Goal: Contribute content: Contribute content

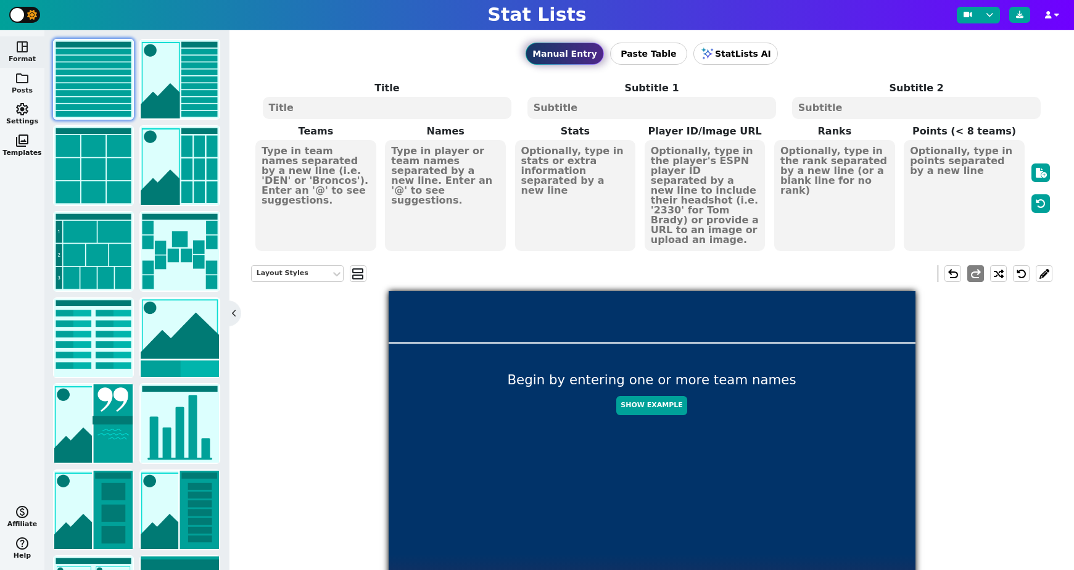
click at [20, 78] on span "folder" at bounding box center [22, 78] width 15 height 15
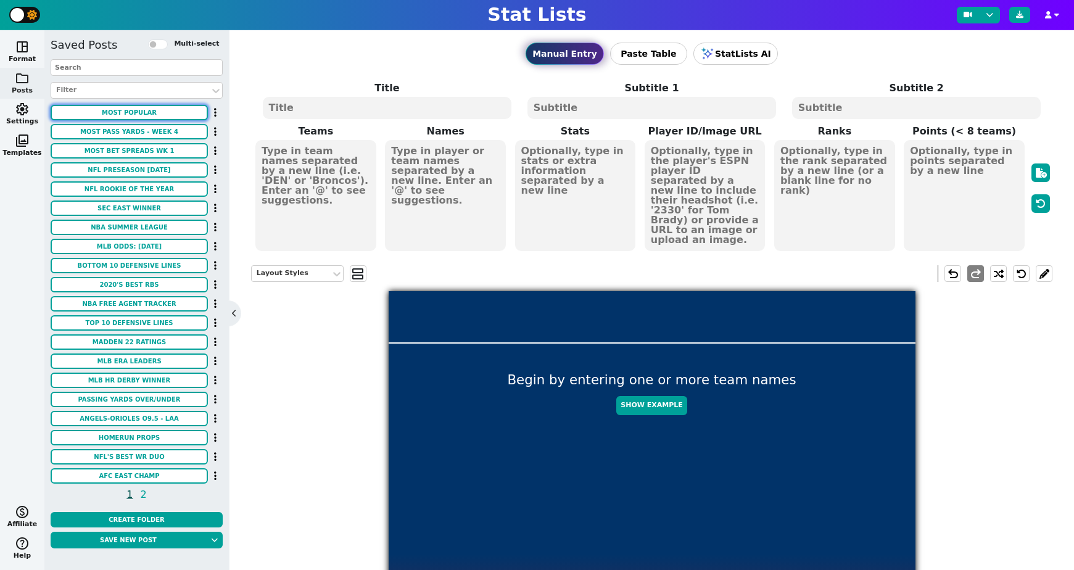
click at [135, 111] on button "MOST POPULAR" at bounding box center [129, 112] width 157 height 15
type textarea "MOST POPULAR"
type textarea "SCOTTISH OPEN OAD PICKS"
type textarea "& STANDINGS AFTER RD 1"
type textarea "Robert MacIntyre Tommy Fleetwood Adam Scott Matt Fitzpatrick Viktor Hovland"
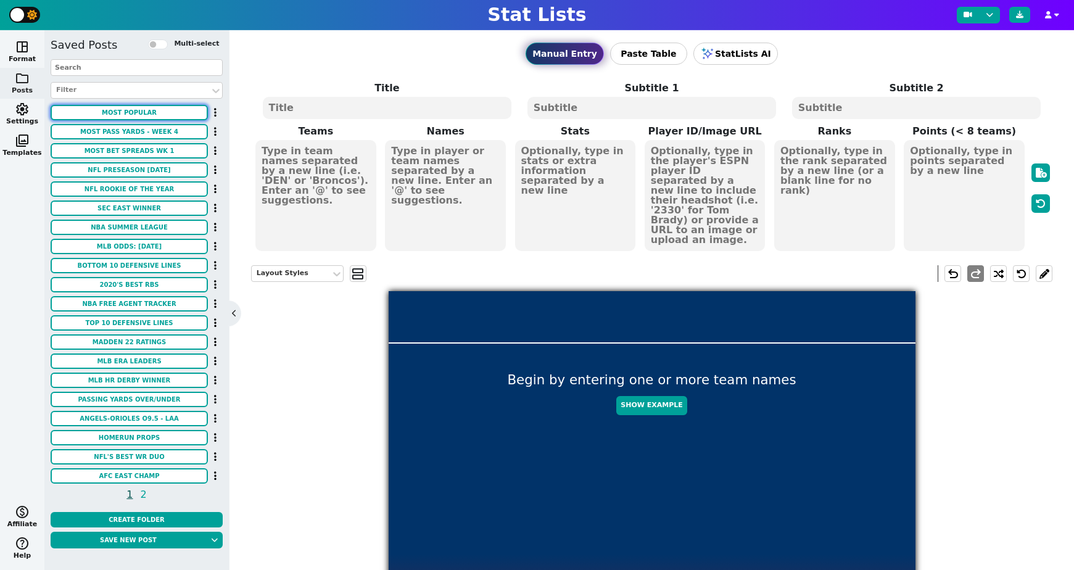
type textarea "-2 EVEN -1 -1 -4"
type textarea "T34 T68 T49 T49 T9"
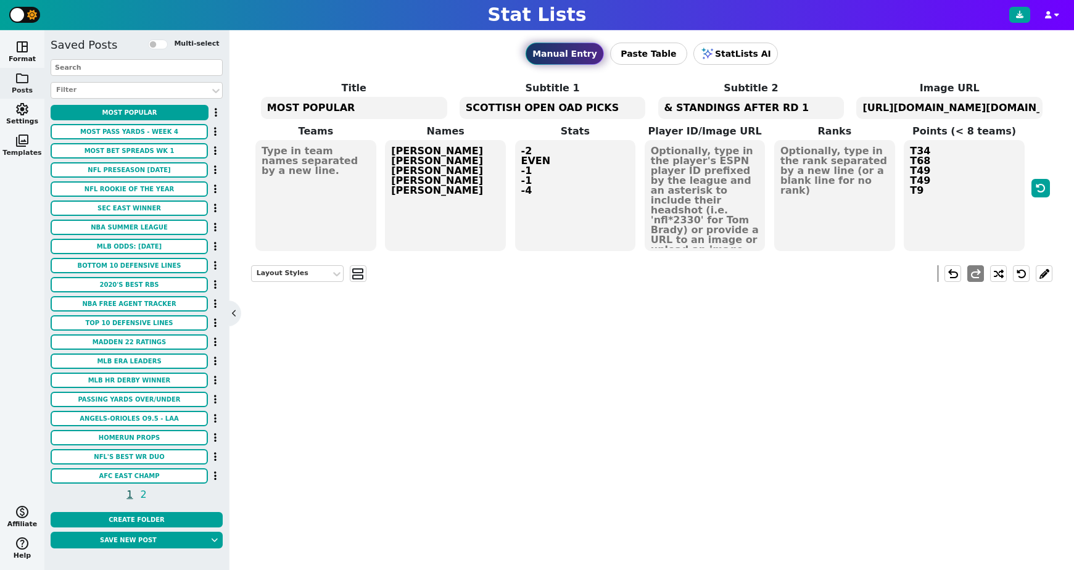
click at [22, 143] on span "photo_library" at bounding box center [22, 140] width 15 height 15
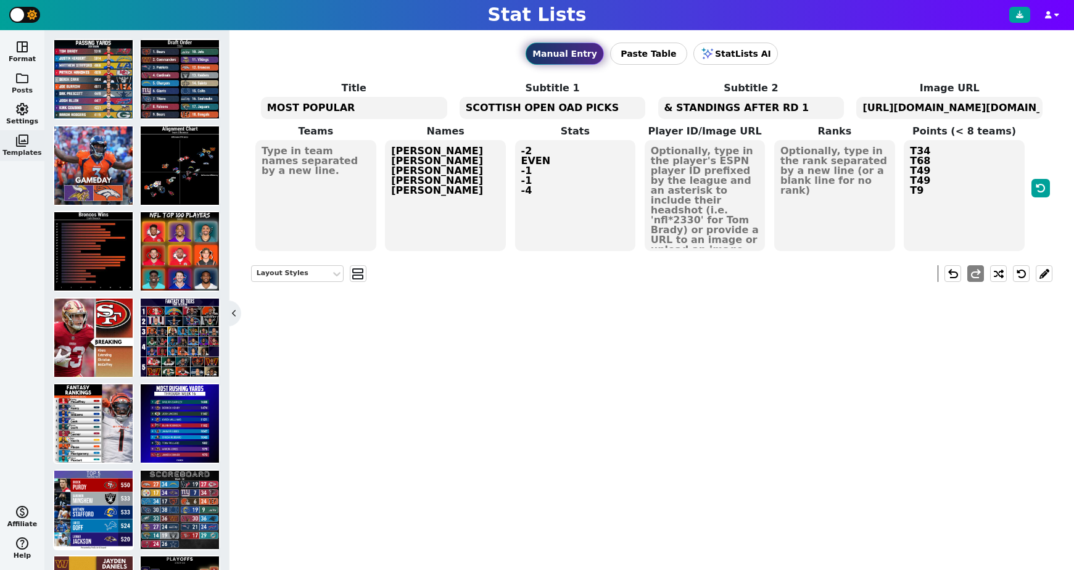
click at [25, 81] on span "folder" at bounding box center [22, 78] width 15 height 15
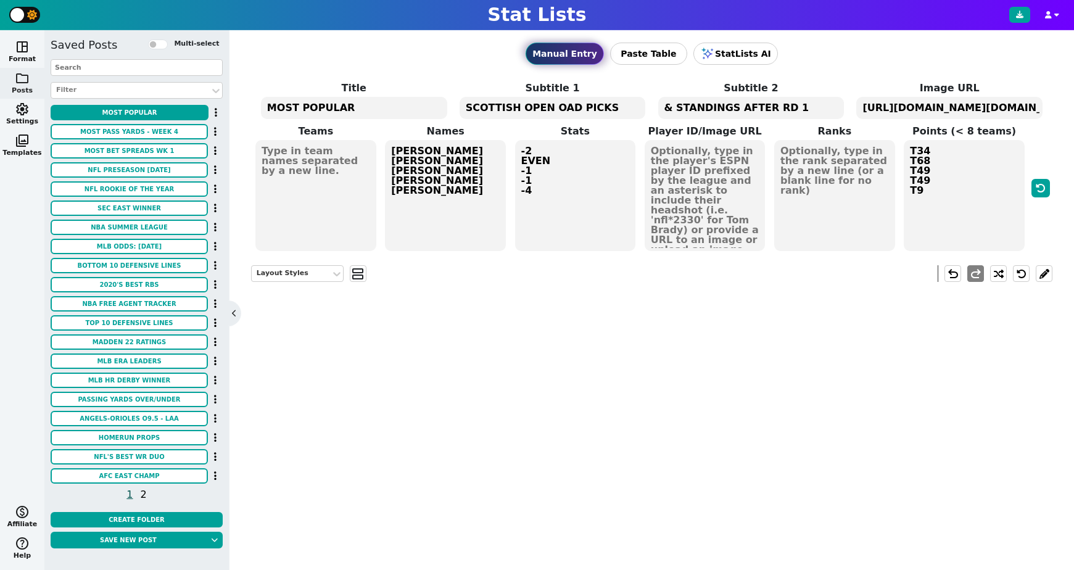
click at [141, 497] on span "2" at bounding box center [144, 494] width 10 height 15
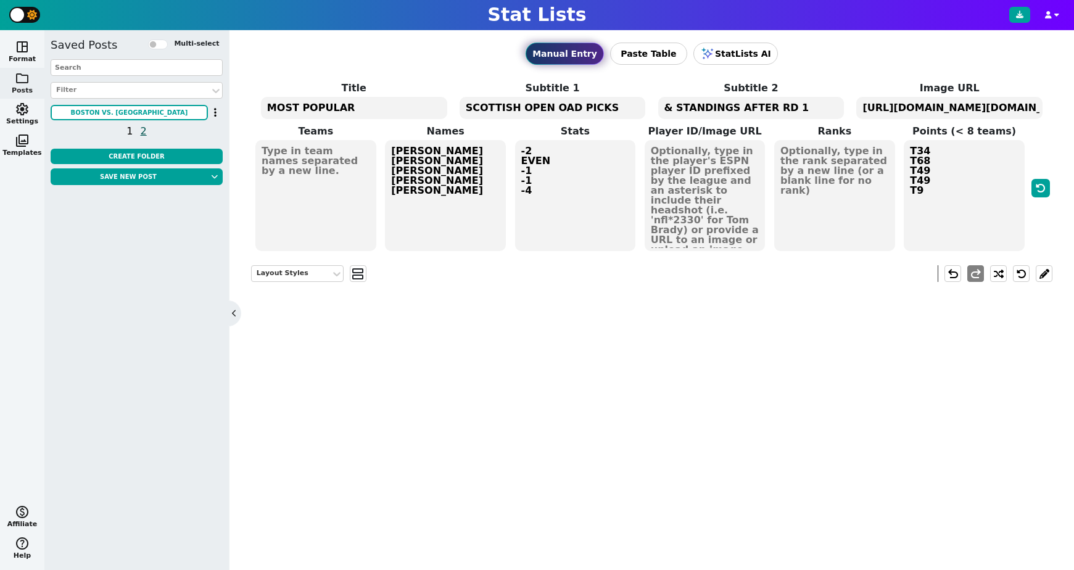
click at [128, 131] on span "1" at bounding box center [130, 130] width 10 height 15
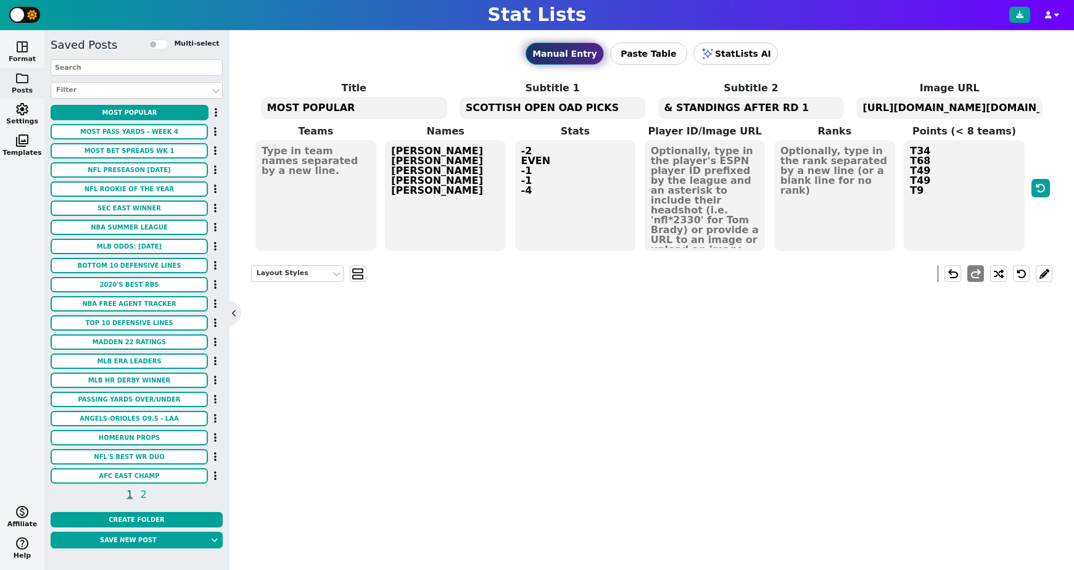
click at [21, 53] on span "space_dashboard" at bounding box center [22, 46] width 15 height 15
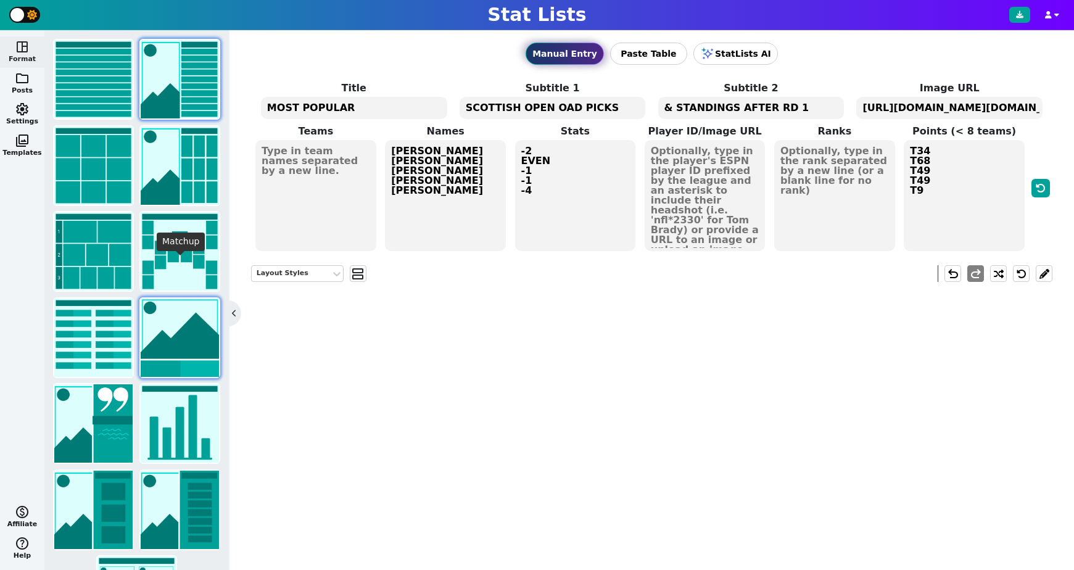
scroll to position [92, 0]
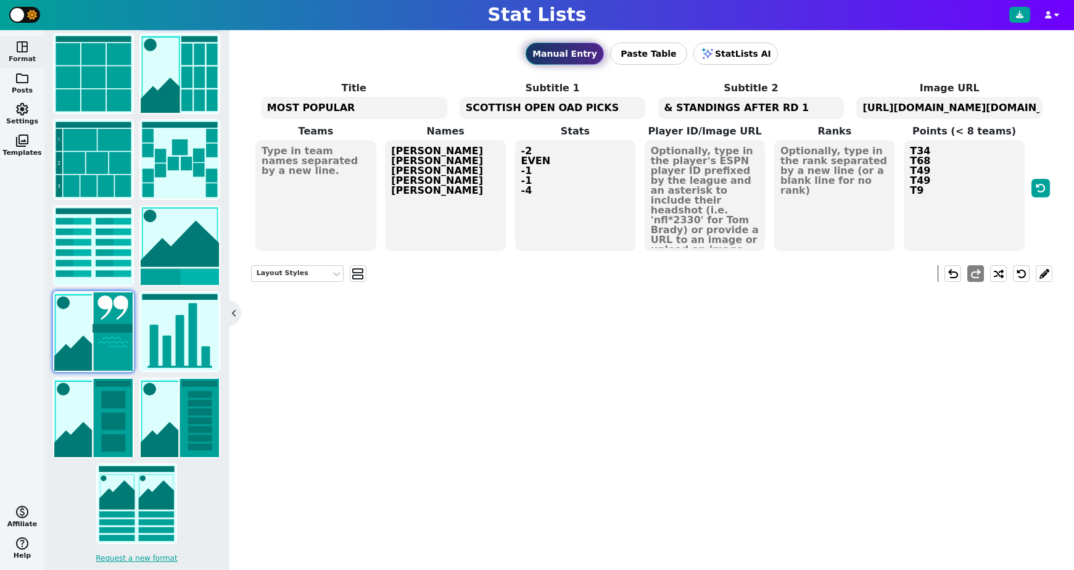
click at [114, 331] on img at bounding box center [93, 331] width 78 height 78
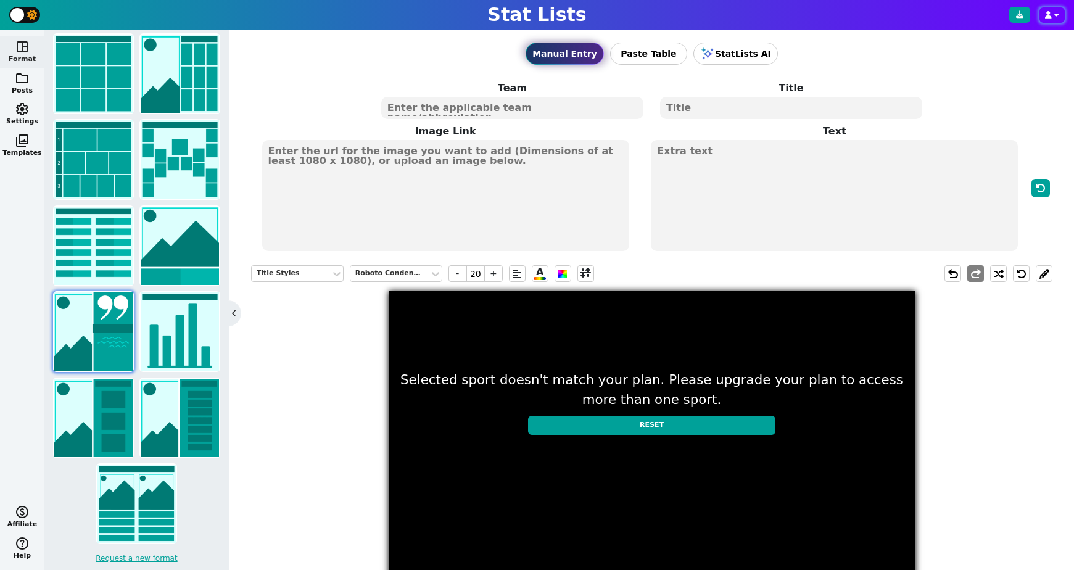
click at [1052, 9] on button "button" at bounding box center [1051, 14] width 25 height 15
click at [19, 111] on span "settings" at bounding box center [22, 109] width 15 height 15
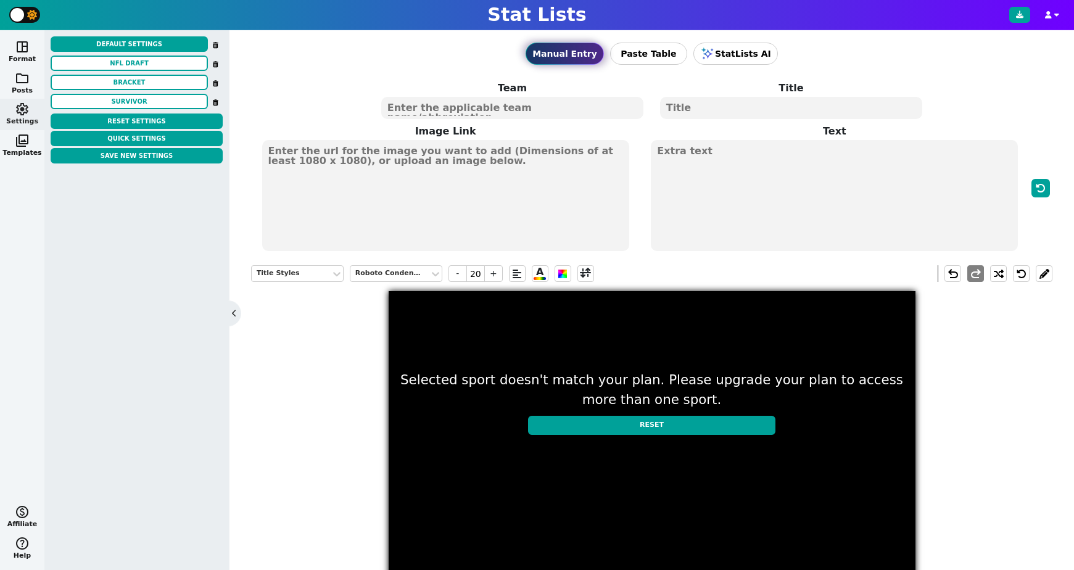
scroll to position [0, 0]
click at [133, 102] on button "SURVIVOR" at bounding box center [129, 101] width 157 height 15
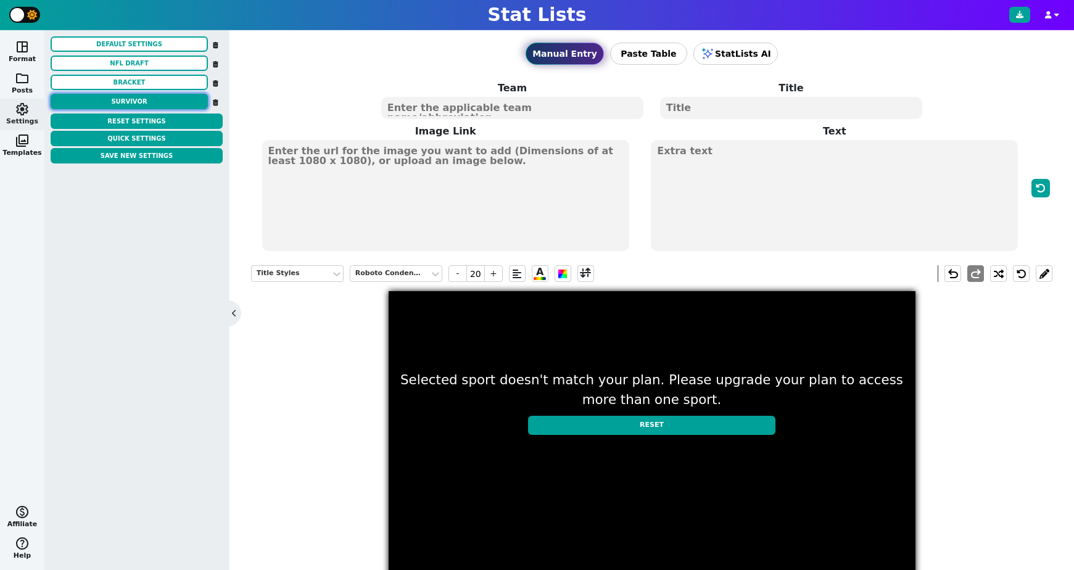
click at [130, 102] on button "SURVIVOR" at bounding box center [129, 101] width 157 height 15
click at [15, 79] on span "folder" at bounding box center [22, 78] width 15 height 15
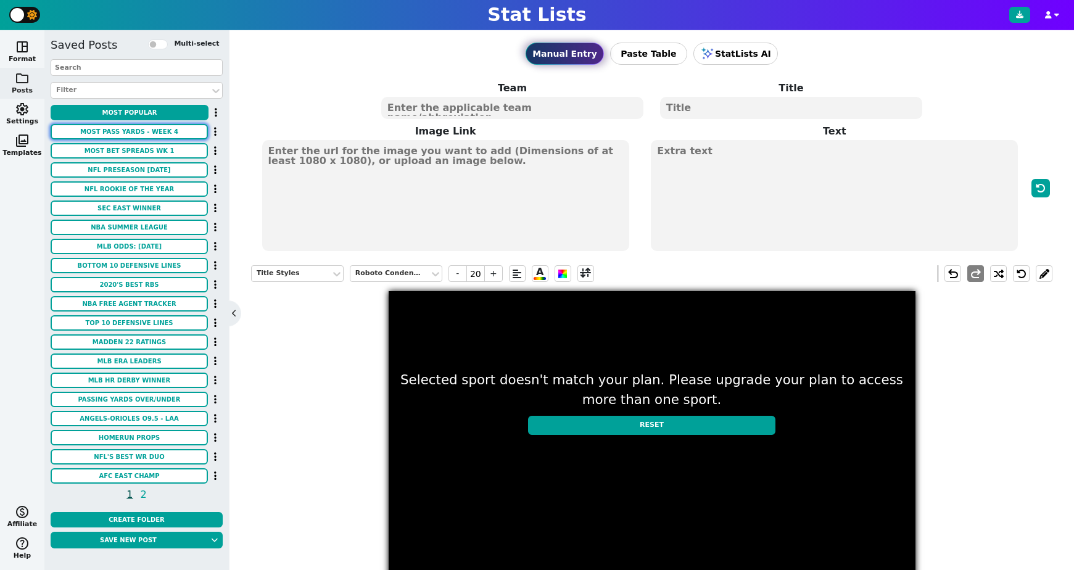
click at [99, 136] on button "Most Pass Yards - Week 4" at bounding box center [129, 131] width 157 height 15
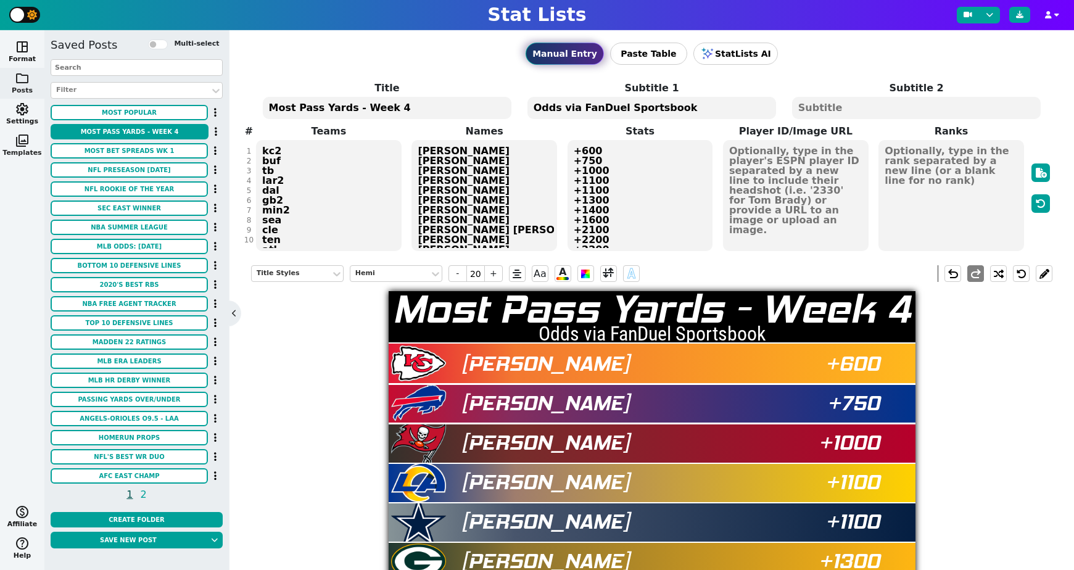
click at [24, 142] on span "photo_library" at bounding box center [22, 140] width 15 height 15
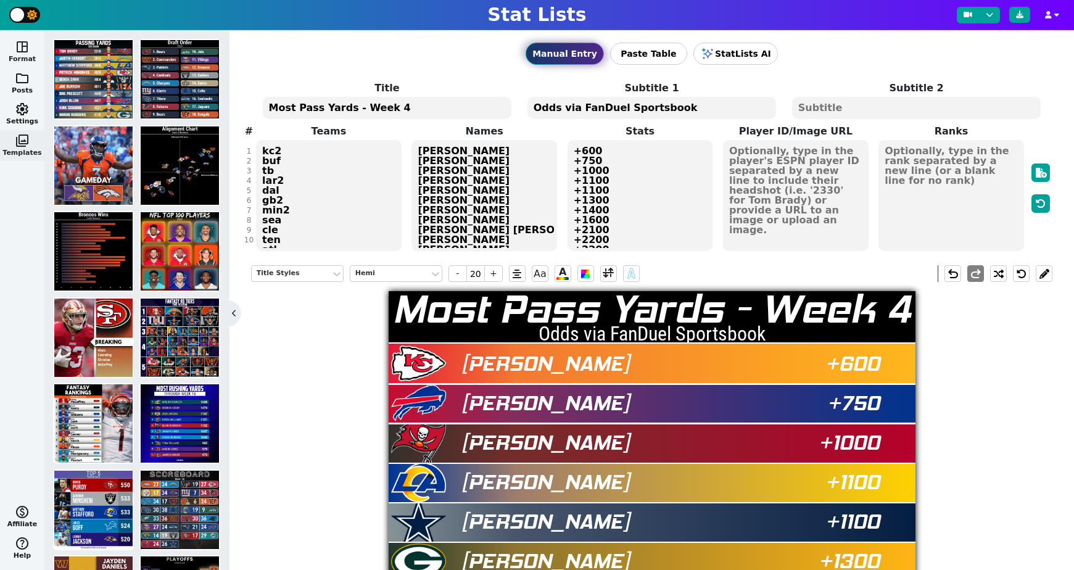
click at [26, 57] on button "space_dashboard Format" at bounding box center [22, 51] width 44 height 31
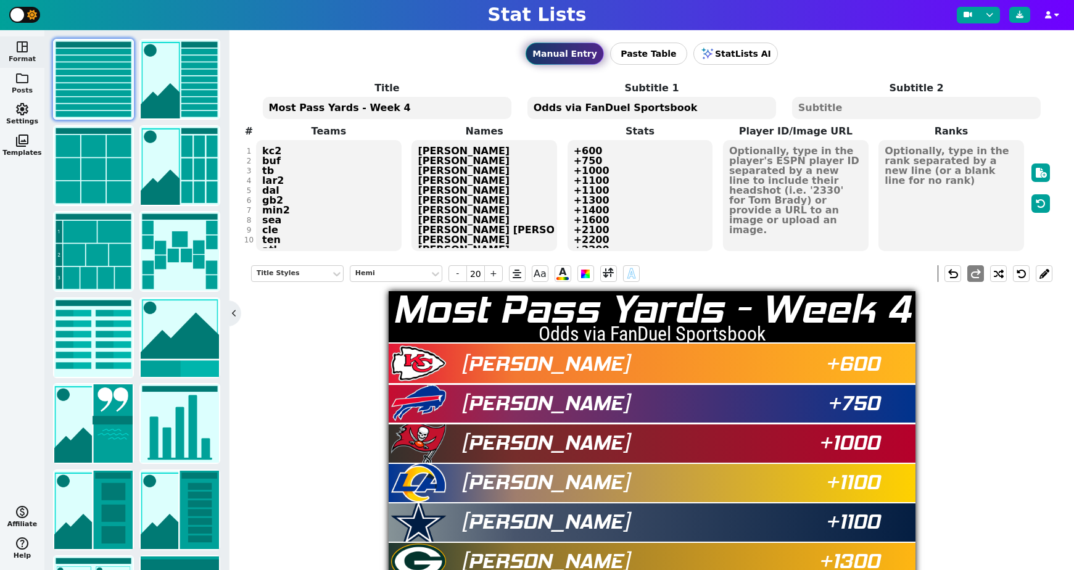
click at [21, 85] on button "folder Posts" at bounding box center [22, 83] width 44 height 31
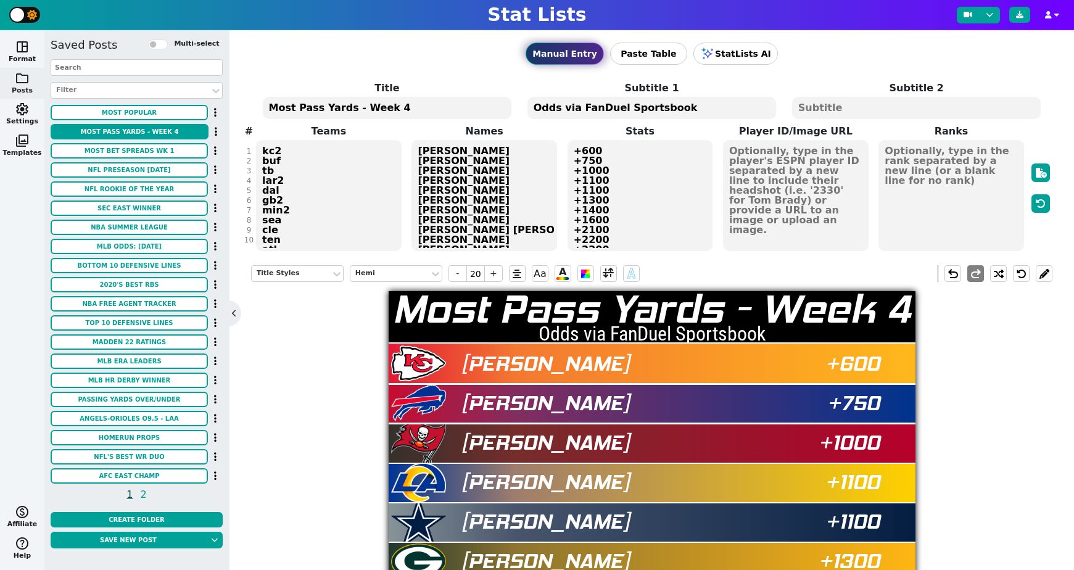
click at [20, 137] on span "photo_library" at bounding box center [22, 140] width 15 height 15
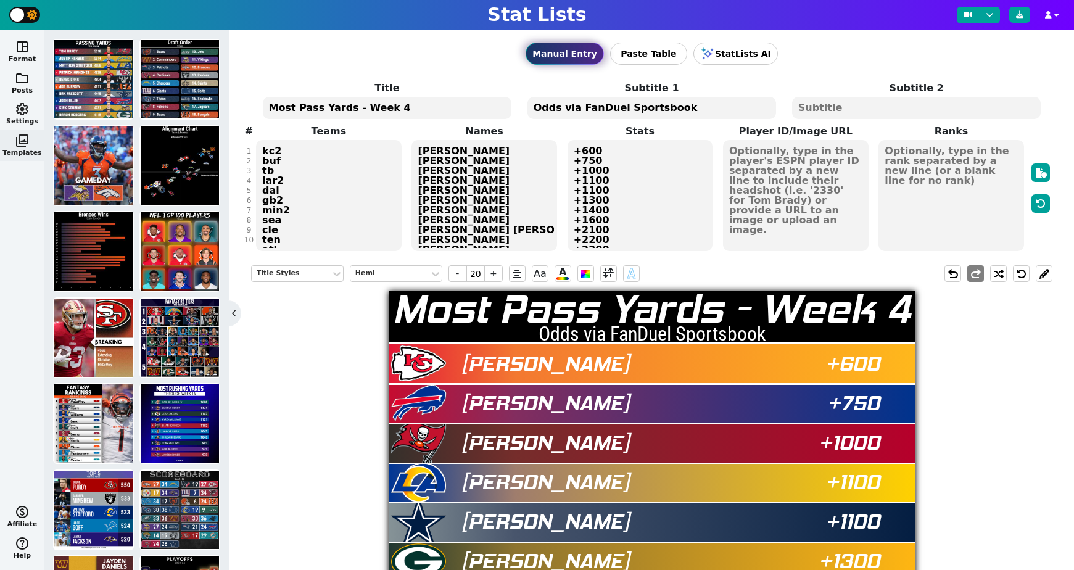
click at [23, 111] on span "settings" at bounding box center [22, 109] width 15 height 15
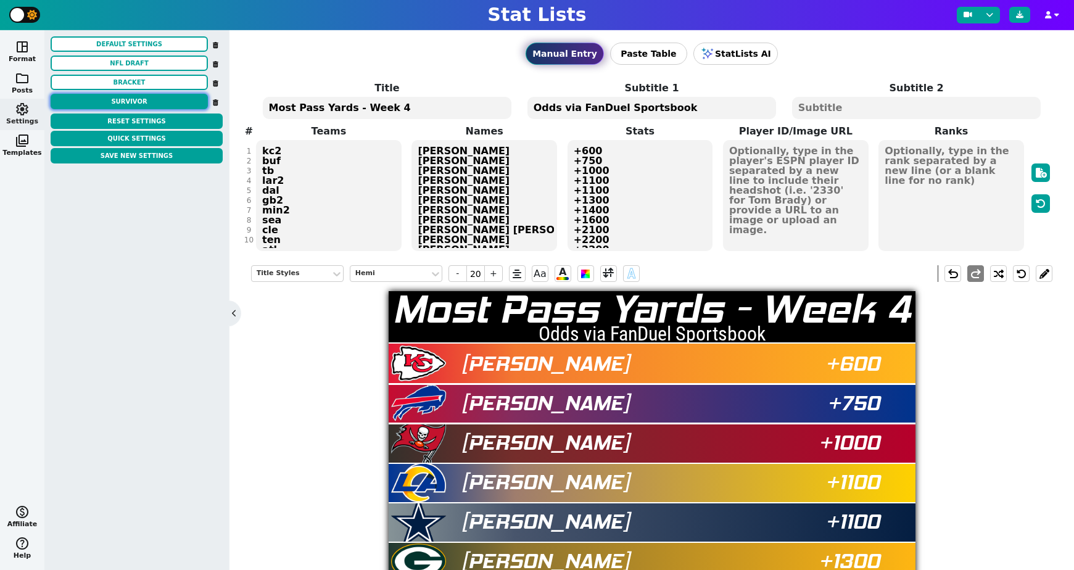
click at [151, 99] on button "SURVIVOR" at bounding box center [129, 101] width 157 height 15
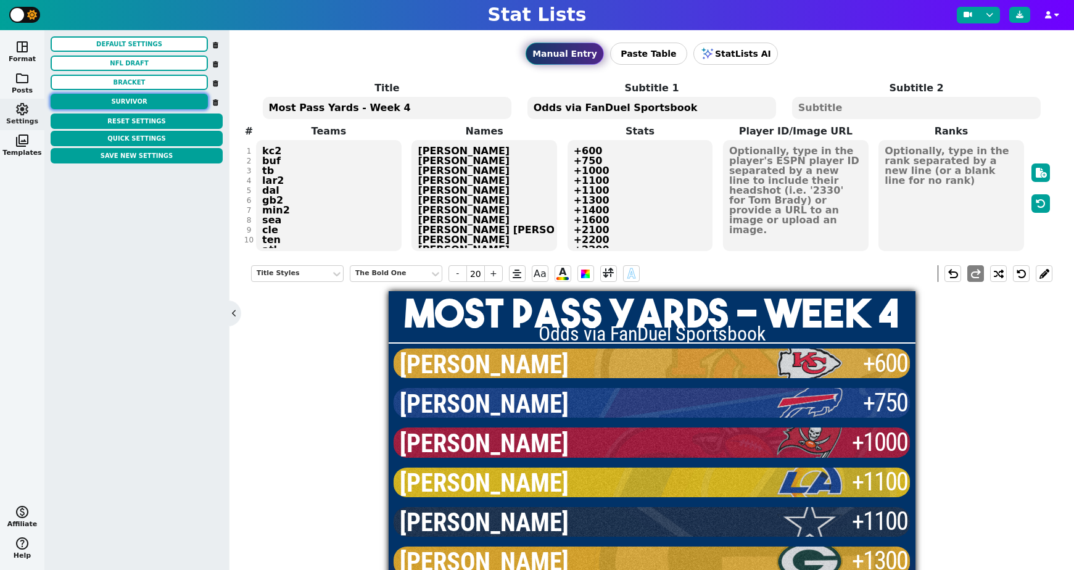
click at [151, 99] on button "SURVIVOR" at bounding box center [129, 101] width 157 height 15
click at [24, 60] on button "space_dashboard Format" at bounding box center [22, 51] width 44 height 31
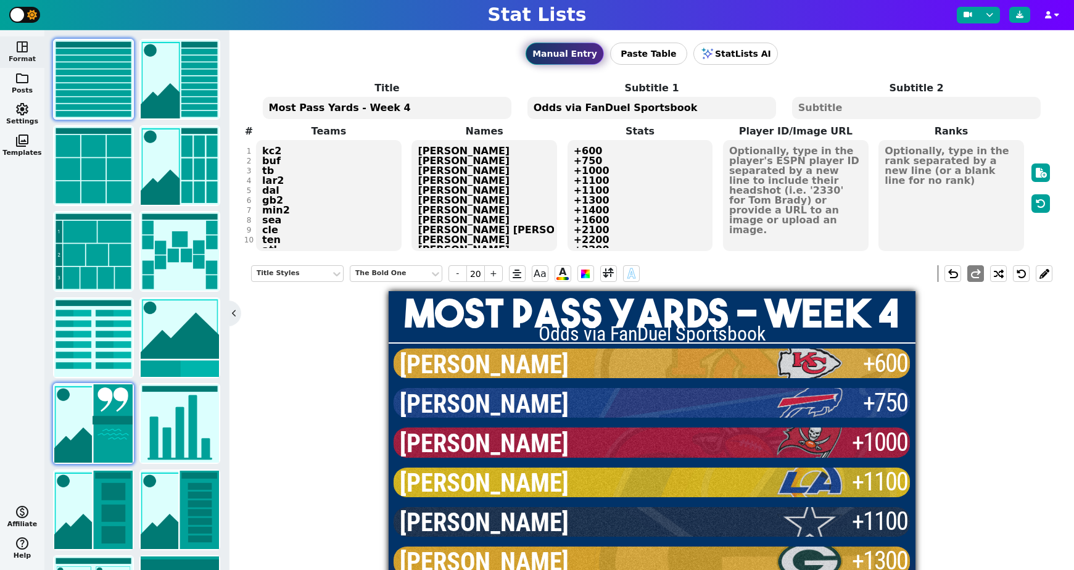
click at [94, 423] on img at bounding box center [93, 423] width 78 height 78
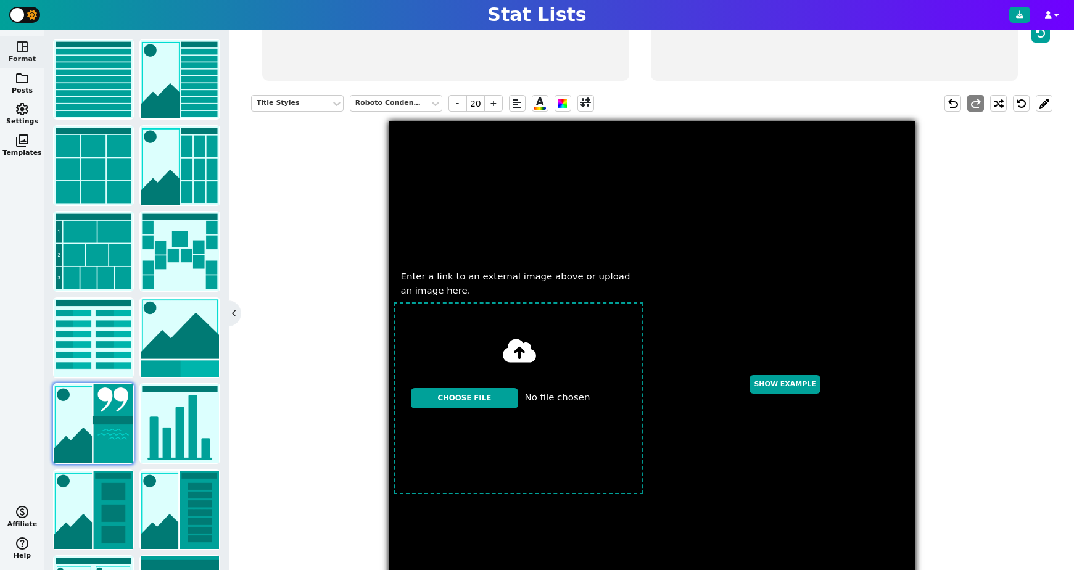
scroll to position [270, 0]
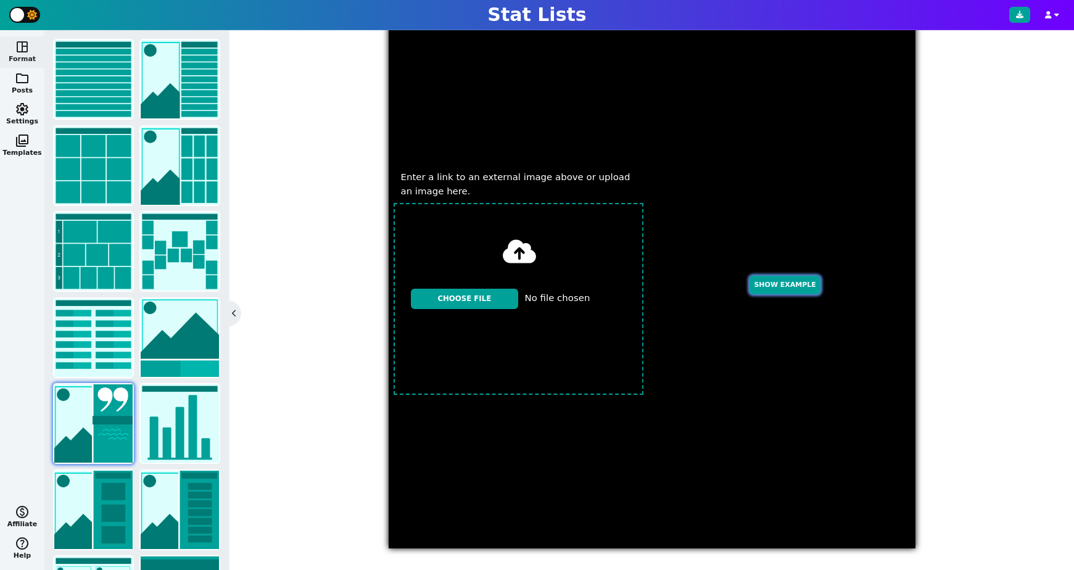
click at [807, 282] on button "Show Example" at bounding box center [784, 285] width 70 height 19
type textarea "TB"
type textarea "BREAKING"
type textarea "THIS IS REALLY IMPORTANT NEWS"
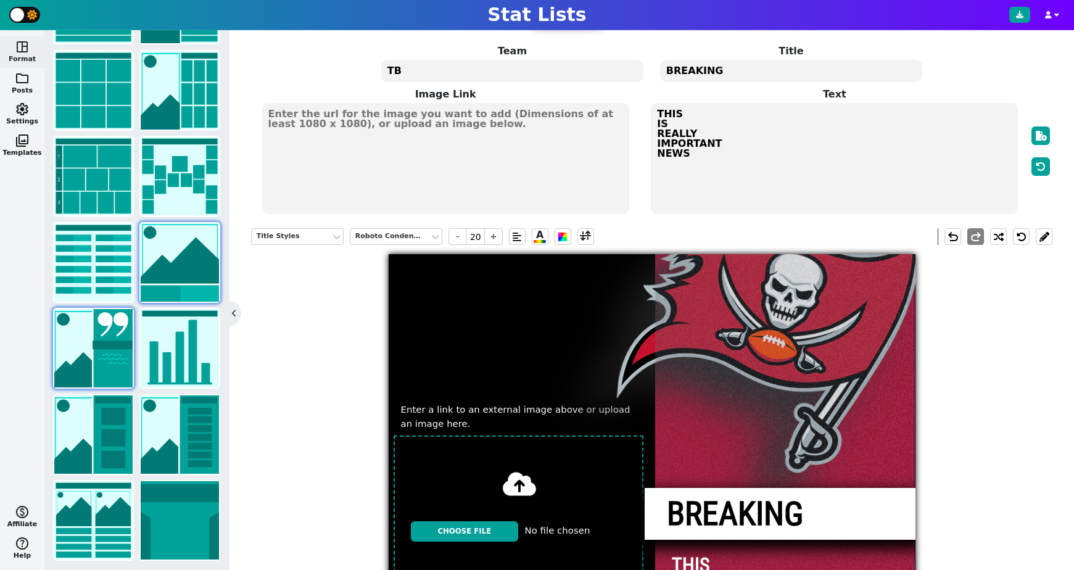
scroll to position [92, 0]
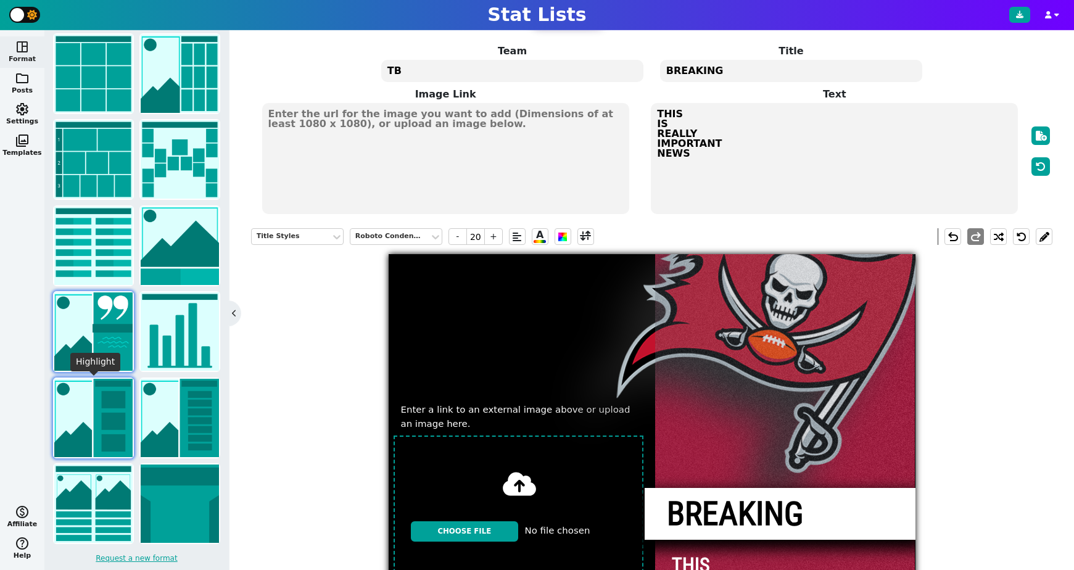
click at [110, 413] on img at bounding box center [93, 418] width 78 height 78
type textarea "BUF"
type textarea "8 REC 152 YDS 1 TD"
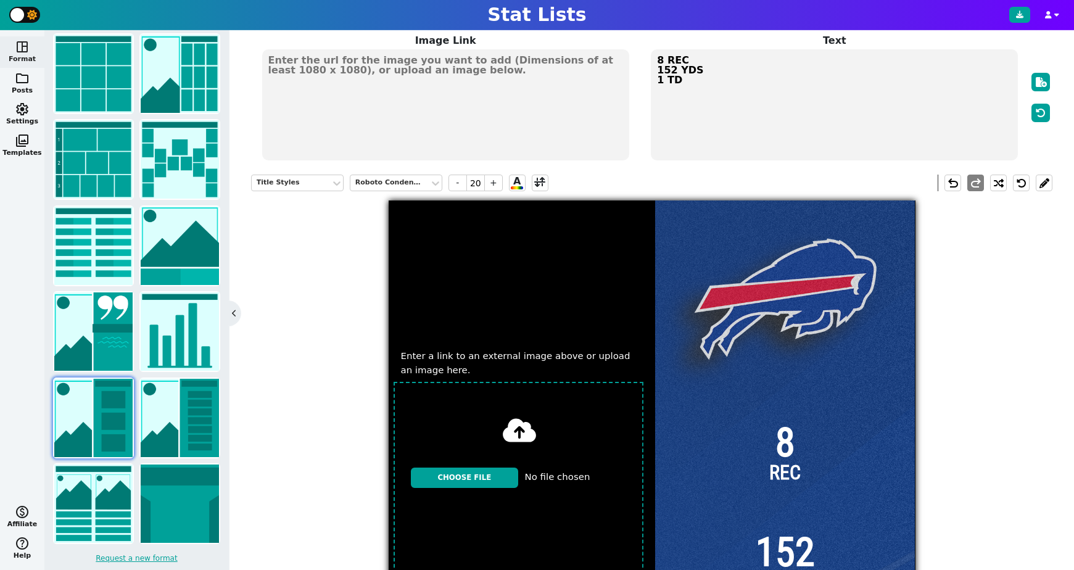
scroll to position [89, 0]
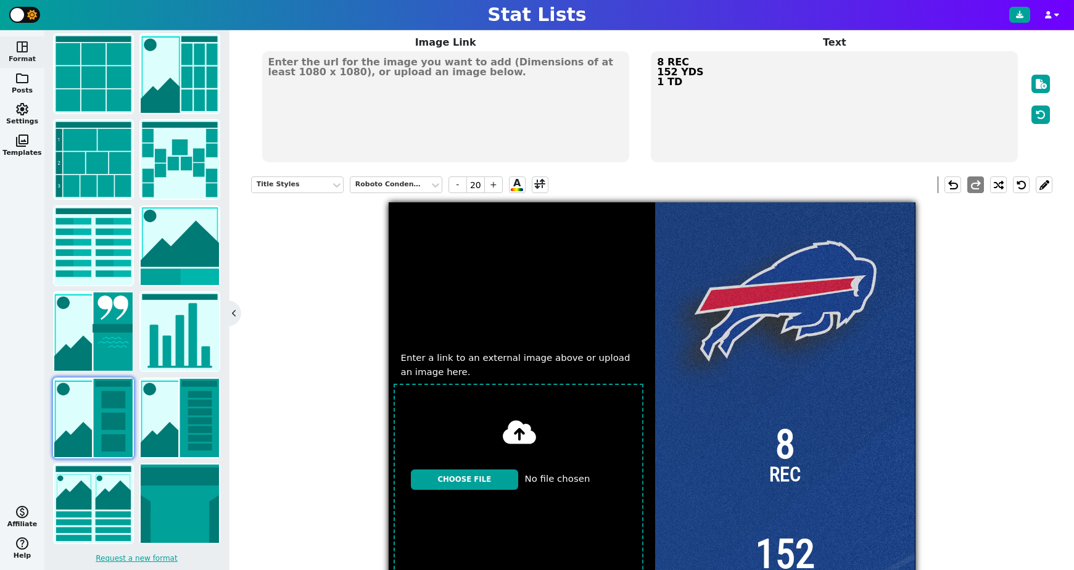
click at [771, 322] on div at bounding box center [785, 465] width 260 height 527
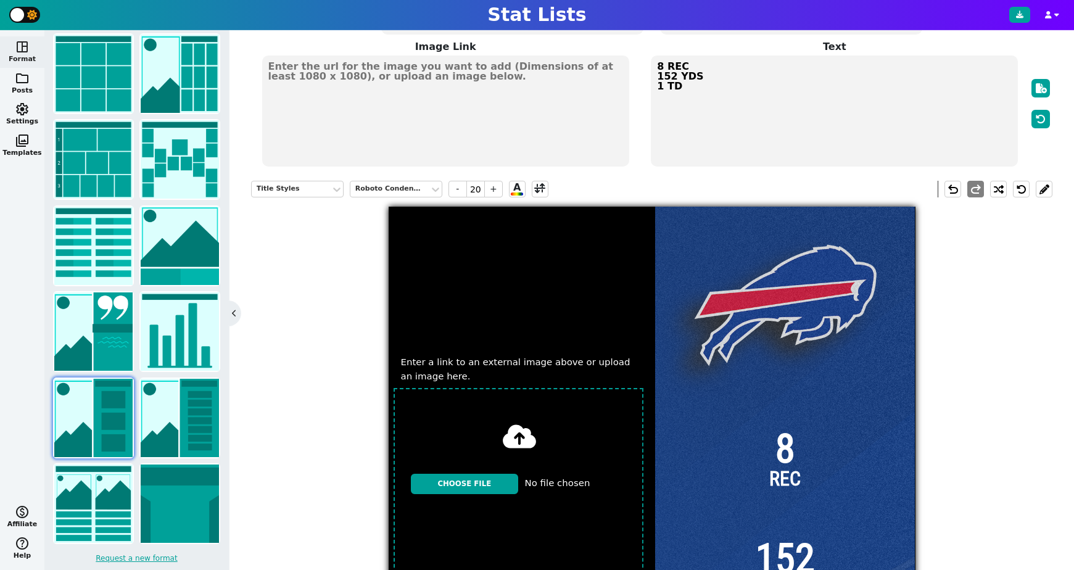
scroll to position [84, 0]
click at [757, 313] on div at bounding box center [785, 470] width 260 height 527
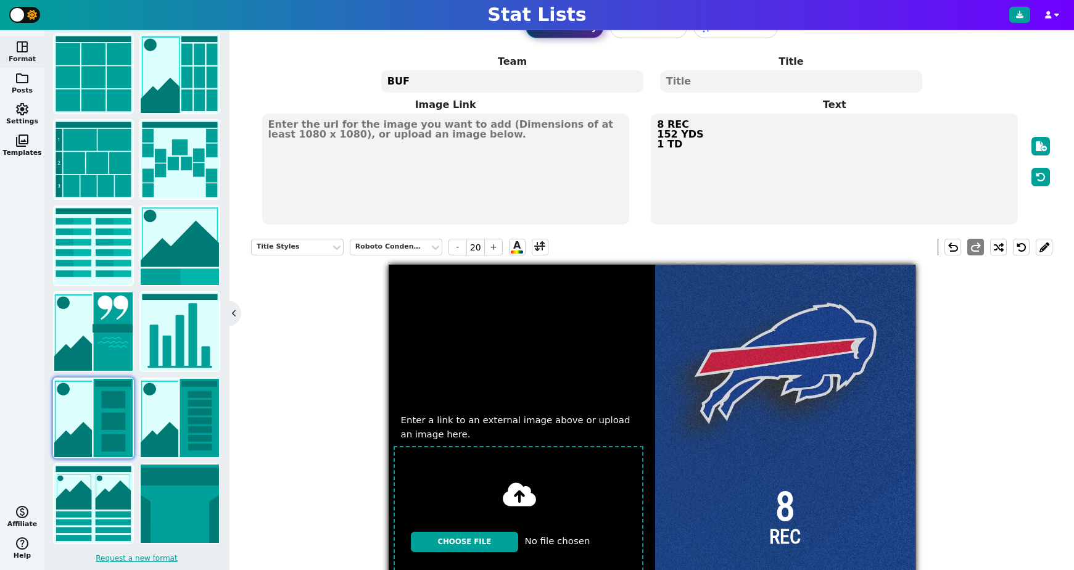
scroll to position [28, 0]
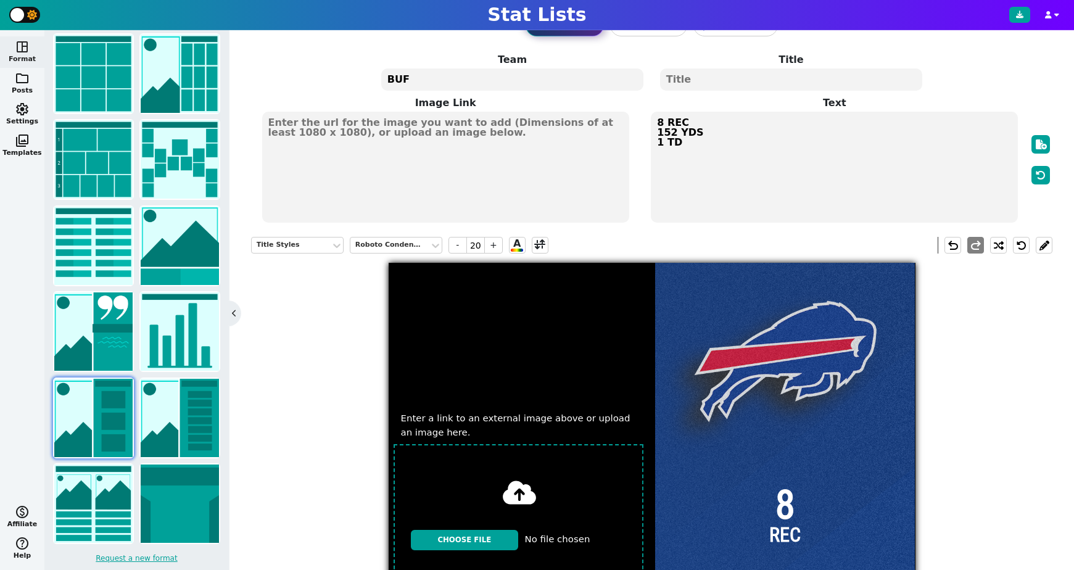
click at [477, 80] on textarea "BUF" at bounding box center [512, 79] width 262 height 22
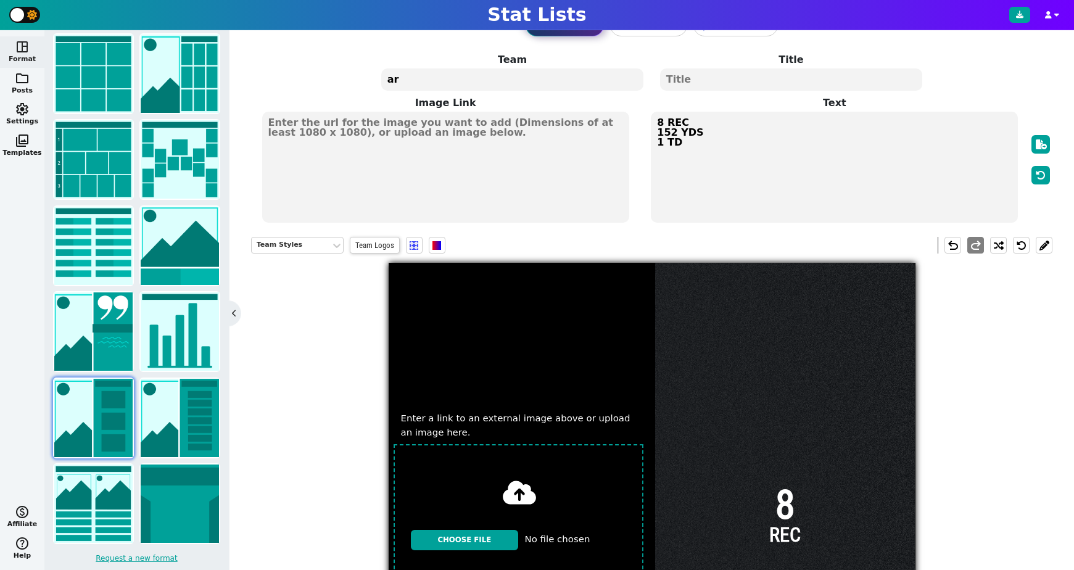
type textarea "a"
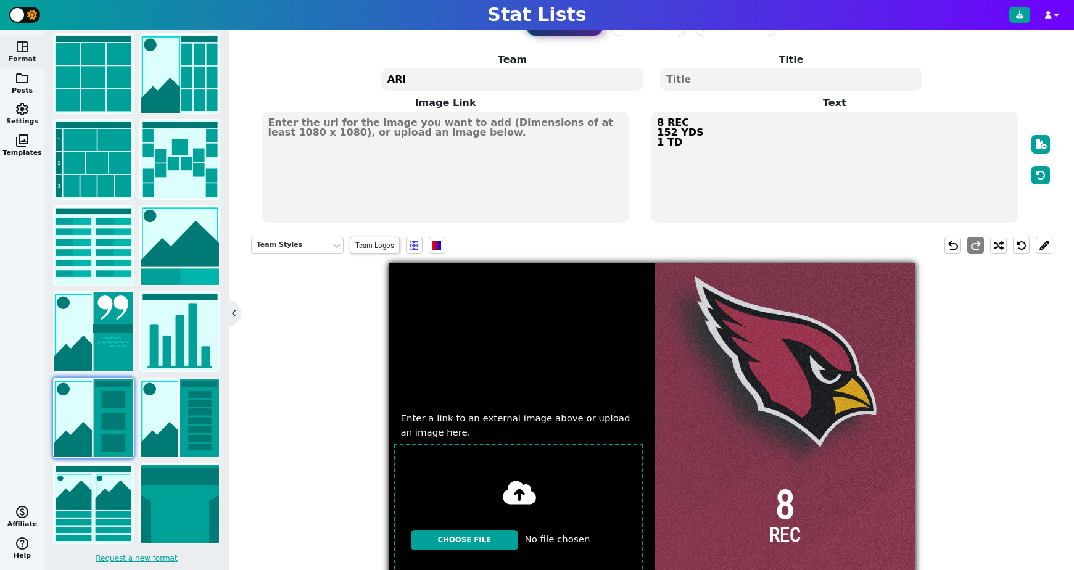
type textarea "ARI"
click at [736, 81] on textarea at bounding box center [791, 79] width 262 height 22
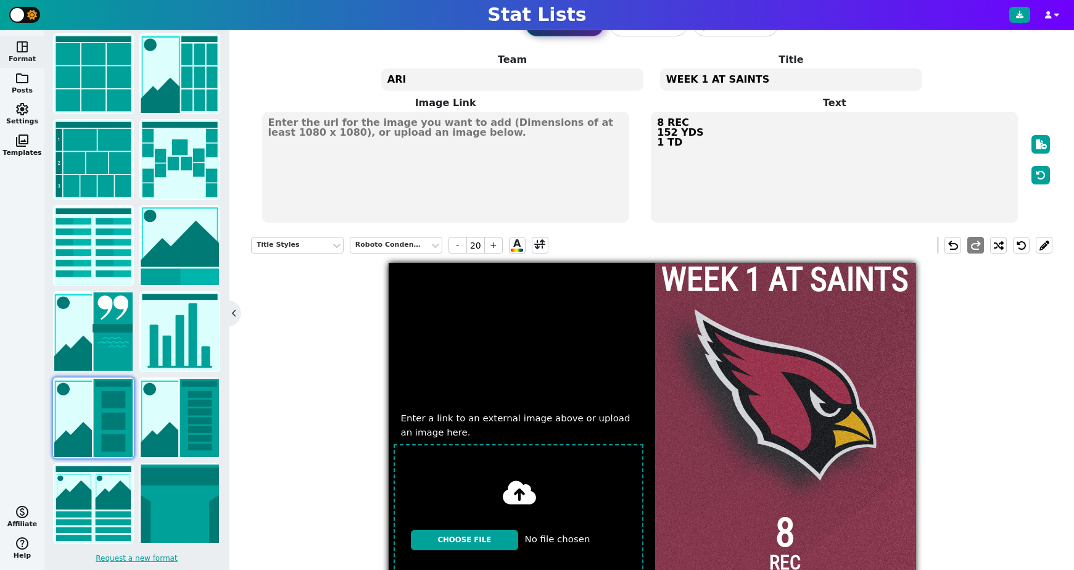
type textarea "WEEK 1 AT SAINTS"
click at [787, 281] on div "WEEK 1 AT SAINTS" at bounding box center [785, 279] width 260 height 33
click at [459, 247] on span "-" at bounding box center [457, 245] width 19 height 17
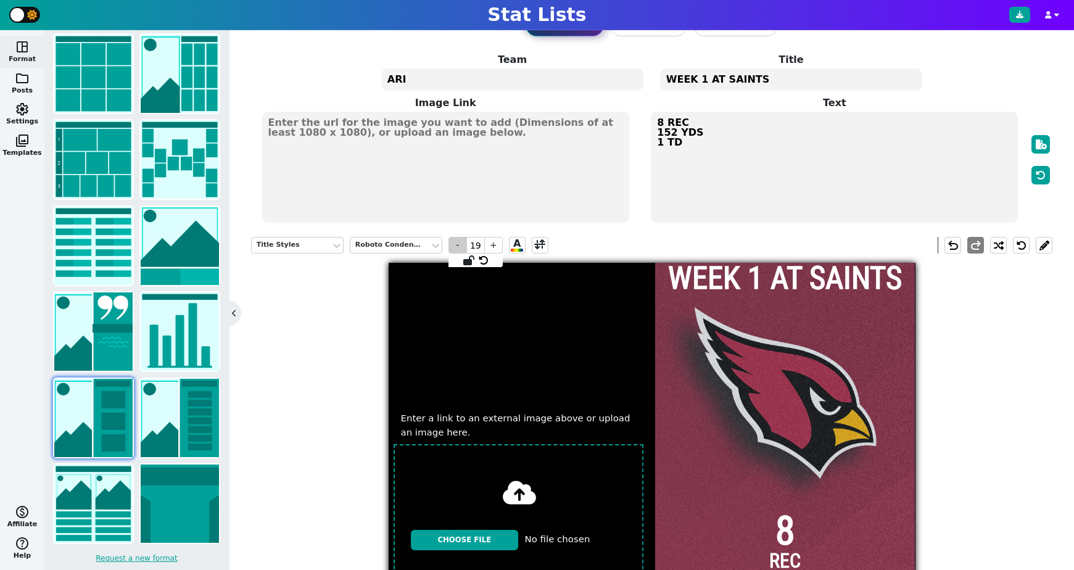
click at [459, 247] on span "-" at bounding box center [457, 245] width 19 height 17
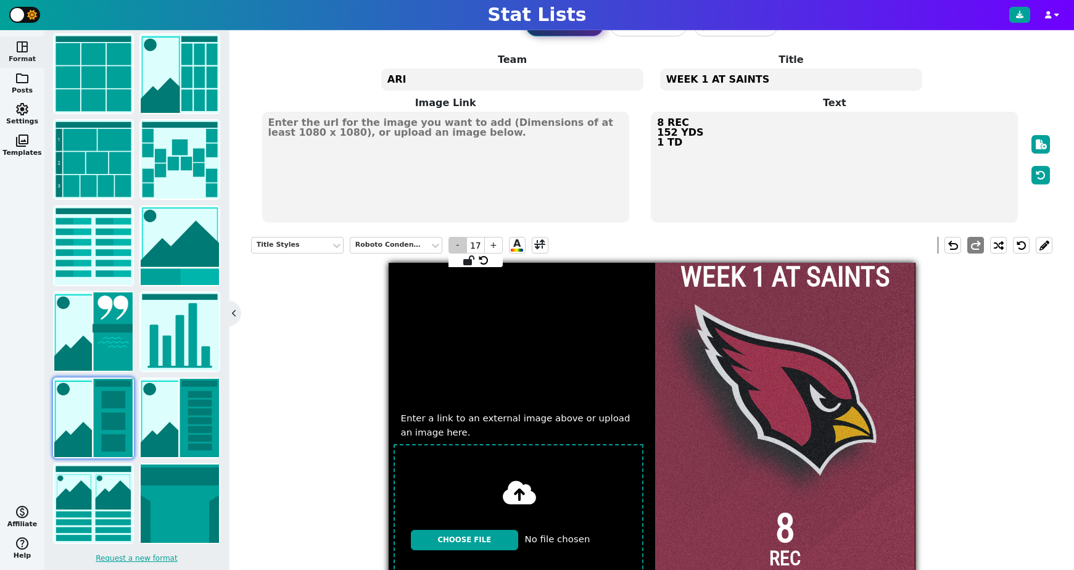
click at [459, 247] on span "-" at bounding box center [457, 245] width 19 height 17
type input "16"
click at [780, 372] on div at bounding box center [785, 526] width 260 height 527
click at [718, 79] on textarea "WEEK 1 AT SAINTS" at bounding box center [791, 79] width 262 height 22
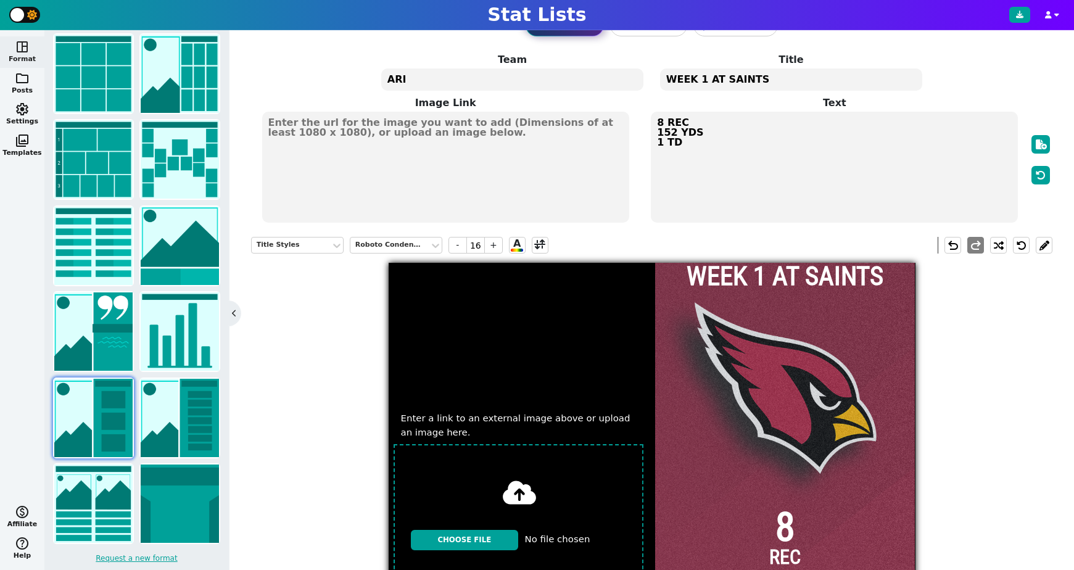
click at [718, 79] on textarea "WEEK 1 AT SAINTS" at bounding box center [791, 79] width 262 height 22
click at [722, 78] on textarea "WEEK 1 AT SAINTS" at bounding box center [791, 79] width 262 height 22
drag, startPoint x: 766, startPoint y: 79, endPoint x: 704, endPoint y: 79, distance: 61.7
click at [704, 79] on textarea "WEEK 1 AT SAINTS" at bounding box center [791, 79] width 262 height 22
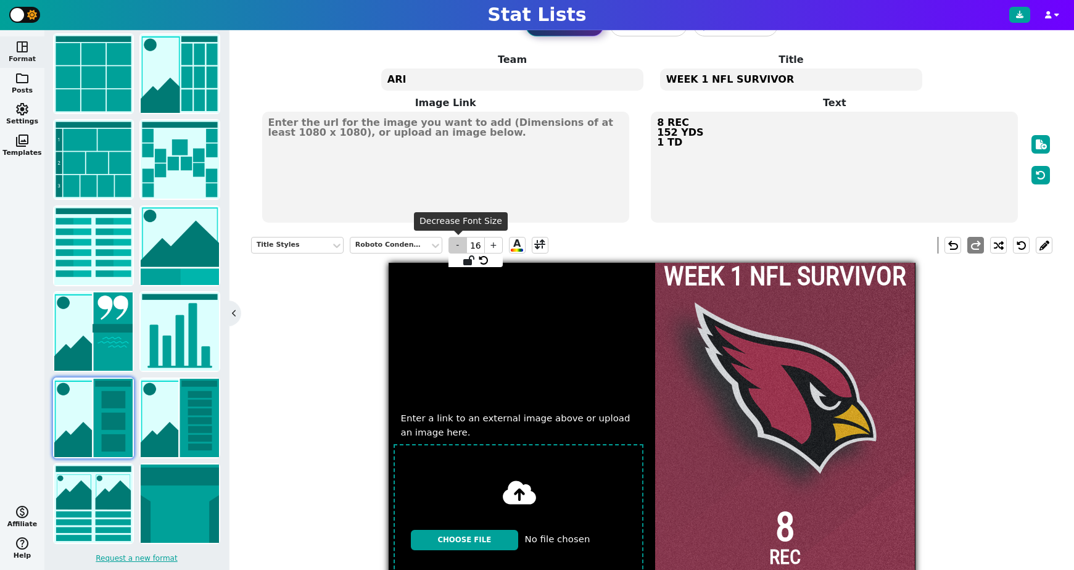
type textarea "WEEK 1 NFL SURVIVOR"
click at [459, 248] on span "-" at bounding box center [457, 245] width 19 height 17
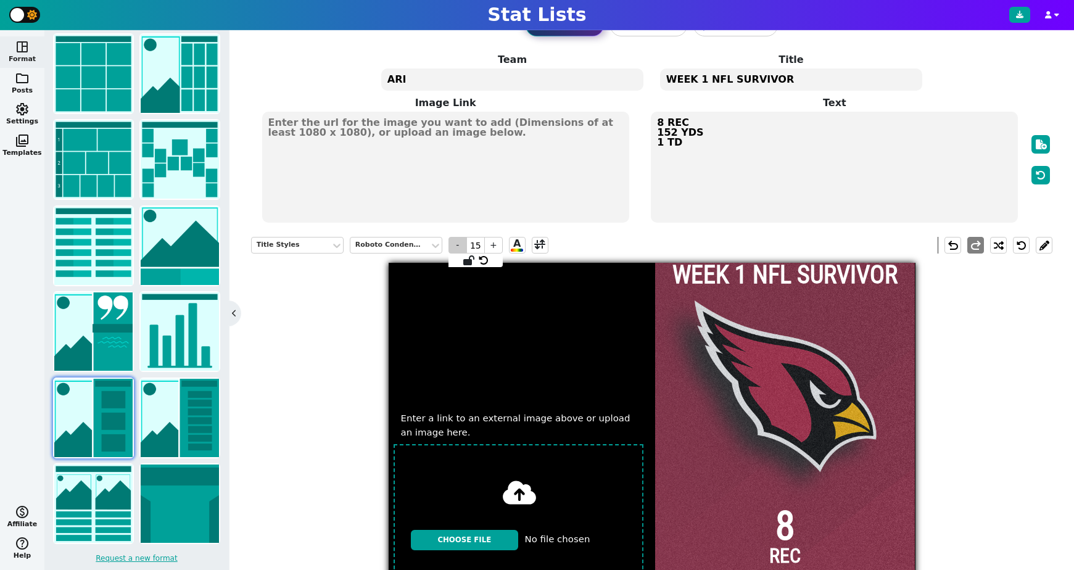
click at [459, 248] on span "-" at bounding box center [457, 245] width 19 height 17
type input "14"
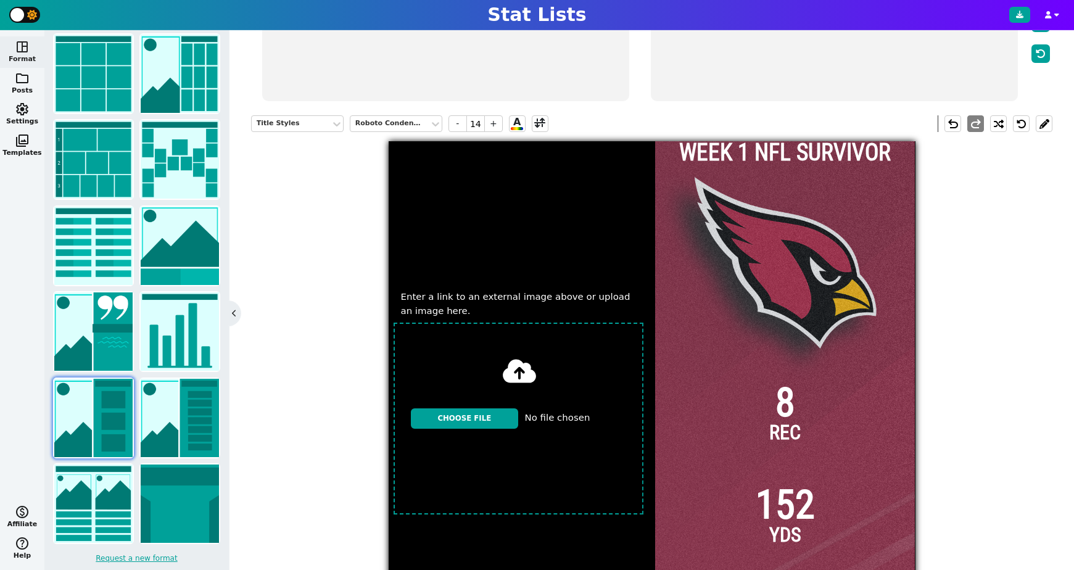
scroll to position [0, 0]
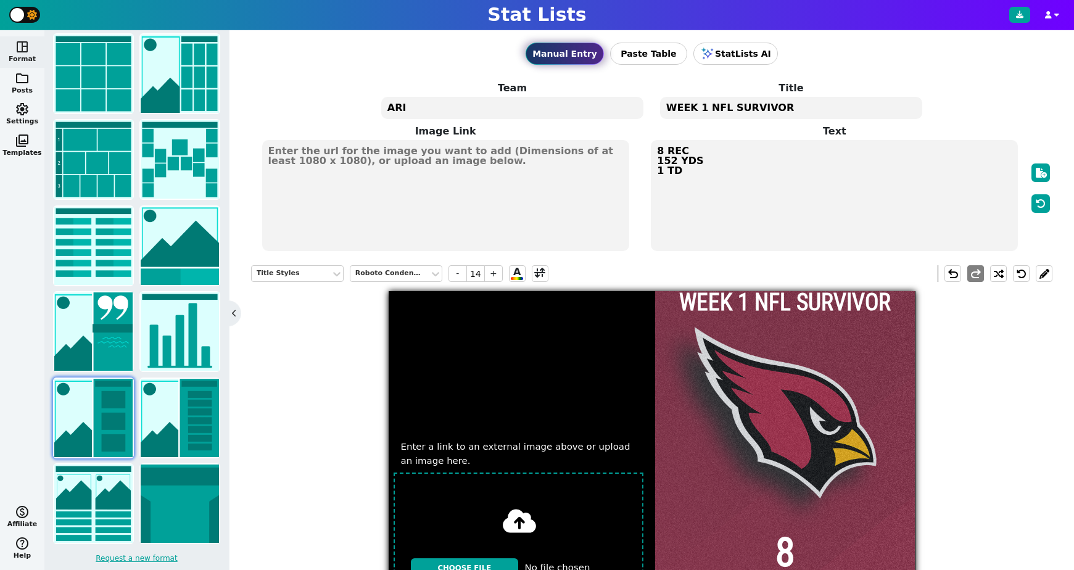
click at [715, 268] on div "Title Styles Roboto Condensed - 14 + A undo redo" at bounding box center [651, 273] width 801 height 35
click at [1048, 274] on button at bounding box center [1044, 273] width 17 height 17
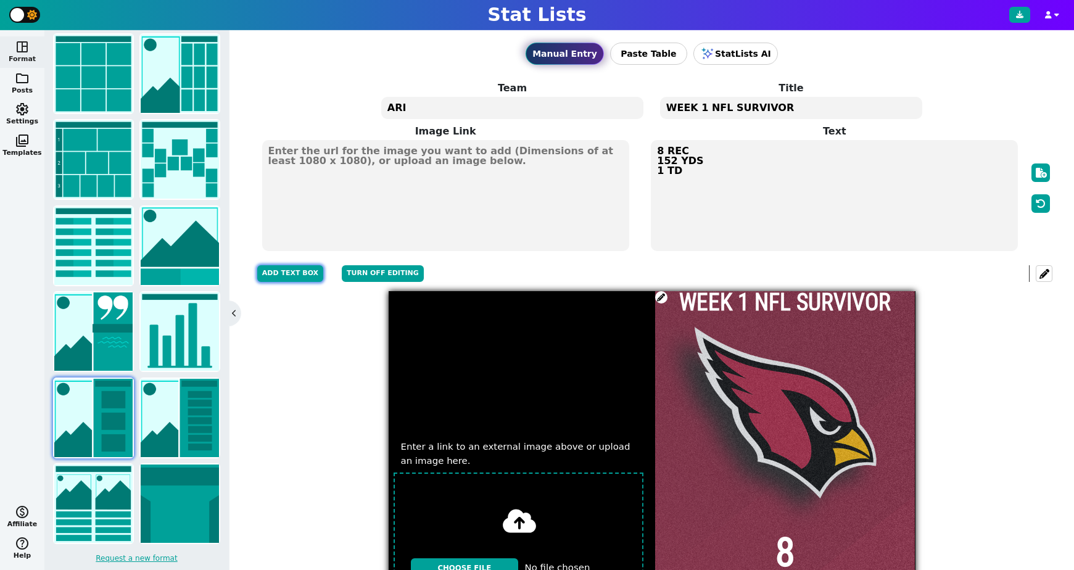
click at [295, 278] on button "Add Text Box" at bounding box center [290, 273] width 66 height 17
click at [439, 307] on input "text" at bounding box center [456, 303] width 99 height 25
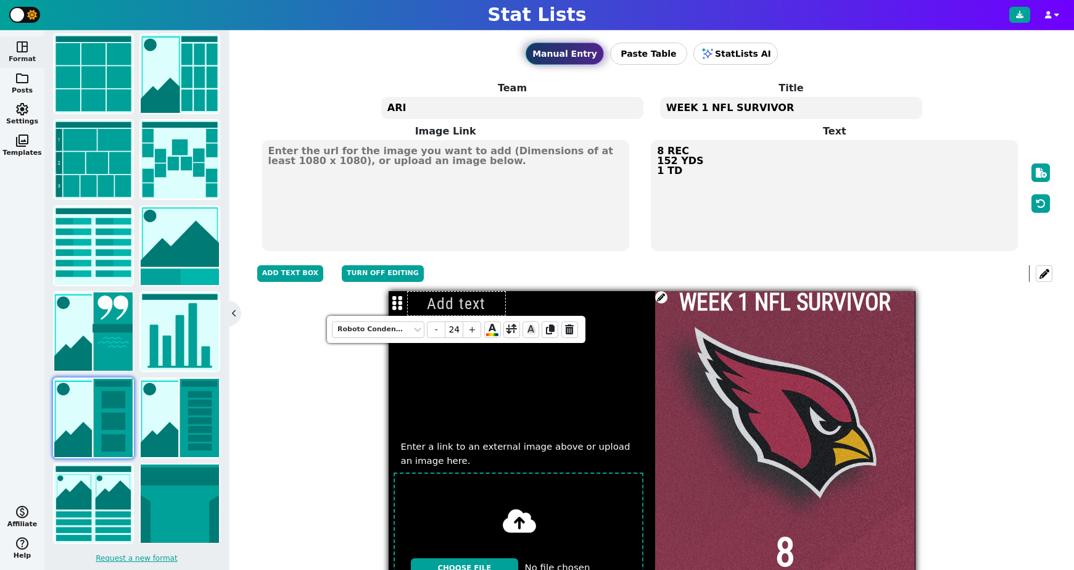
click at [439, 307] on input "text" at bounding box center [456, 303] width 99 height 25
type input "WEEK 1 AT SAINTS"
click at [509, 271] on div "Title Styles Roboto Condensed - 14 + A Add Text Box Turn off editing undo redo" at bounding box center [651, 273] width 801 height 35
drag, startPoint x: 481, startPoint y: 304, endPoint x: 541, endPoint y: 315, distance: 60.9
click at [541, 315] on div "space_dashboard Format folder Posts settings Settings photo_library Templates m…" at bounding box center [537, 300] width 1074 height 540
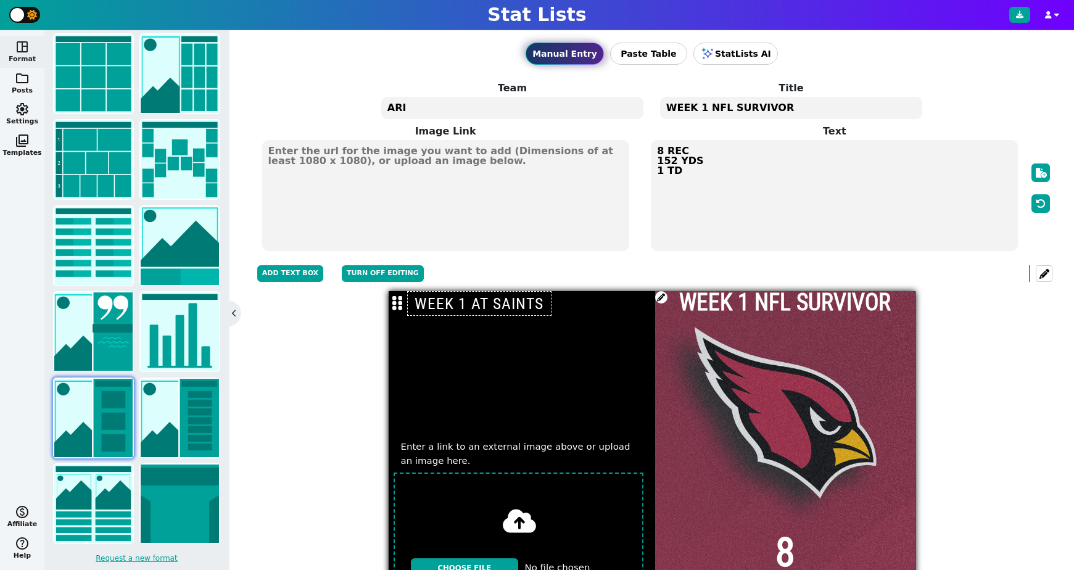
click at [588, 288] on div "Title Styles Roboto Condensed - 14 + A Add Text Box Turn off editing undo redo" at bounding box center [651, 273] width 801 height 35
drag, startPoint x: 662, startPoint y: 297, endPoint x: 540, endPoint y: 299, distance: 122.1
click at [672, 300] on div "WEEK 1 NFL SURVIVOR 8 REC 152 YDS 1 TD" at bounding box center [785, 554] width 260 height 527
drag, startPoint x: 402, startPoint y: 305, endPoint x: 708, endPoint y: 511, distance: 369.0
click at [708, 511] on icon at bounding box center [707, 510] width 10 height 16
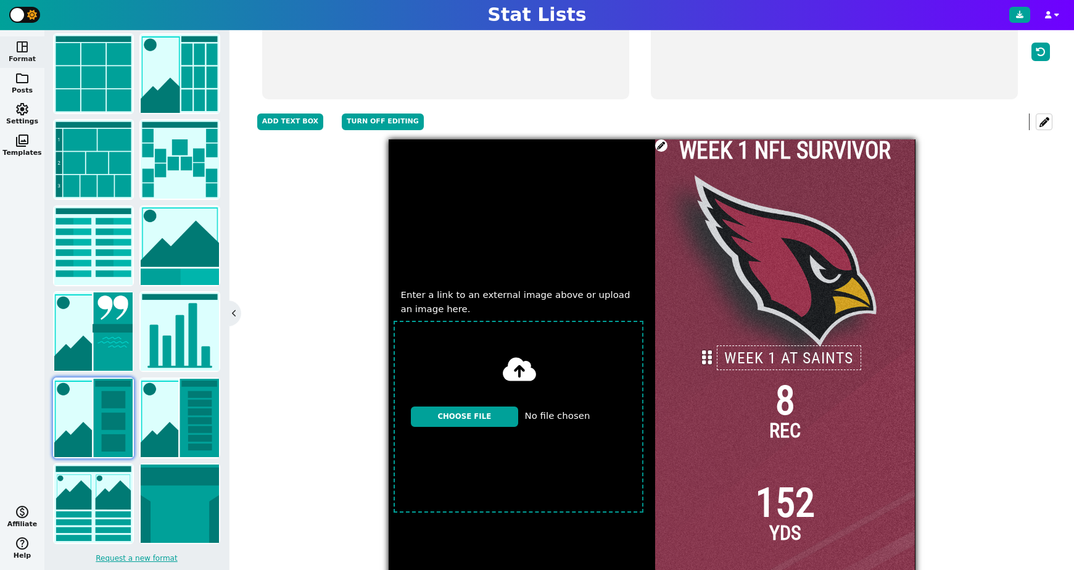
scroll to position [156, 0]
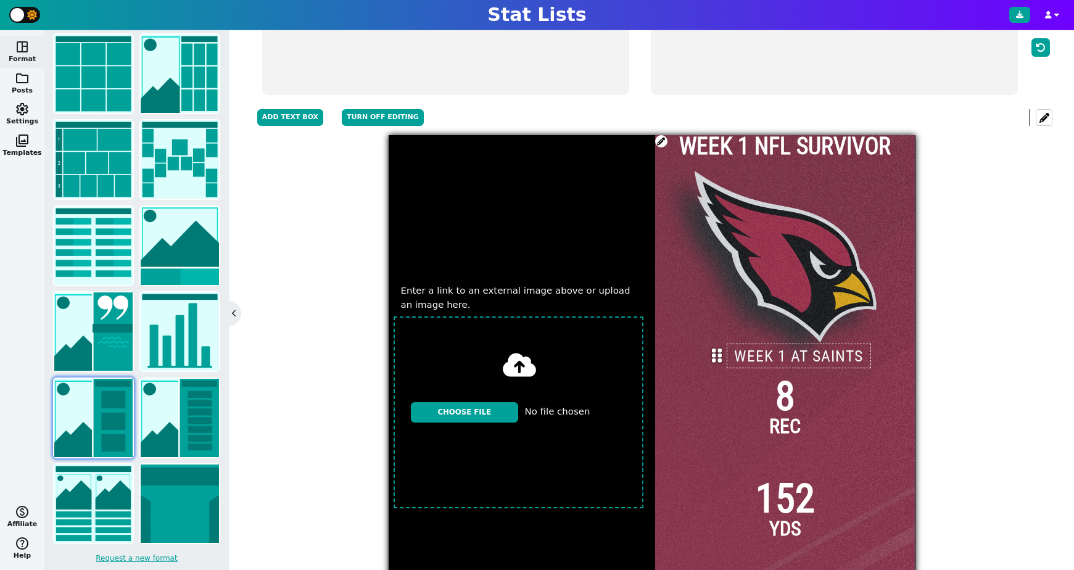
drag, startPoint x: 708, startPoint y: 357, endPoint x: 718, endPoint y: 360, distance: 10.2
click at [718, 360] on icon at bounding box center [717, 356] width 10 height 16
click at [821, 234] on div at bounding box center [785, 398] width 260 height 527
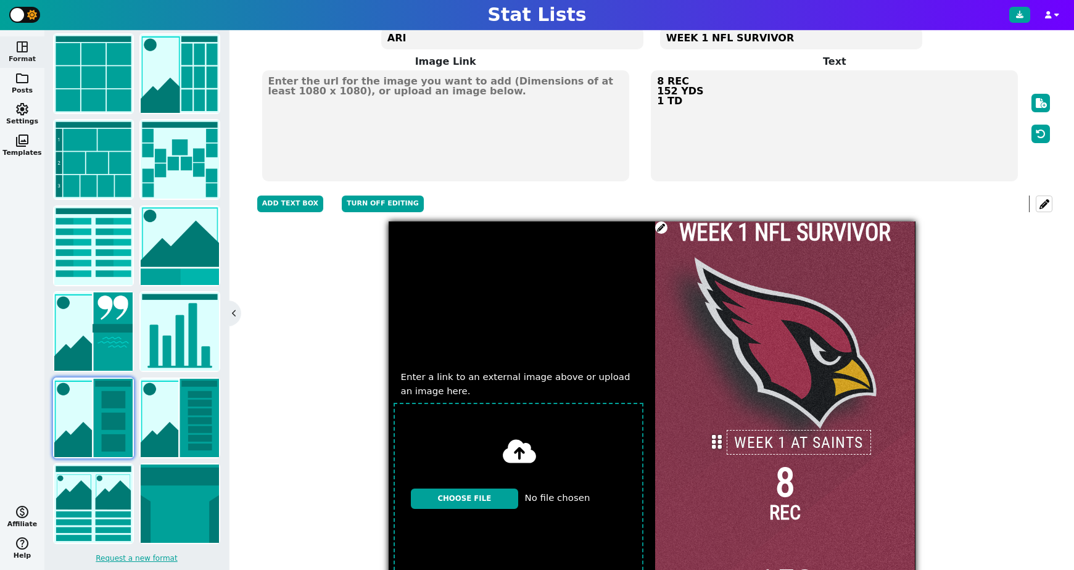
scroll to position [51, 0]
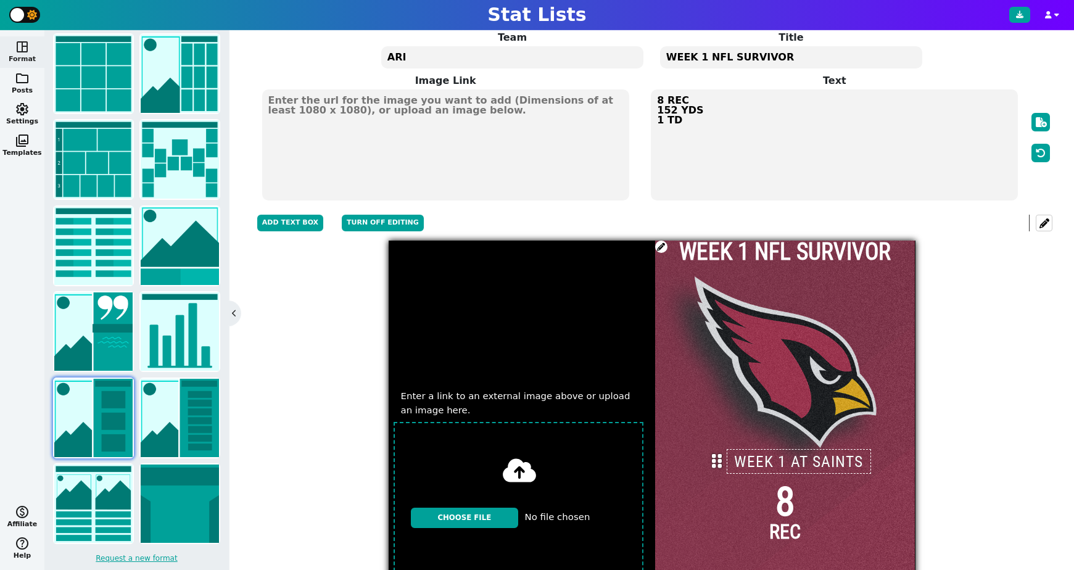
click at [501, 57] on textarea "ARI" at bounding box center [512, 57] width 262 height 22
click at [756, 255] on div "WEEK 1 NFL SURVIVOR" at bounding box center [785, 252] width 260 height 23
click at [1044, 220] on button at bounding box center [1044, 223] width 17 height 17
click at [664, 249] on span at bounding box center [661, 247] width 12 height 12
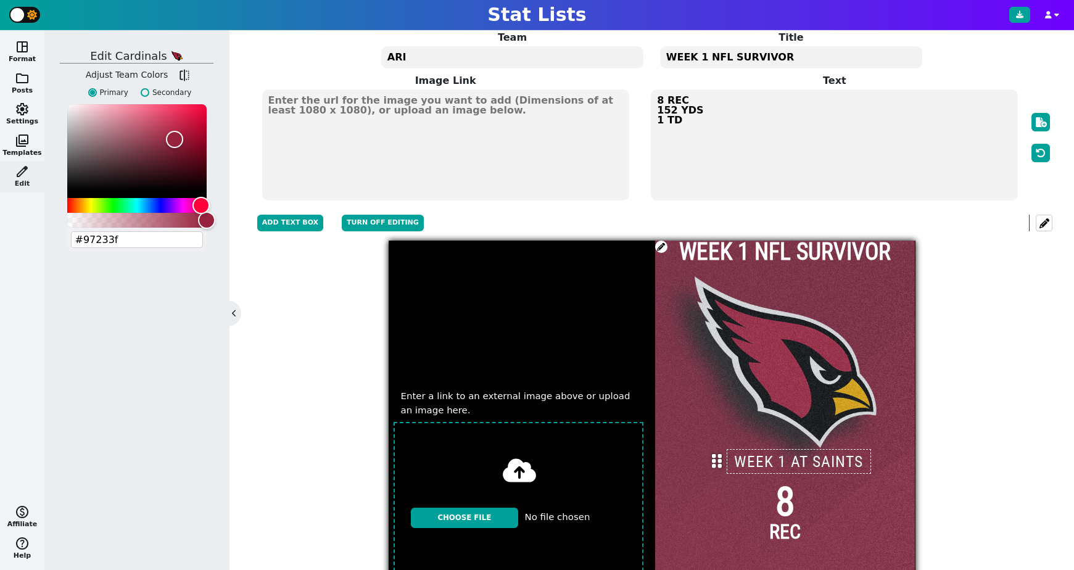
click at [732, 271] on div at bounding box center [785, 504] width 260 height 527
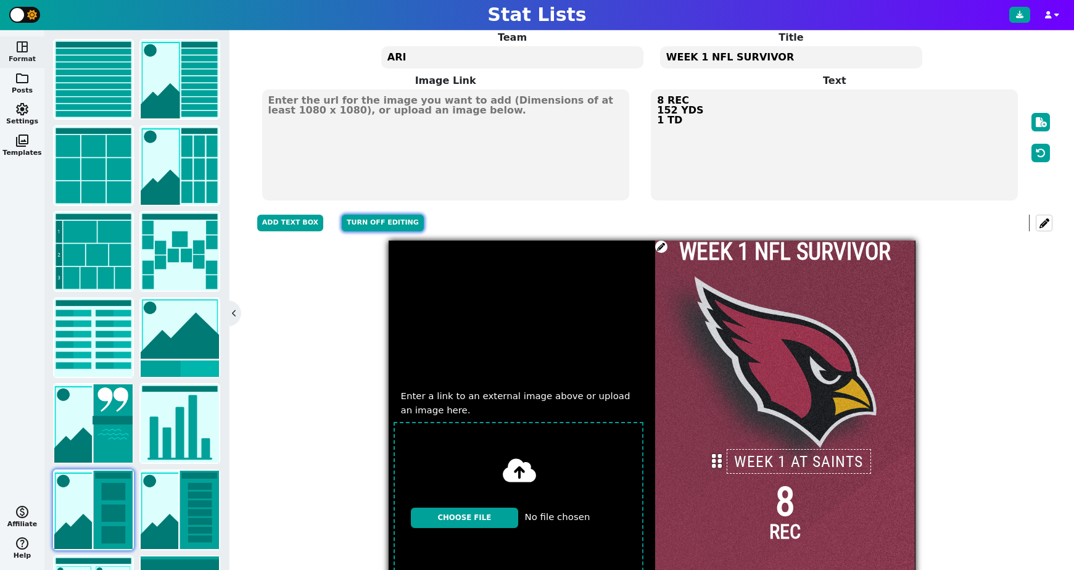
click at [365, 219] on button "Turn off editing" at bounding box center [383, 223] width 82 height 17
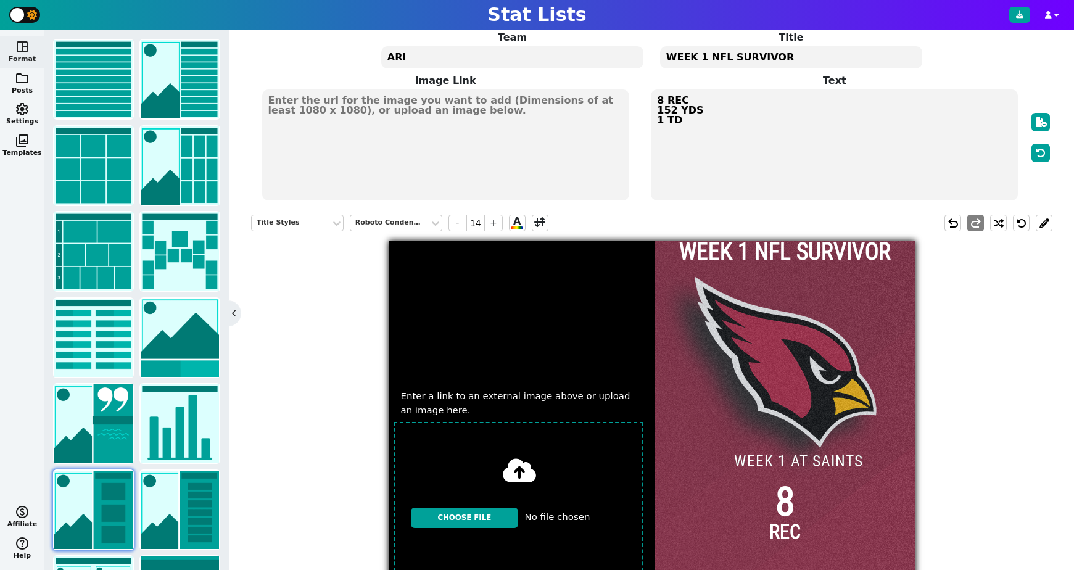
click at [755, 307] on div at bounding box center [785, 504] width 260 height 527
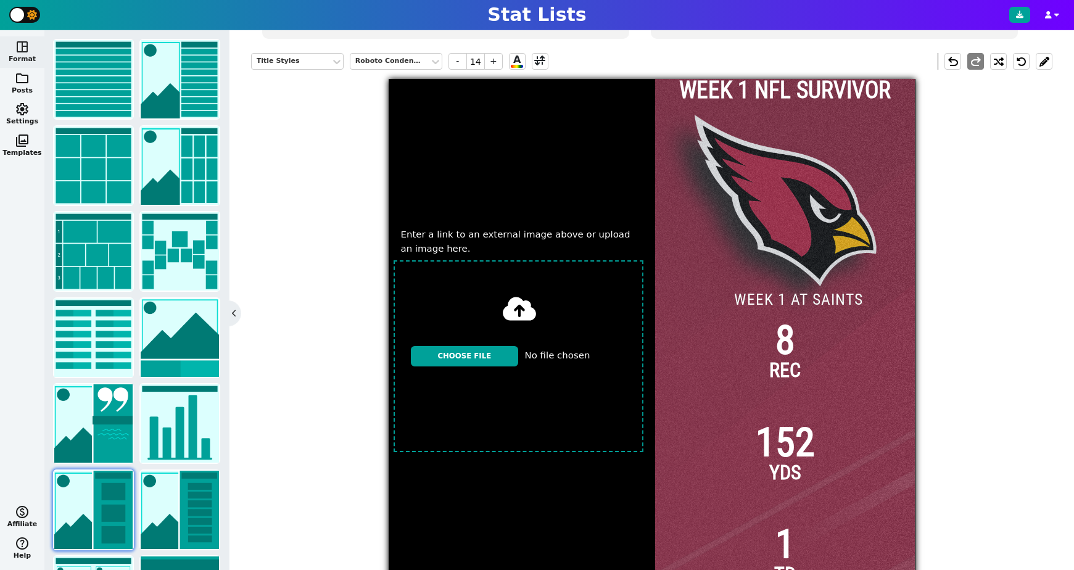
scroll to position [213, 0]
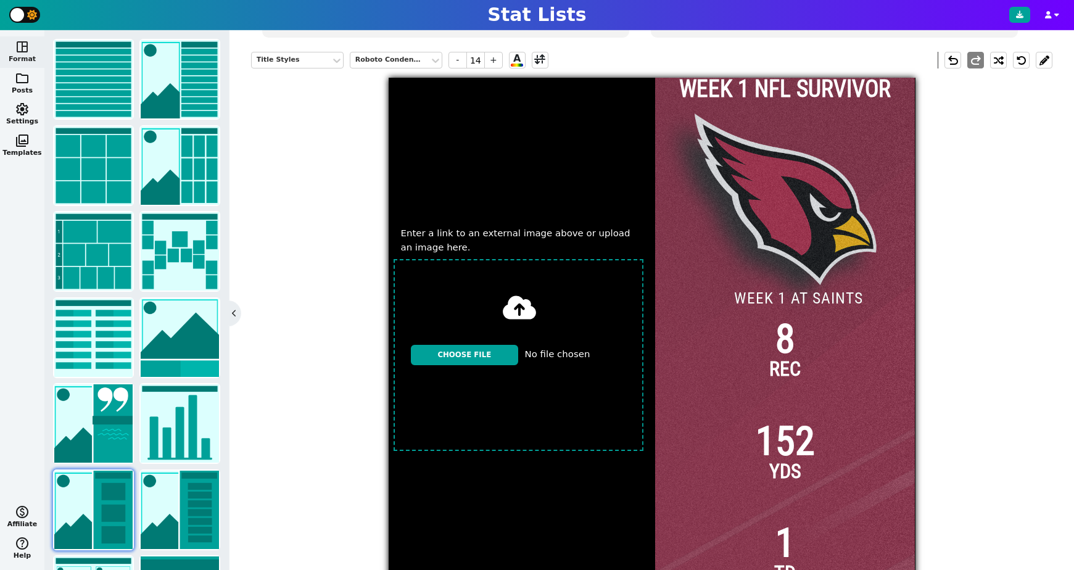
type input "C:\fakepath\oevhkdhj78h152kqhu7z.jpeg"
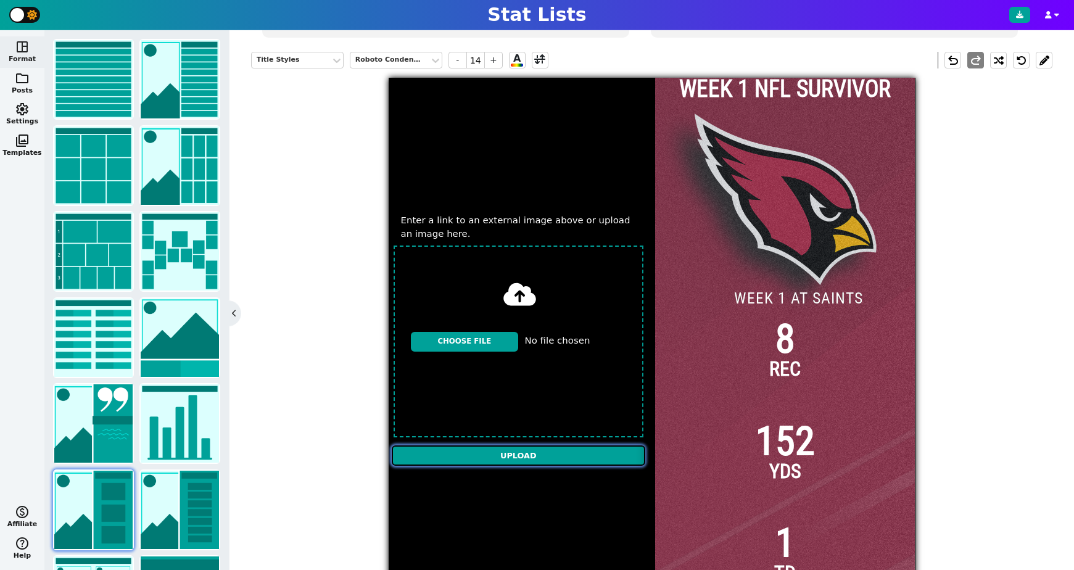
click at [519, 455] on input "Upload" at bounding box center [519, 455] width 254 height 20
type textarea "https://firebasestorage.googleapis.com/v0/b/statlist-images.appspot.com/o/image…"
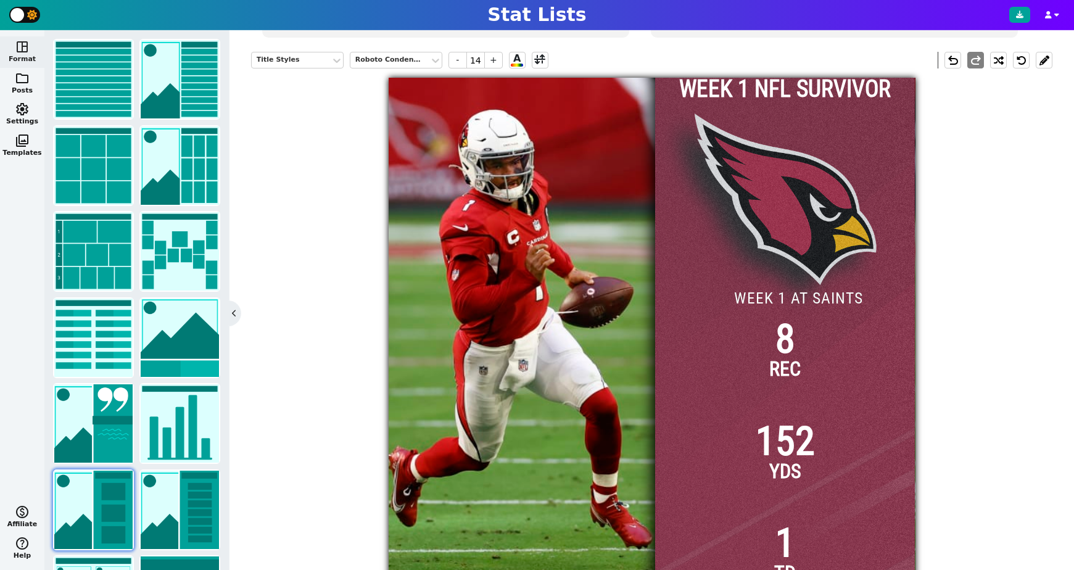
click at [492, 330] on img at bounding box center [518, 341] width 936 height 527
drag, startPoint x: 496, startPoint y: 329, endPoint x: 519, endPoint y: 328, distance: 23.4
click at [519, 328] on img at bounding box center [518, 341] width 936 height 527
click at [499, 250] on img at bounding box center [518, 341] width 936 height 527
click at [691, 272] on div at bounding box center [785, 341] width 260 height 527
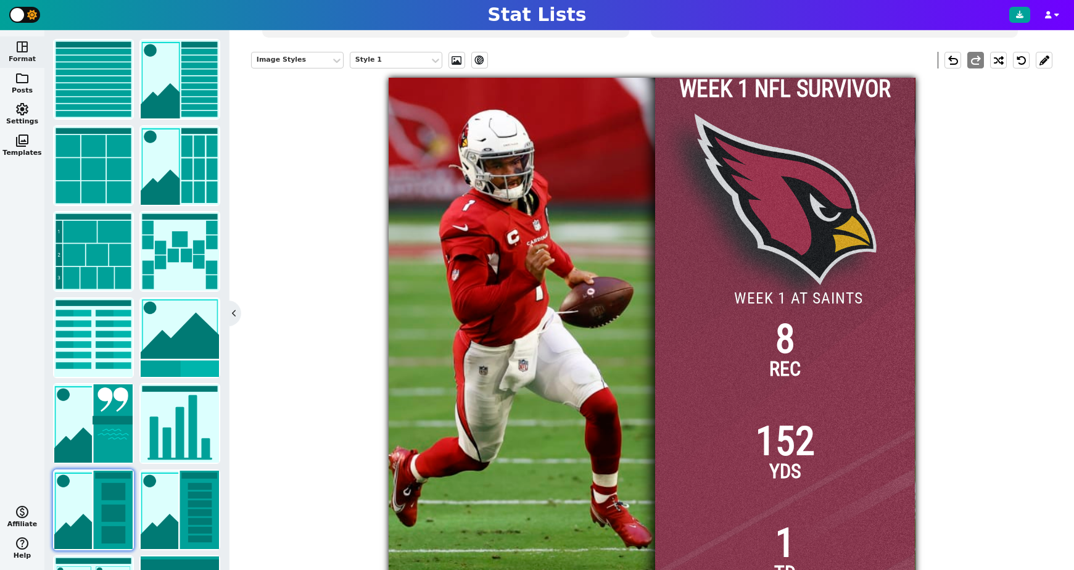
click at [555, 286] on img at bounding box center [518, 341] width 936 height 527
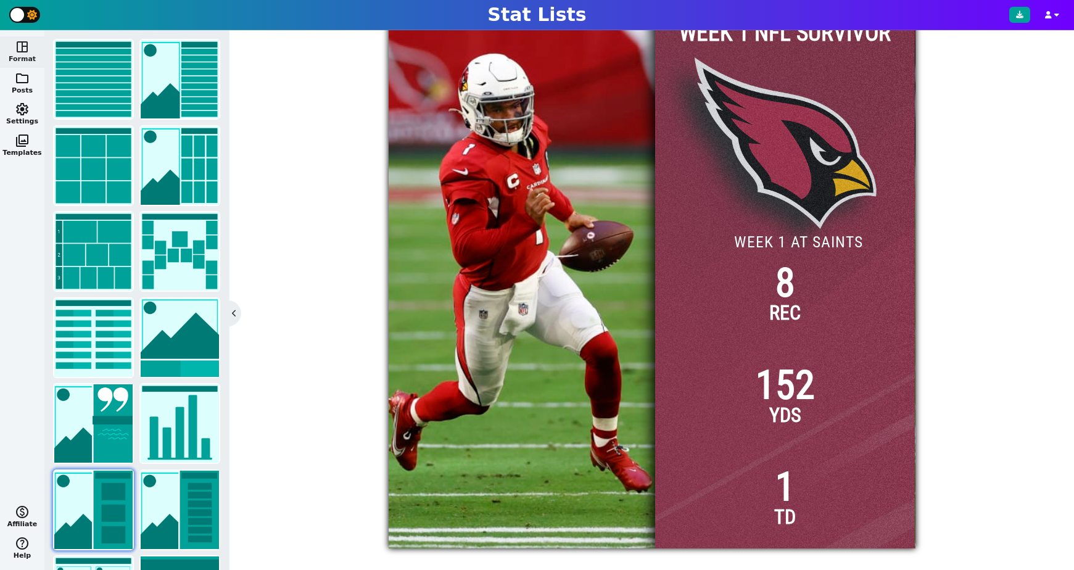
click at [525, 368] on img at bounding box center [518, 285] width 936 height 527
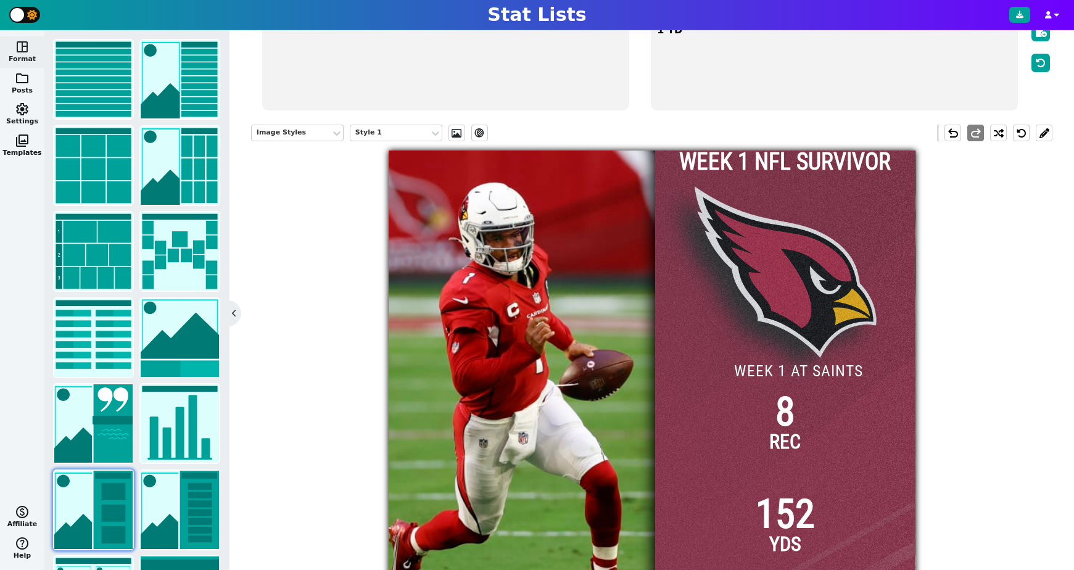
scroll to position [111, 0]
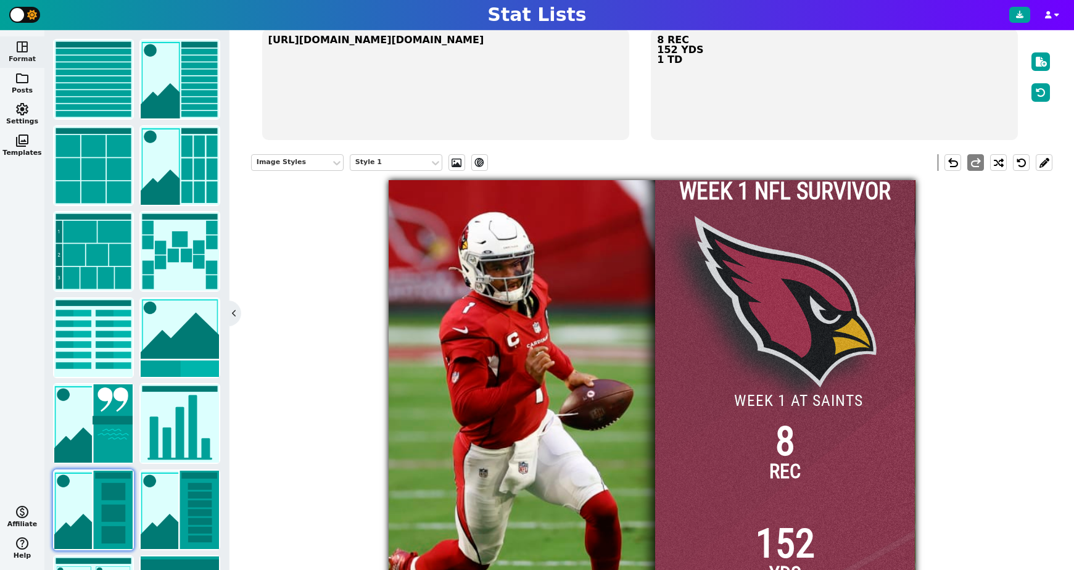
click at [535, 358] on img at bounding box center [518, 443] width 936 height 527
click at [455, 162] on span at bounding box center [456, 163] width 12 height 10
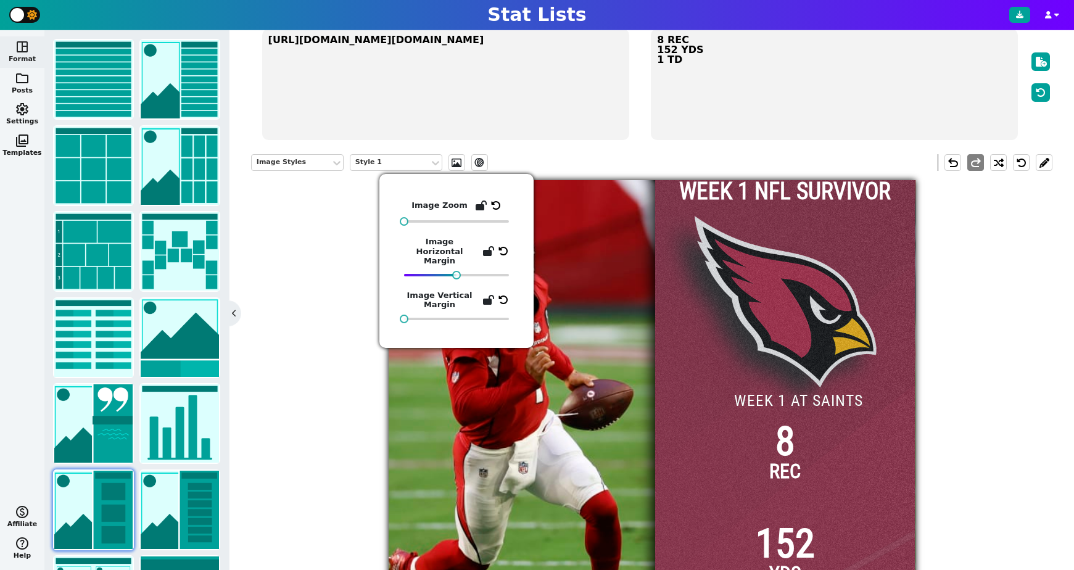
click at [617, 216] on img at bounding box center [518, 443] width 936 height 527
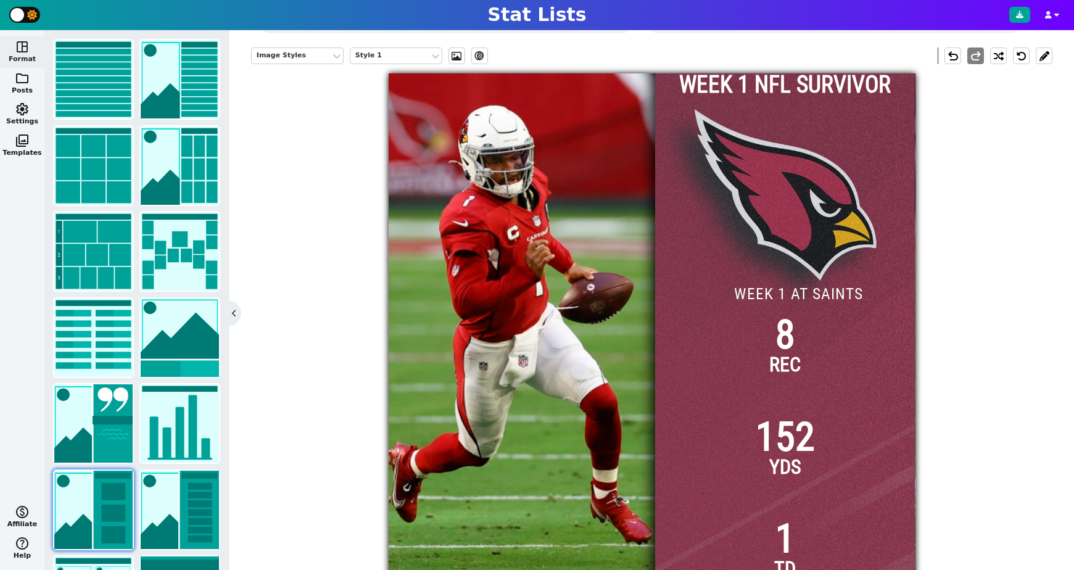
scroll to position [270, 0]
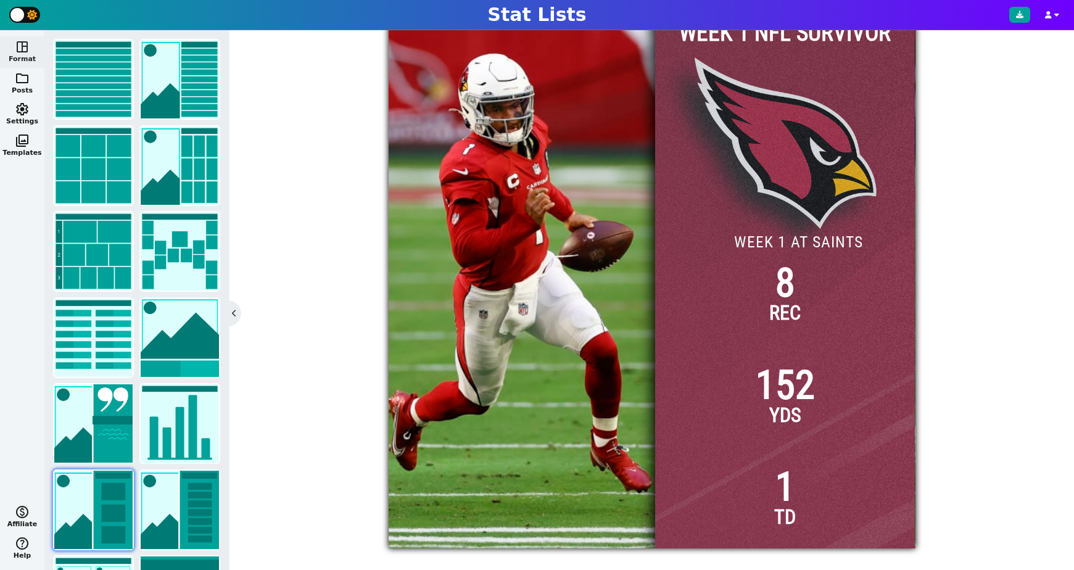
click at [587, 275] on img at bounding box center [518, 285] width 936 height 527
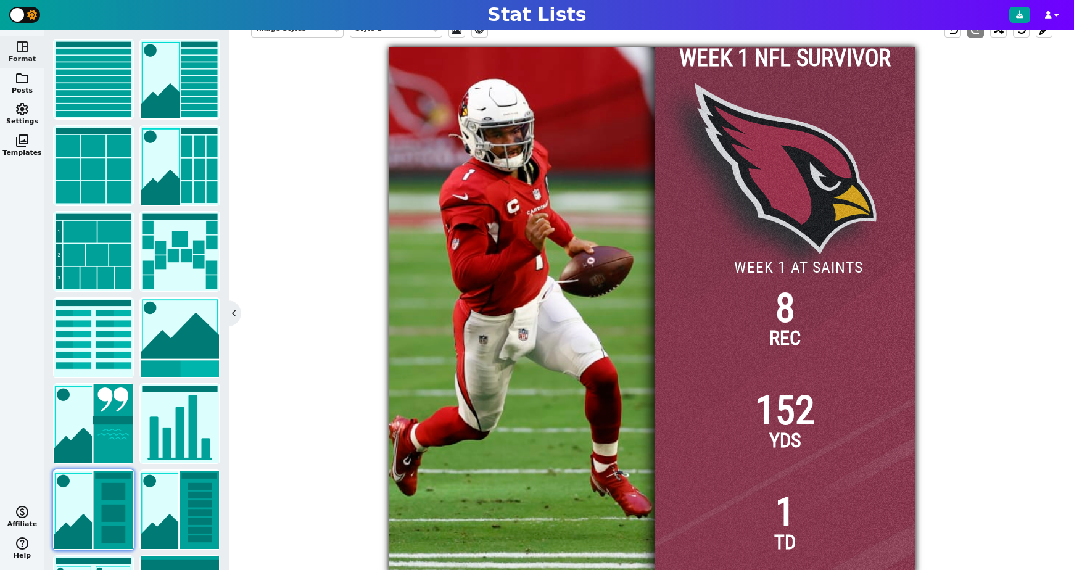
click at [587, 275] on img at bounding box center [518, 310] width 936 height 527
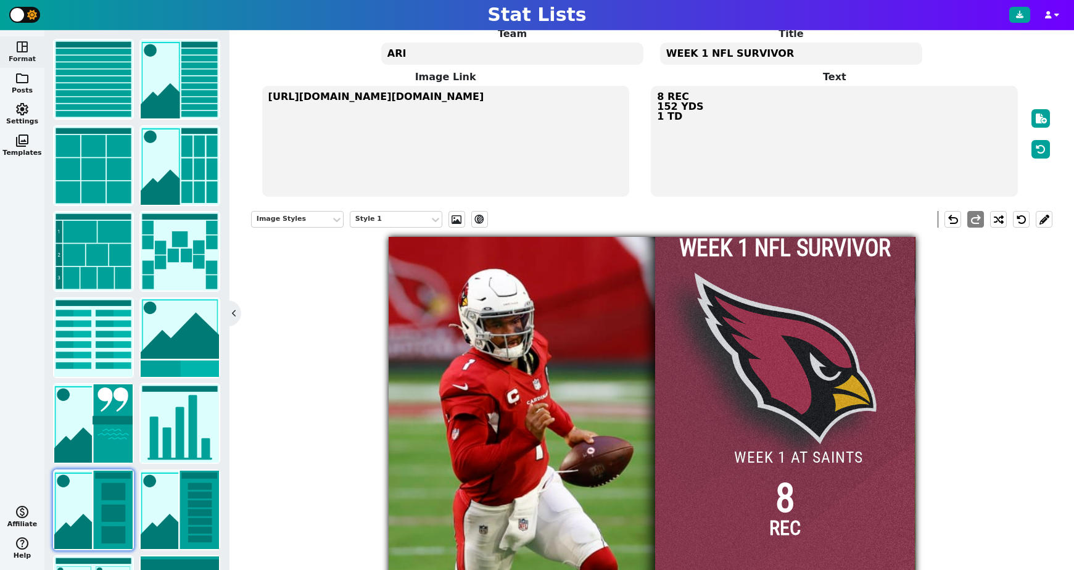
scroll to position [0, 0]
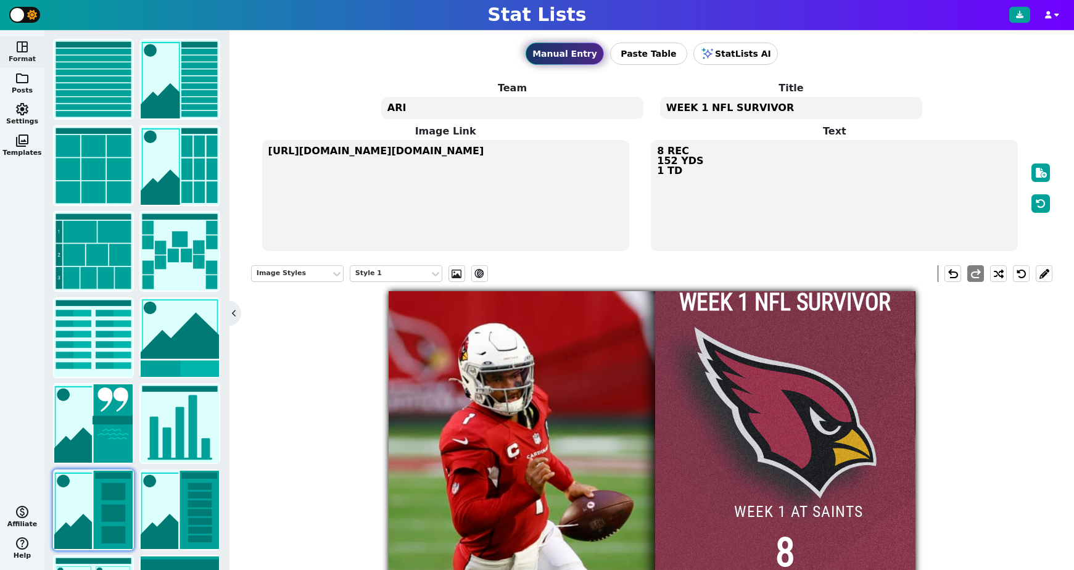
click at [438, 153] on textarea "https://firebasestorage.googleapis.com/v0/b/statlist-images.appspot.com/o/image…" at bounding box center [445, 195] width 367 height 111
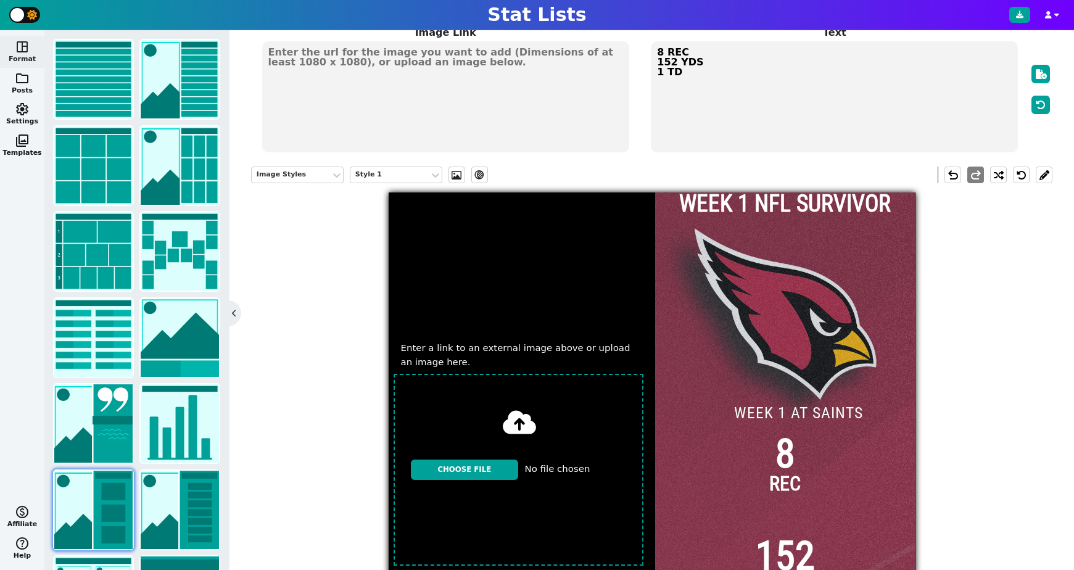
scroll to position [206, 0]
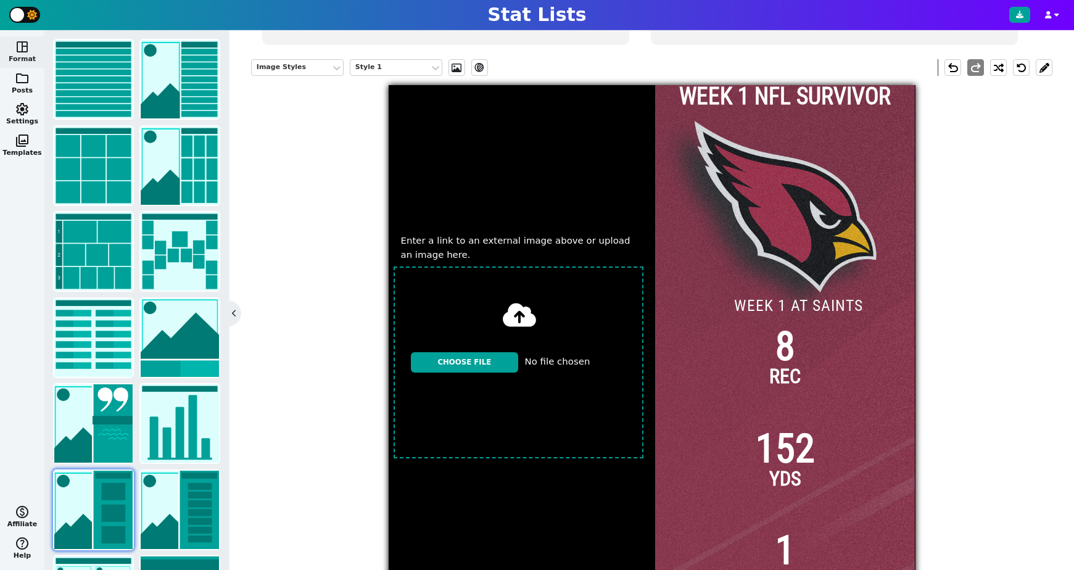
click at [487, 366] on input "file" at bounding box center [519, 363] width 260 height 202
type input "C:\fakepath\download.jpeg"
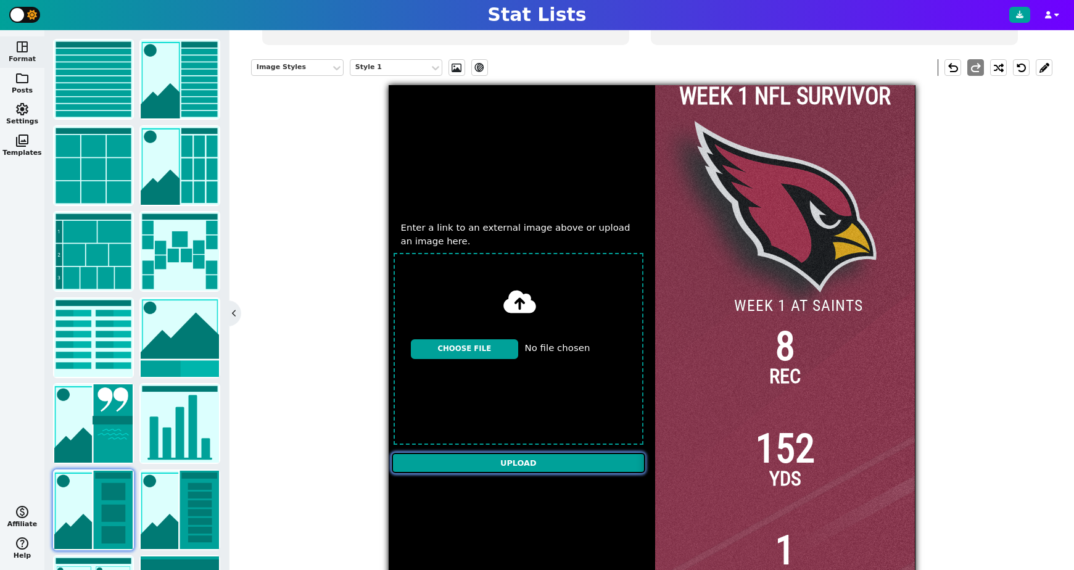
click at [524, 465] on input "Upload" at bounding box center [519, 463] width 254 height 20
type textarea "https://firebasestorage.googleapis.com/v0/b/statlist-images.appspot.com/o/image…"
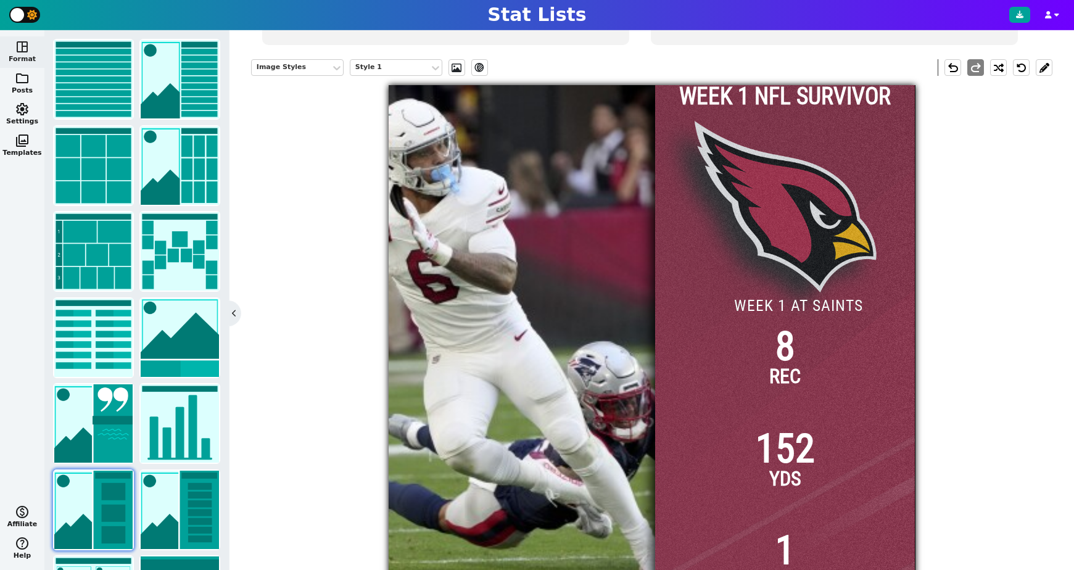
drag, startPoint x: 509, startPoint y: 364, endPoint x: 572, endPoint y: 364, distance: 62.3
click at [572, 364] on img at bounding box center [518, 348] width 791 height 527
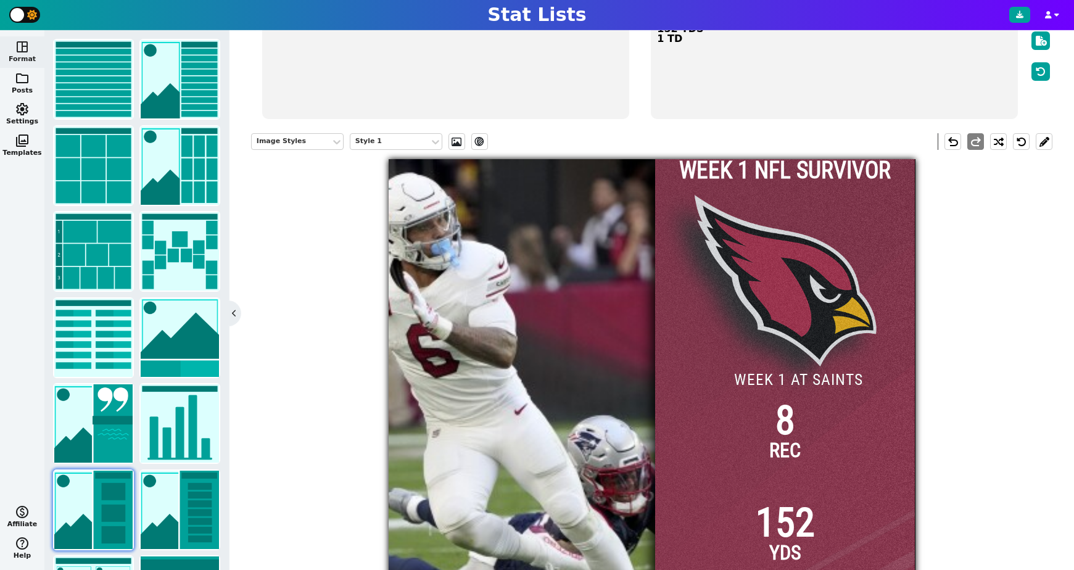
scroll to position [83, 0]
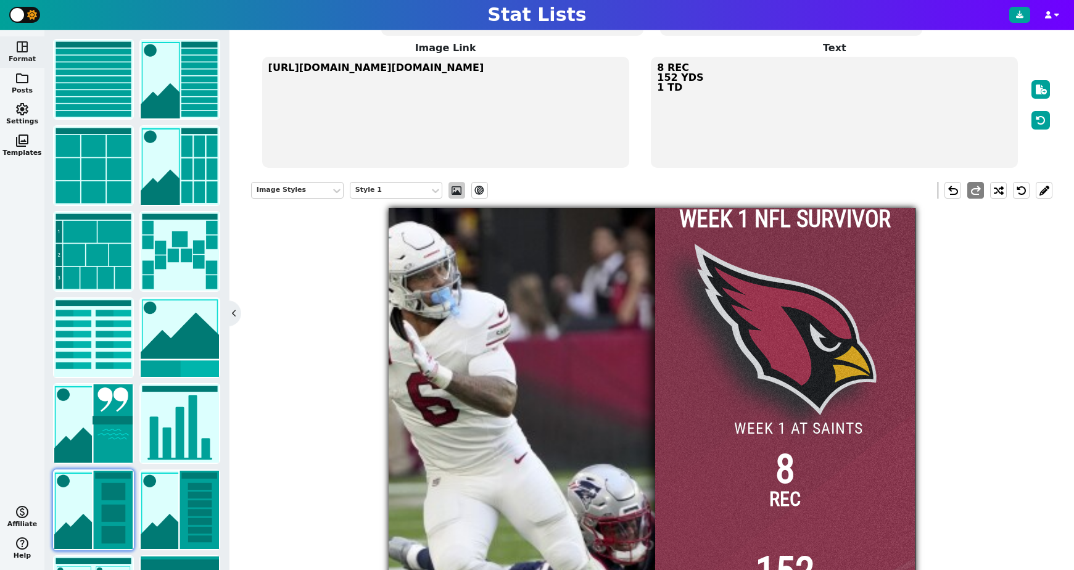
click at [455, 195] on span at bounding box center [456, 191] width 12 height 10
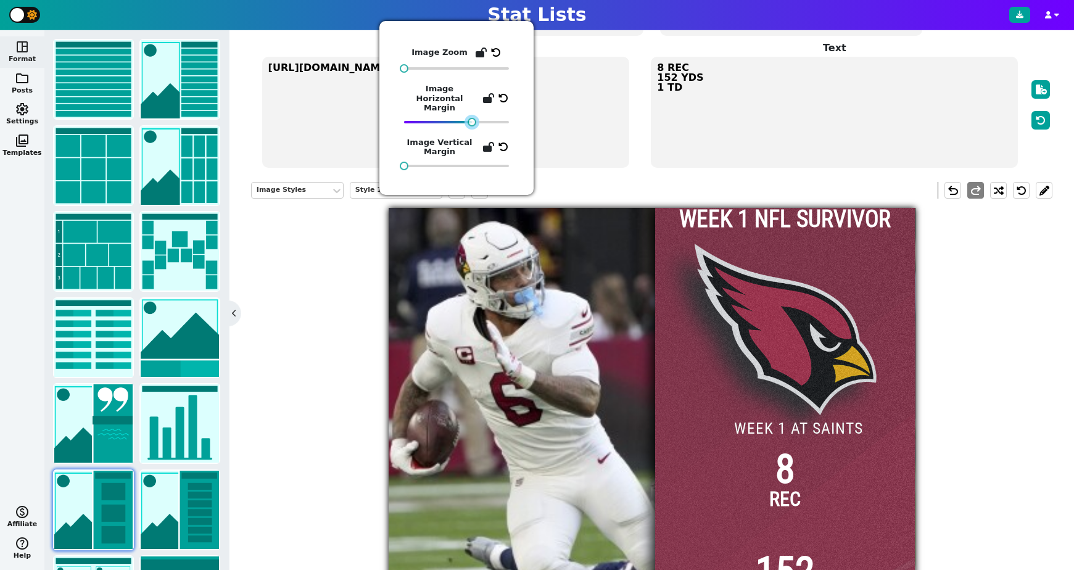
drag, startPoint x: 456, startPoint y: 112, endPoint x: 472, endPoint y: 112, distance: 15.4
click at [472, 118] on div at bounding box center [472, 122] width 9 height 9
click at [307, 226] on div "Image Styles Style 1 ev_shadow undo redo WEEK 1 NFL SURVIVOR 8 REC 152 YDS 1 TD…" at bounding box center [651, 454] width 801 height 562
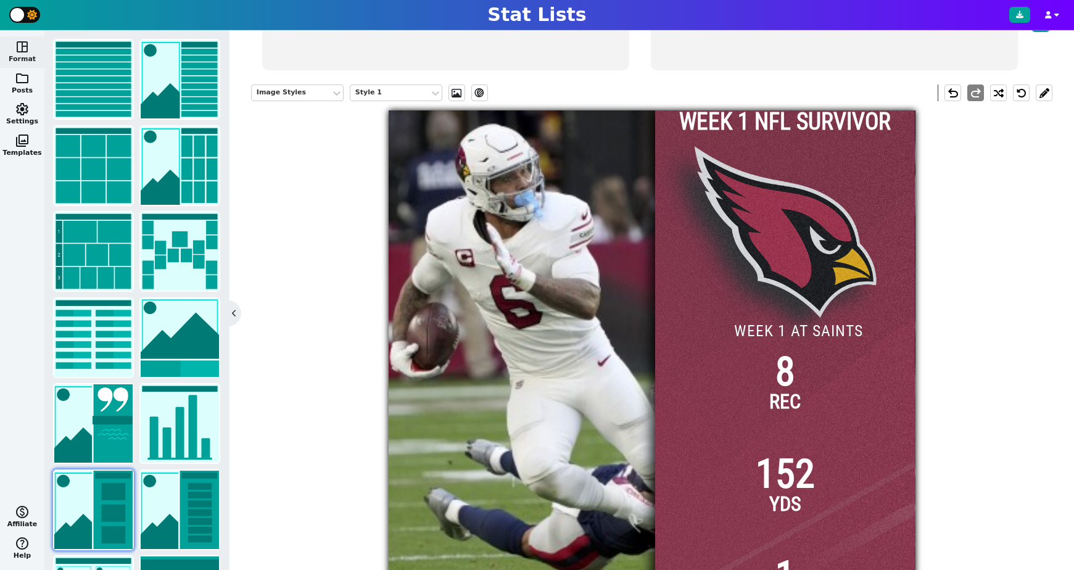
scroll to position [180, 0]
click at [477, 209] on img at bounding box center [601, 374] width 791 height 527
click at [437, 173] on img at bounding box center [601, 374] width 791 height 527
click at [455, 96] on span at bounding box center [456, 94] width 12 height 10
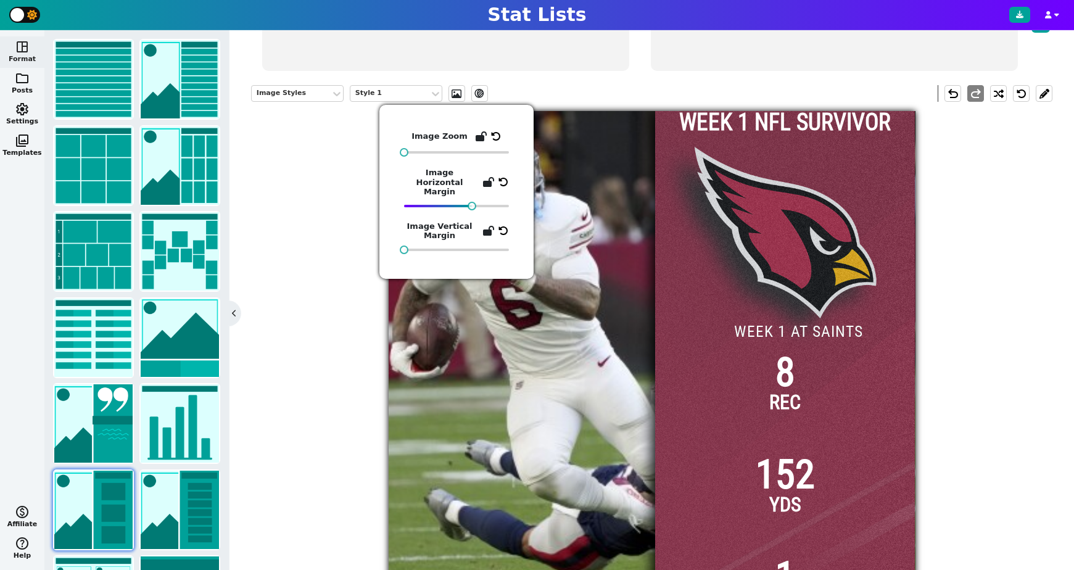
scroll to position [270, 0]
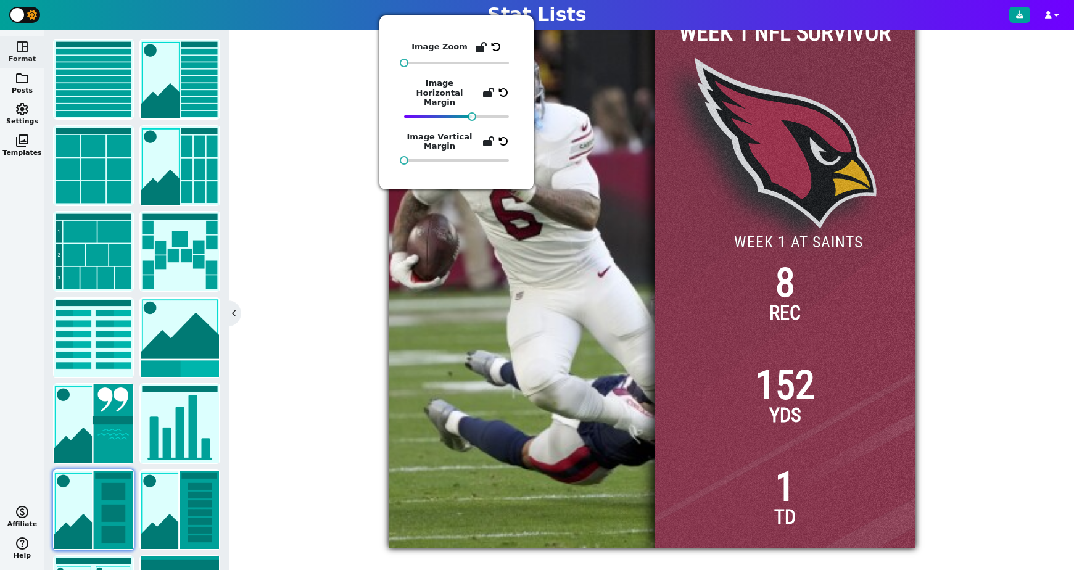
click at [510, 295] on img at bounding box center [601, 285] width 791 height 527
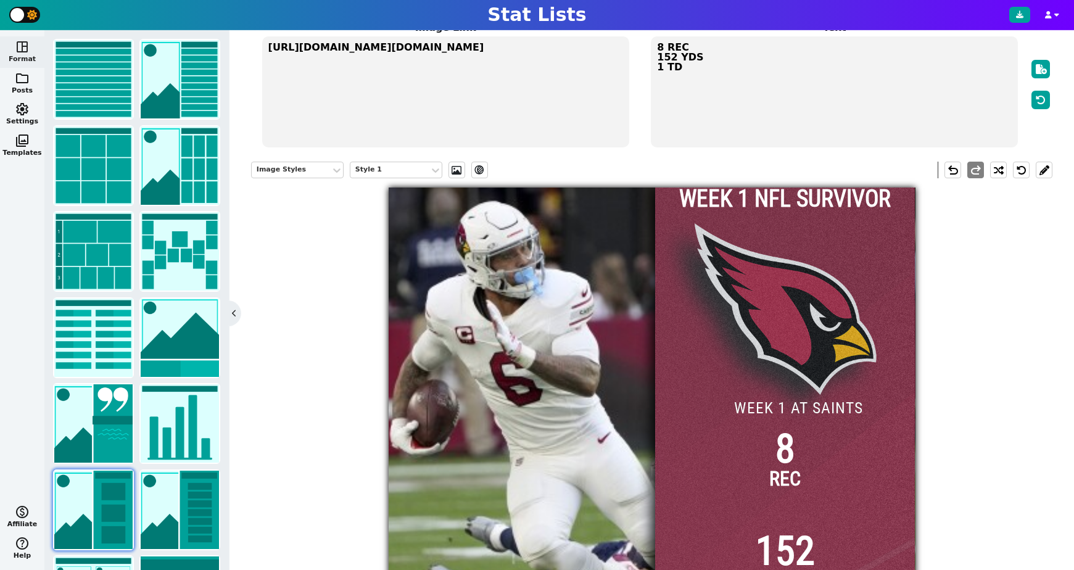
scroll to position [89, 0]
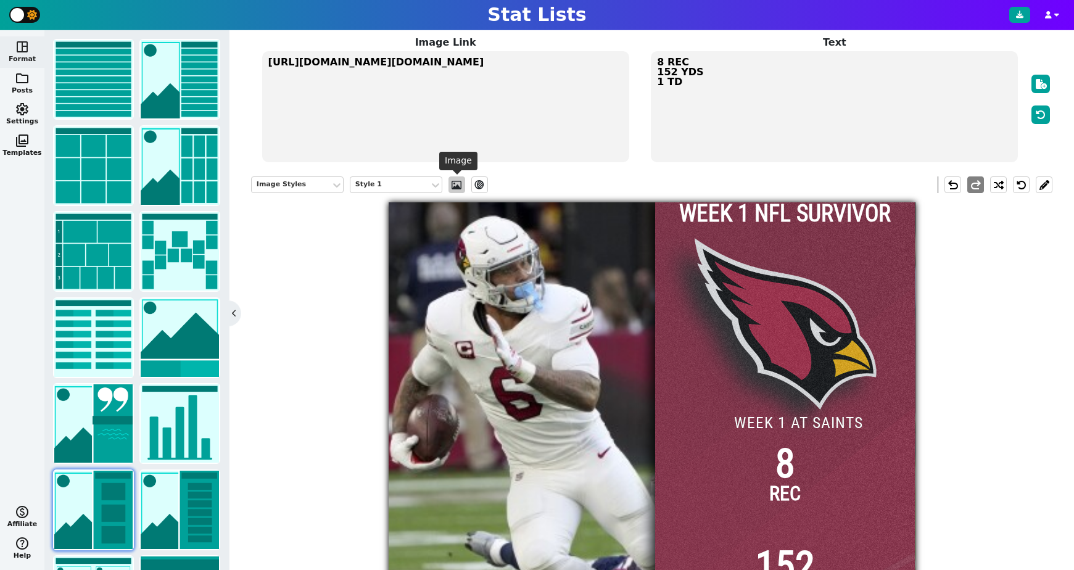
click at [456, 188] on span at bounding box center [456, 185] width 12 height 10
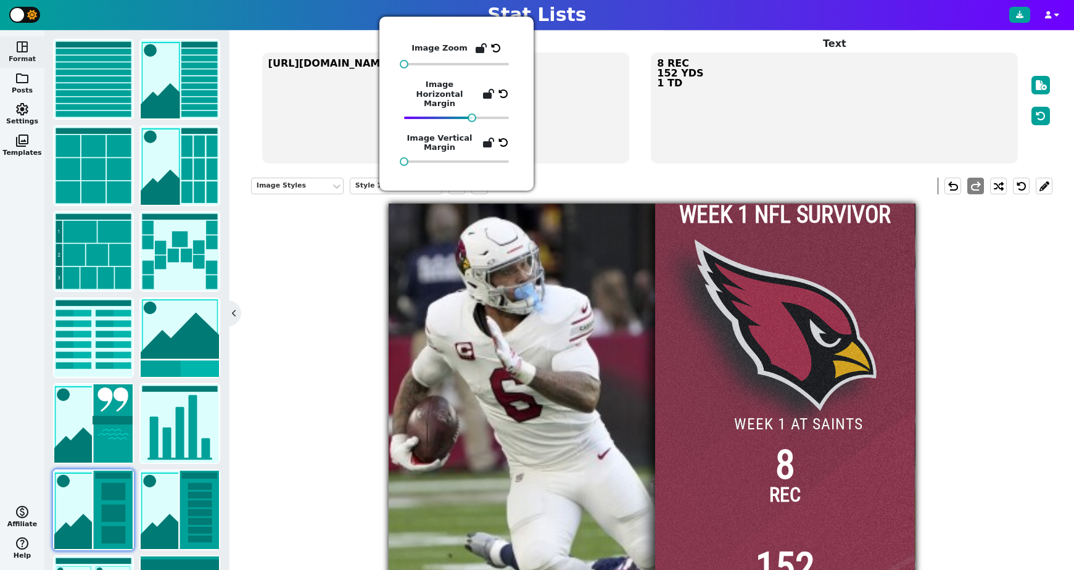
click at [494, 268] on img at bounding box center [601, 467] width 791 height 527
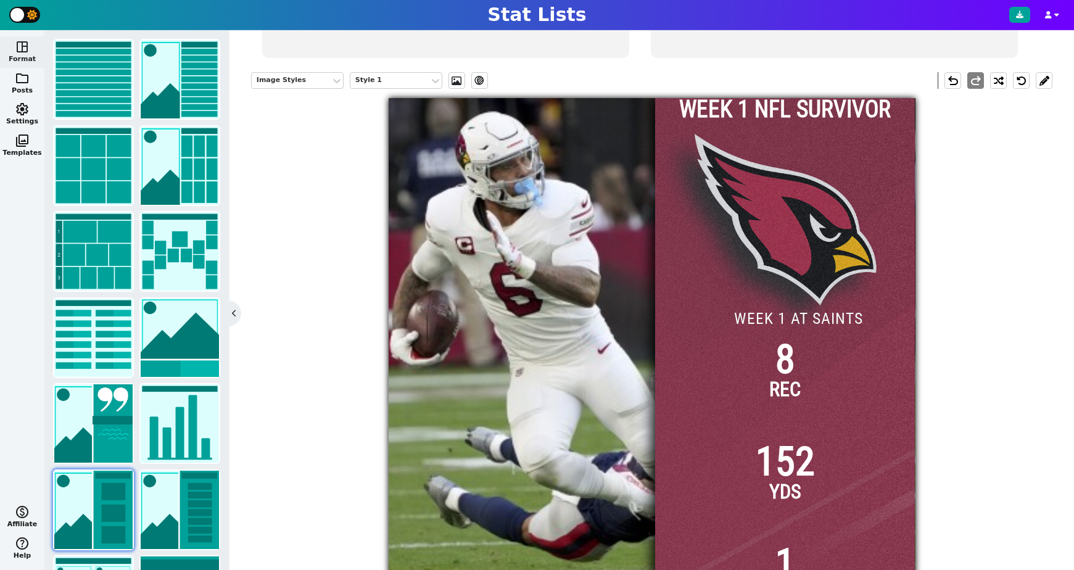
scroll to position [188, 0]
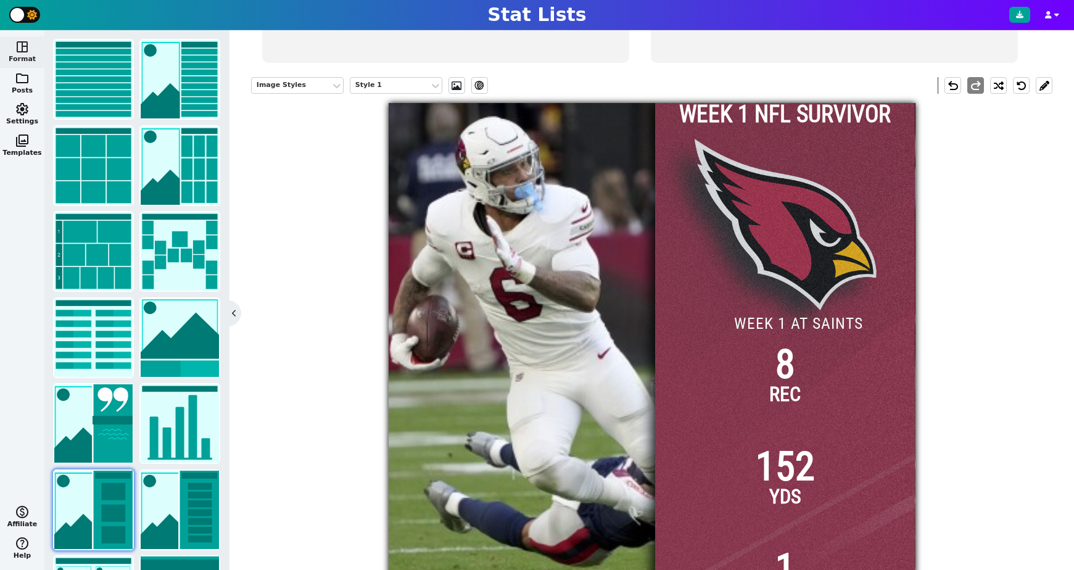
click at [493, 233] on img at bounding box center [601, 366] width 791 height 527
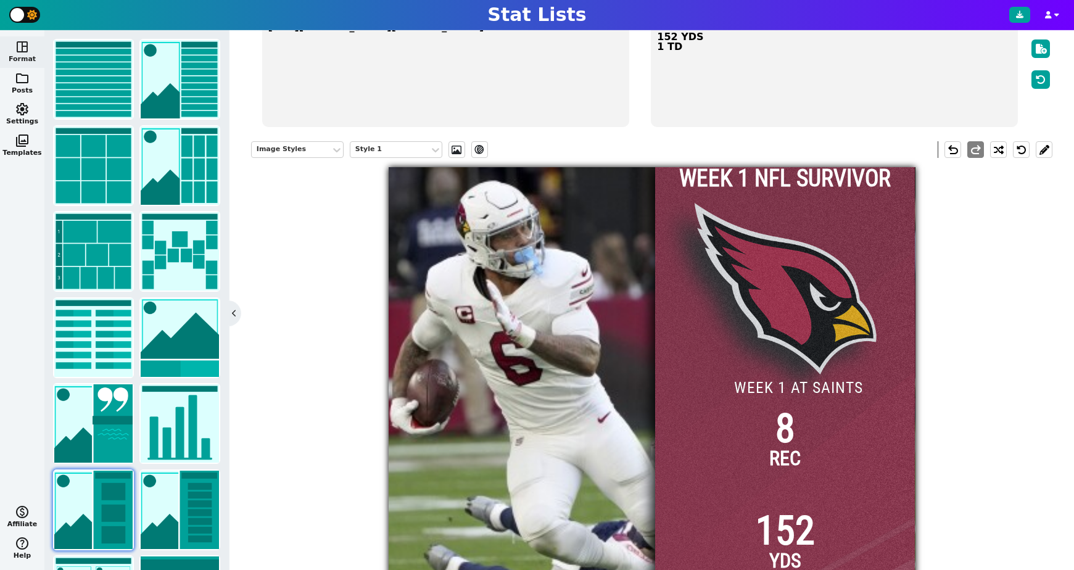
scroll to position [93, 0]
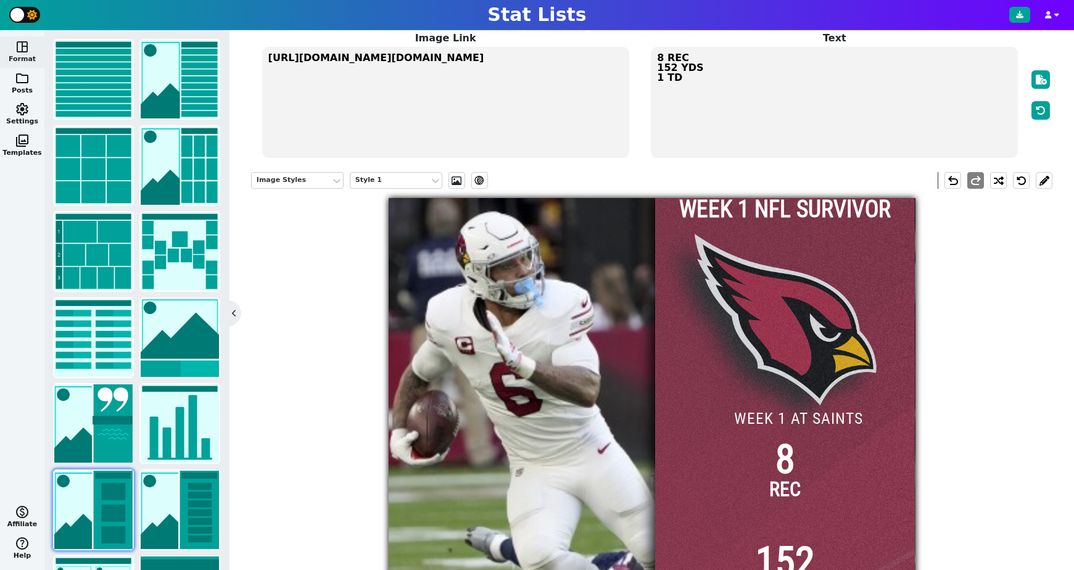
click at [375, 64] on textarea "https://firebasestorage.googleapis.com/v0/b/statlist-images.appspot.com/o/image…" at bounding box center [445, 102] width 367 height 111
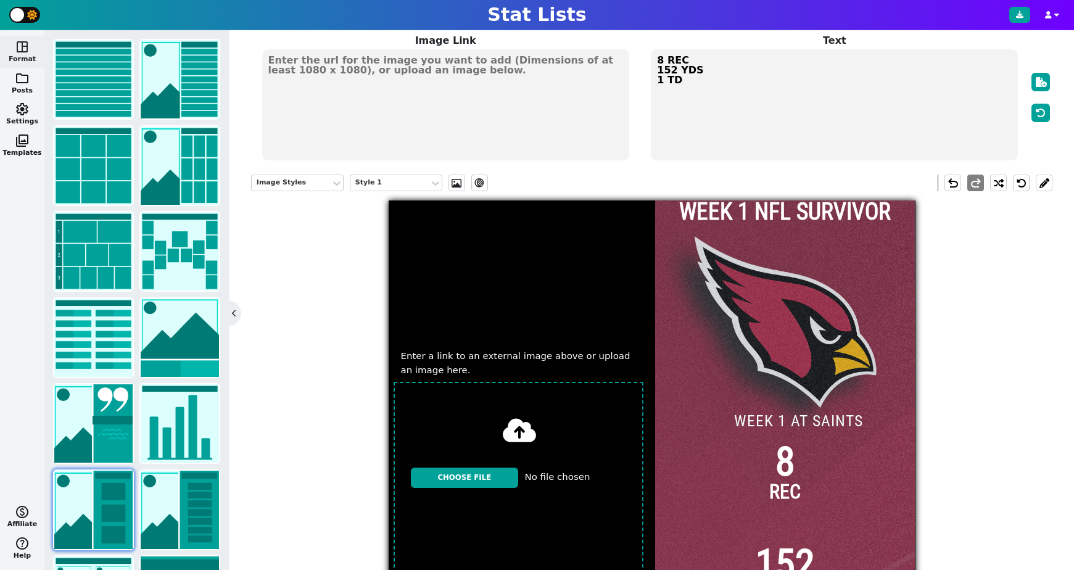
scroll to position [91, 0]
click at [470, 473] on input "file" at bounding box center [519, 477] width 260 height 202
type input "C:\fakepath\Kyler-Murray-runs-out-of-the-pocket-against-the-Carolina-Panthers.w…"
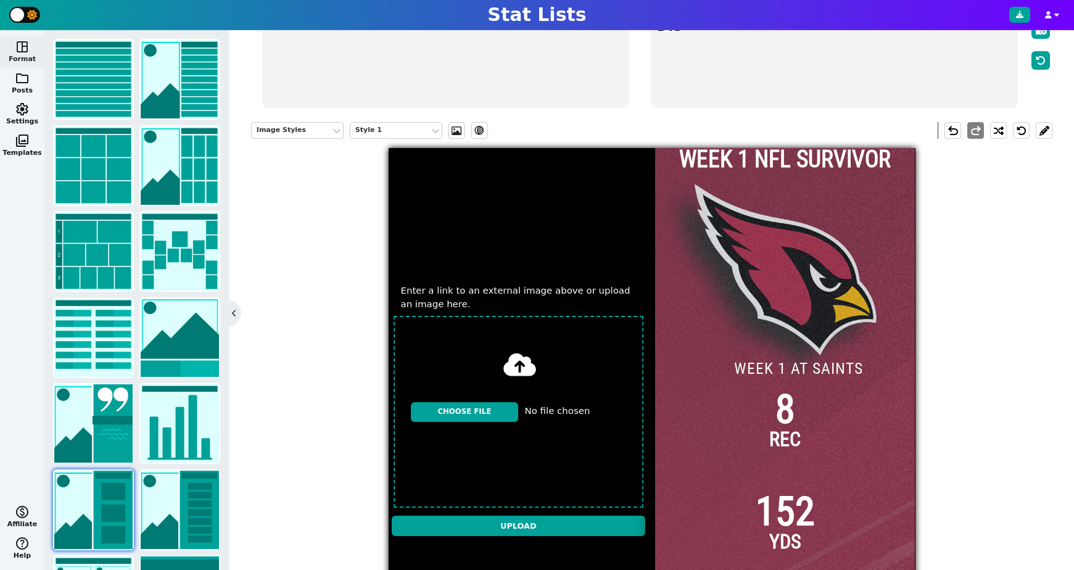
scroll to position [219, 0]
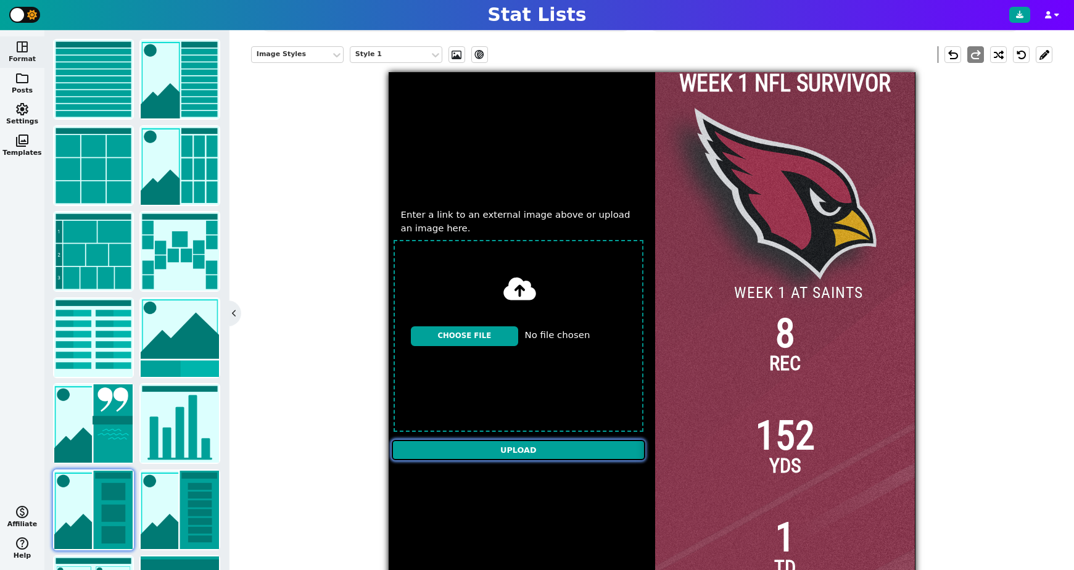
click at [545, 448] on input "Upload" at bounding box center [519, 450] width 254 height 20
type textarea "https://firebasestorage.googleapis.com/v0/b/statlist-images.appspot.com/o/image…"
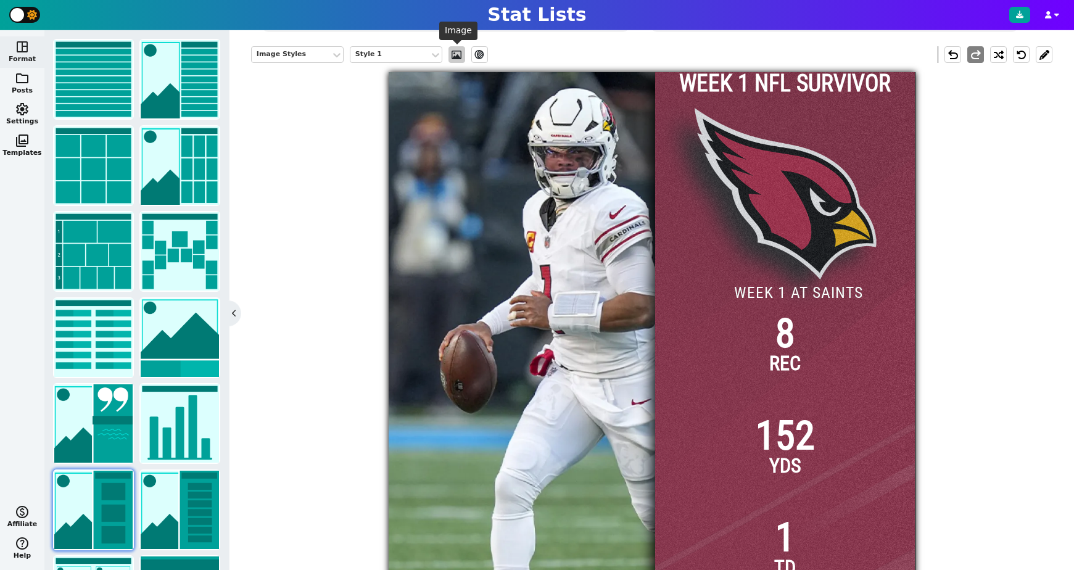
click at [460, 59] on span at bounding box center [456, 55] width 12 height 10
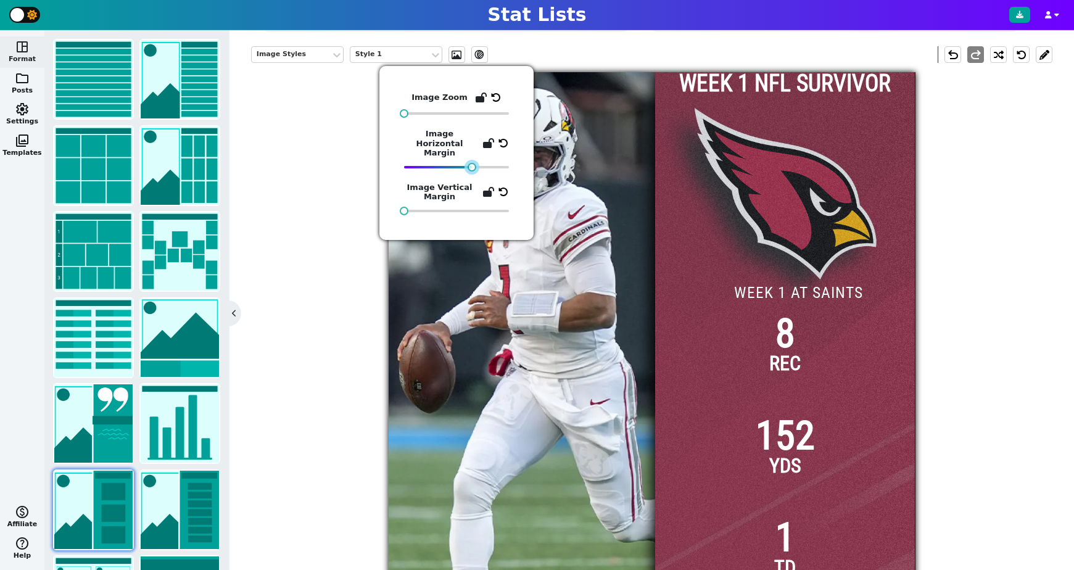
drag, startPoint x: 486, startPoint y: 158, endPoint x: 471, endPoint y: 159, distance: 15.4
click at [471, 163] on div at bounding box center [472, 167] width 9 height 9
click at [347, 189] on div "Image Styles Style 1 ev_shadow undo redo WEEK 1 NFL SURVIVOR 8 REC 152 YDS 1 TD…" at bounding box center [651, 318] width 801 height 562
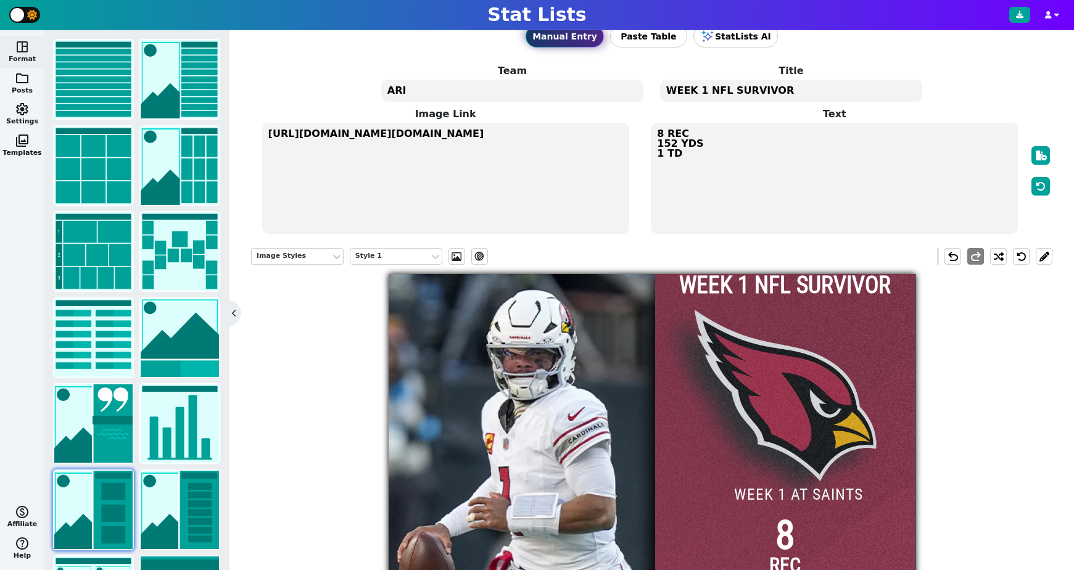
scroll to position [3, 0]
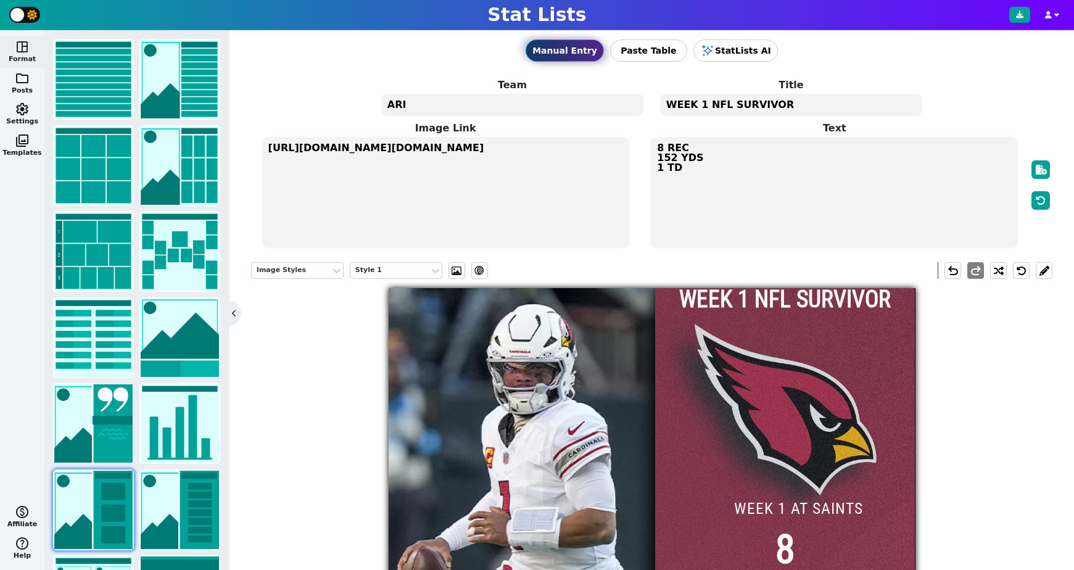
drag, startPoint x: 704, startPoint y: 104, endPoint x: 660, endPoint y: 105, distance: 44.4
click at [660, 105] on textarea "WEEK 1 NFL SURVIVOR" at bounding box center [791, 105] width 262 height 22
click at [764, 105] on textarea "NFL SURVIVOR" at bounding box center [791, 105] width 262 height 22
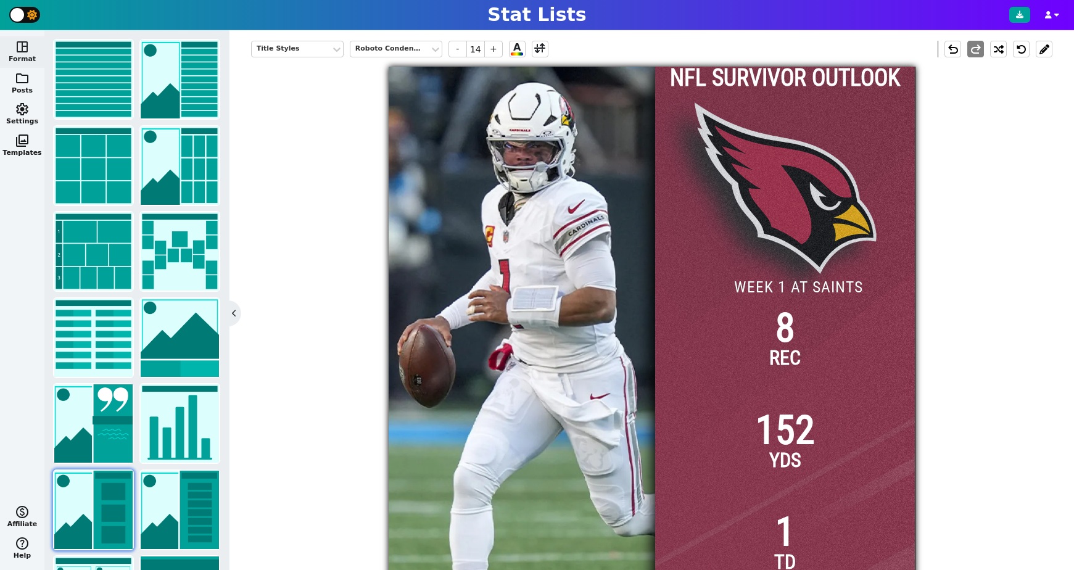
scroll to position [225, 0]
type textarea "NFL SURVIVOR OUTLOOK"
click at [823, 293] on input "WEEK 1 AT SAINTS" at bounding box center [799, 285] width 144 height 23
click at [1042, 52] on button at bounding box center [1044, 48] width 17 height 17
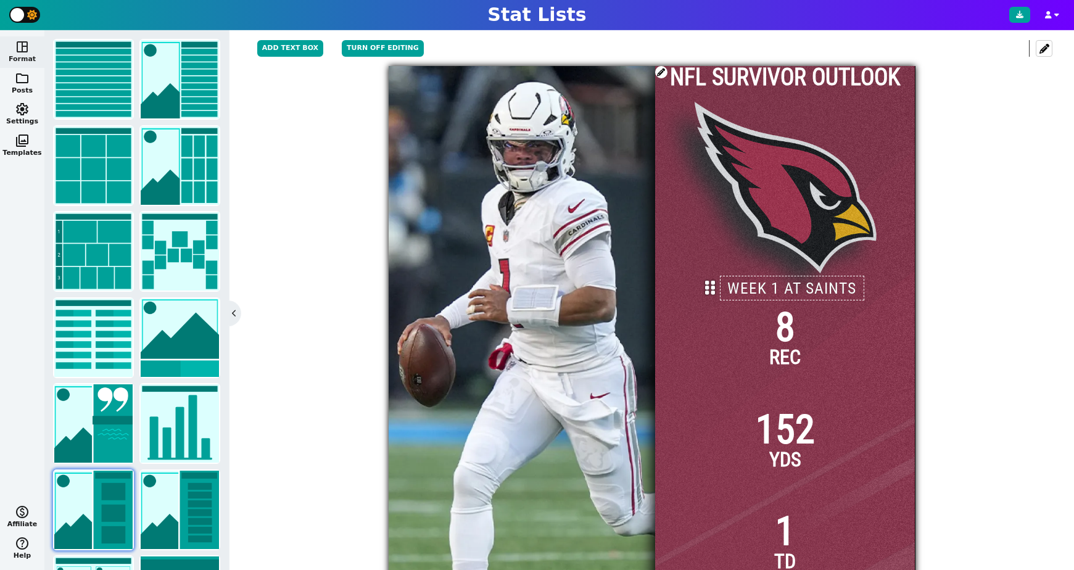
drag, startPoint x: 716, startPoint y: 286, endPoint x: 709, endPoint y: 287, distance: 6.9
click at [709, 287] on icon at bounding box center [710, 288] width 10 height 16
click at [791, 326] on span "8" at bounding box center [785, 327] width 20 height 39
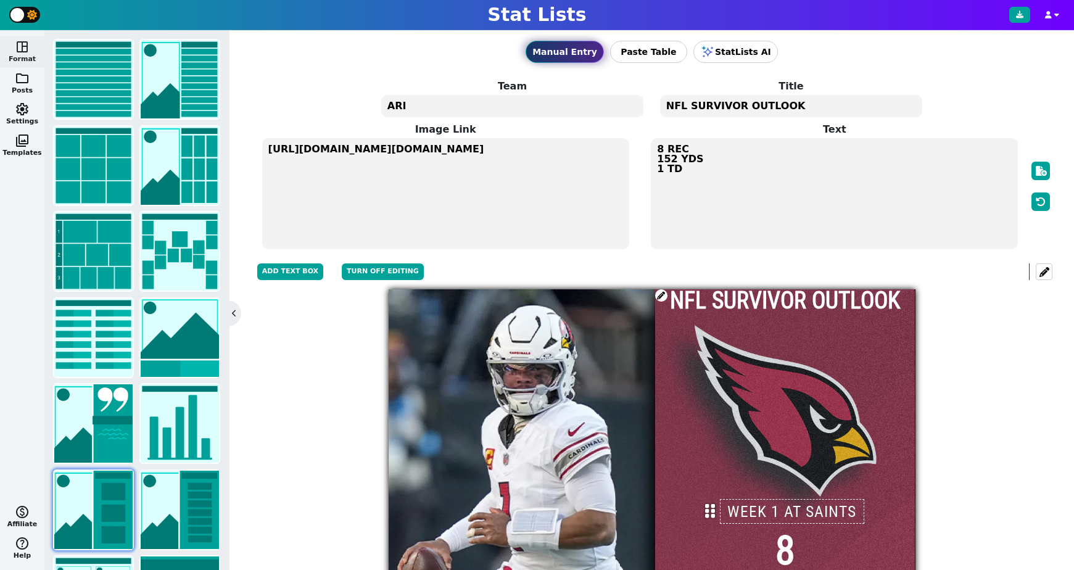
scroll to position [0, 0]
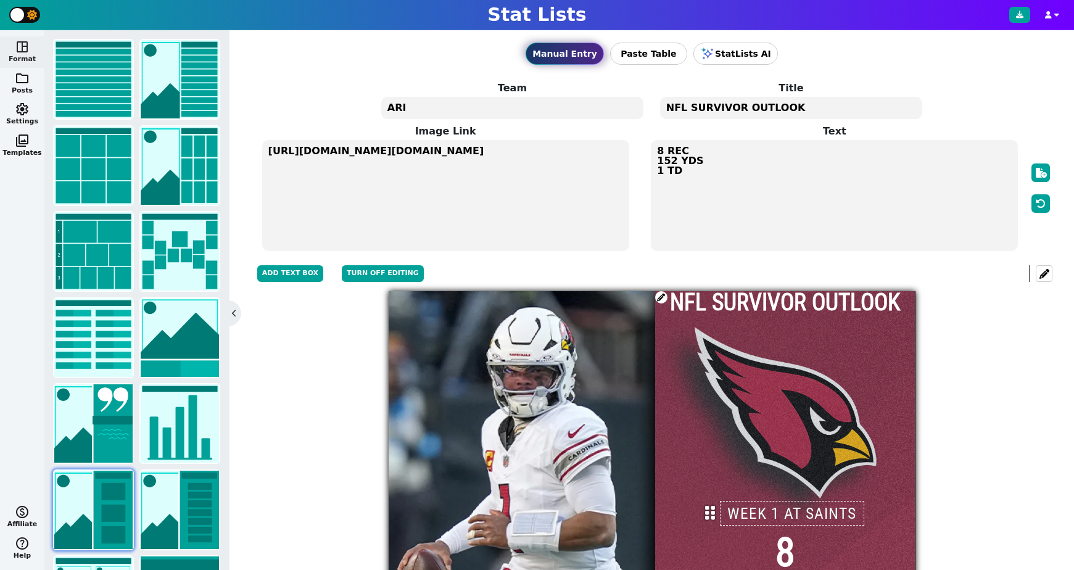
click at [694, 159] on textarea "8 REC 152 YDS 1 TD" at bounding box center [834, 195] width 367 height 111
drag, startPoint x: 689, startPoint y: 149, endPoint x: 648, endPoint y: 149, distance: 41.3
click at [648, 149] on span "Text 8 REC 152 YDS 1 TD" at bounding box center [834, 188] width 389 height 128
click at [689, 151] on textarea "8 REC 152 YDS 1 TD" at bounding box center [834, 195] width 367 height 111
drag, startPoint x: 688, startPoint y: 149, endPoint x: 645, endPoint y: 149, distance: 42.6
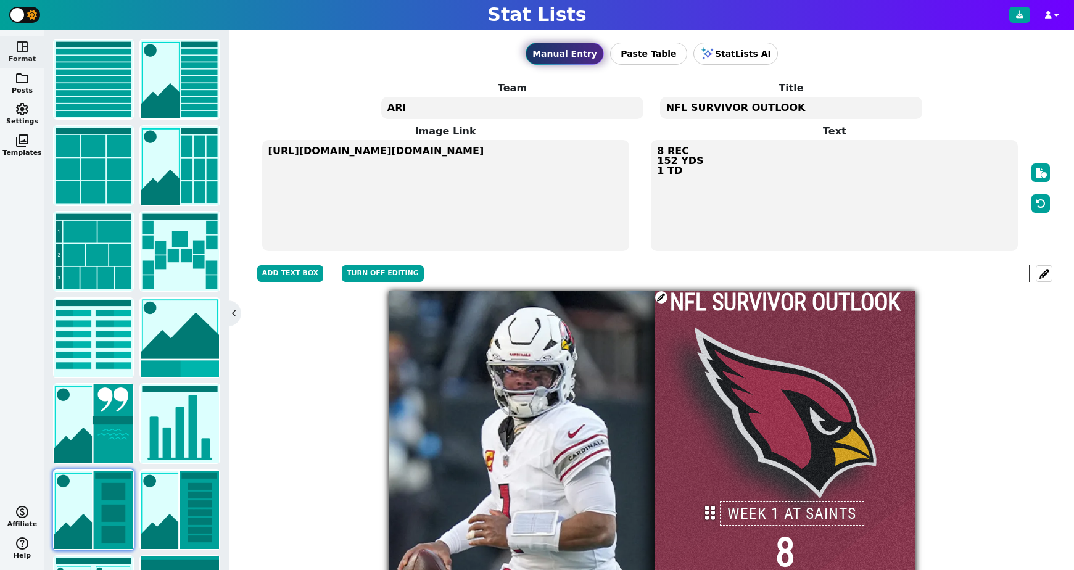
click at [645, 149] on span "Text 8 REC 152 YDS 1 TD" at bounding box center [834, 188] width 389 height 128
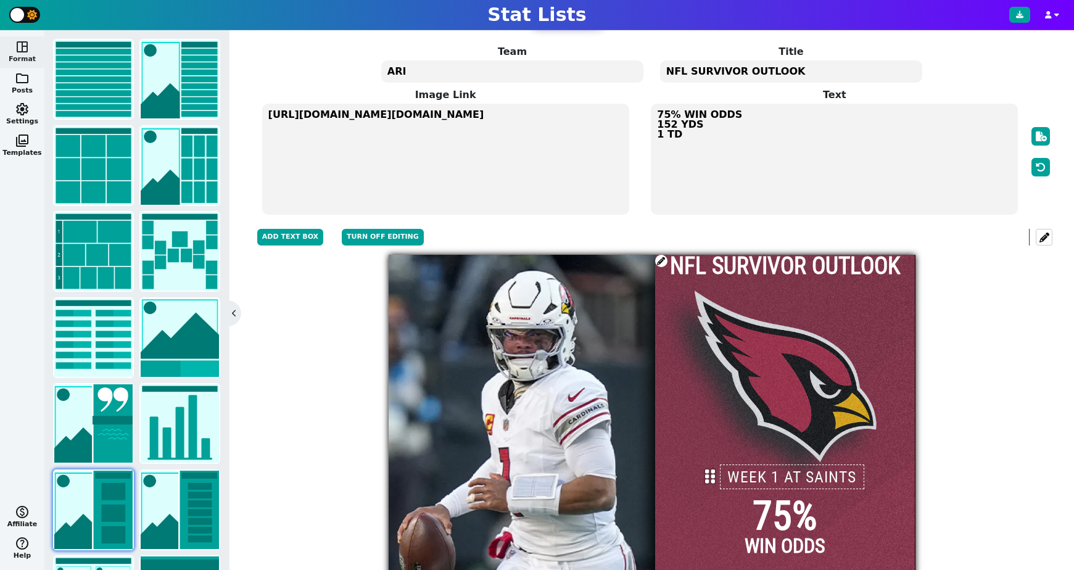
scroll to position [62, 0]
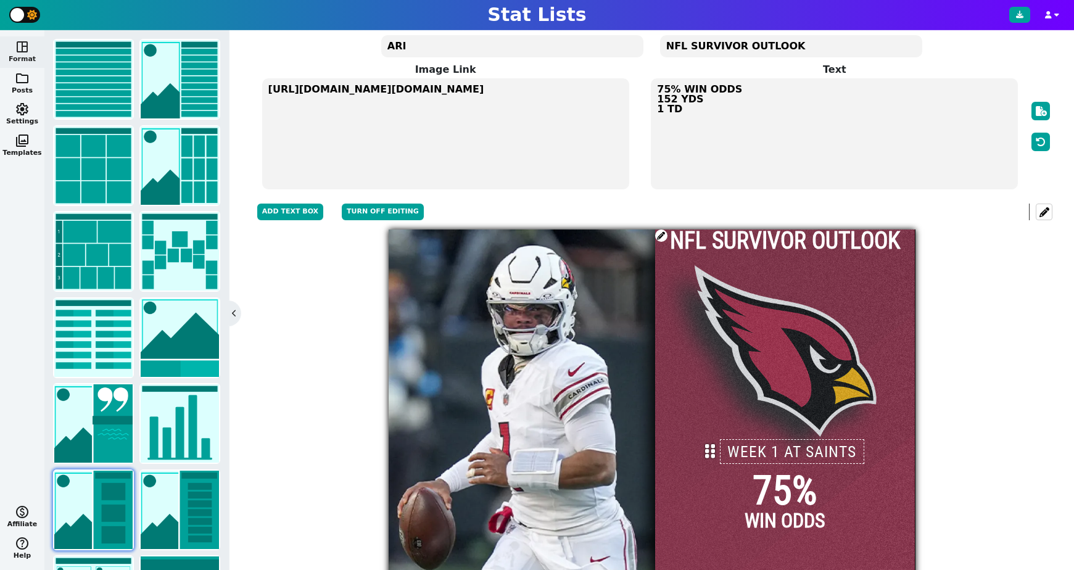
click at [683, 99] on textarea "75% WIN ODDS 152 YDS 1 TD" at bounding box center [834, 133] width 367 height 111
click at [677, 99] on textarea "75% WIN ODDS 152 YDS 1 TD" at bounding box center [834, 133] width 367 height 111
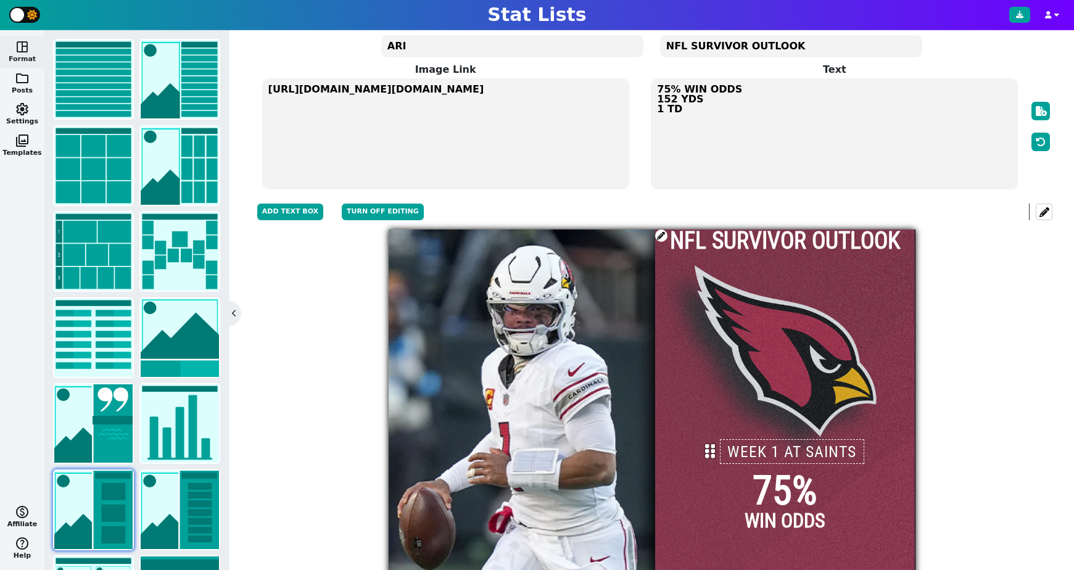
click at [677, 99] on textarea "75% WIN ODDS 152 YDS 1 TD" at bounding box center [834, 133] width 367 height 111
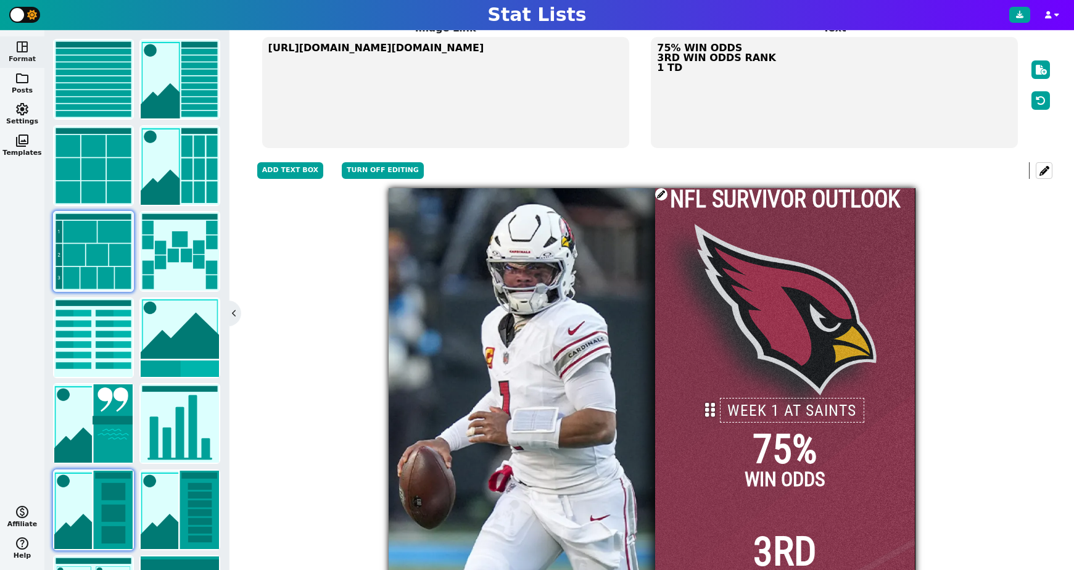
scroll to position [52, 0]
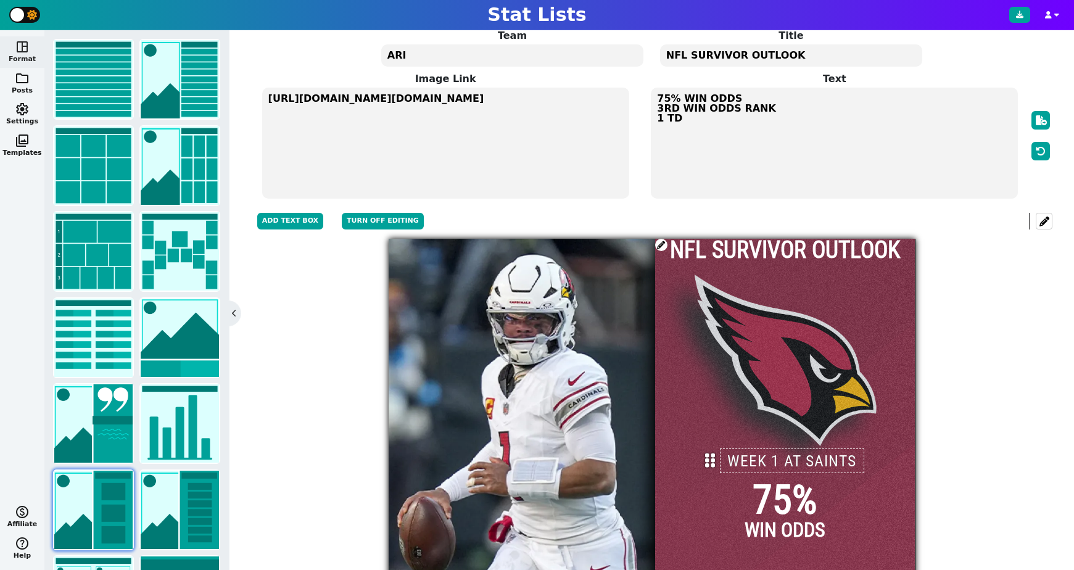
drag, startPoint x: 683, startPoint y: 117, endPoint x: 645, endPoint y: 120, distance: 38.9
click at [645, 120] on span "Text 75% WIN ODDS 3RD WIN ODDS RANK 1 TD" at bounding box center [834, 136] width 389 height 128
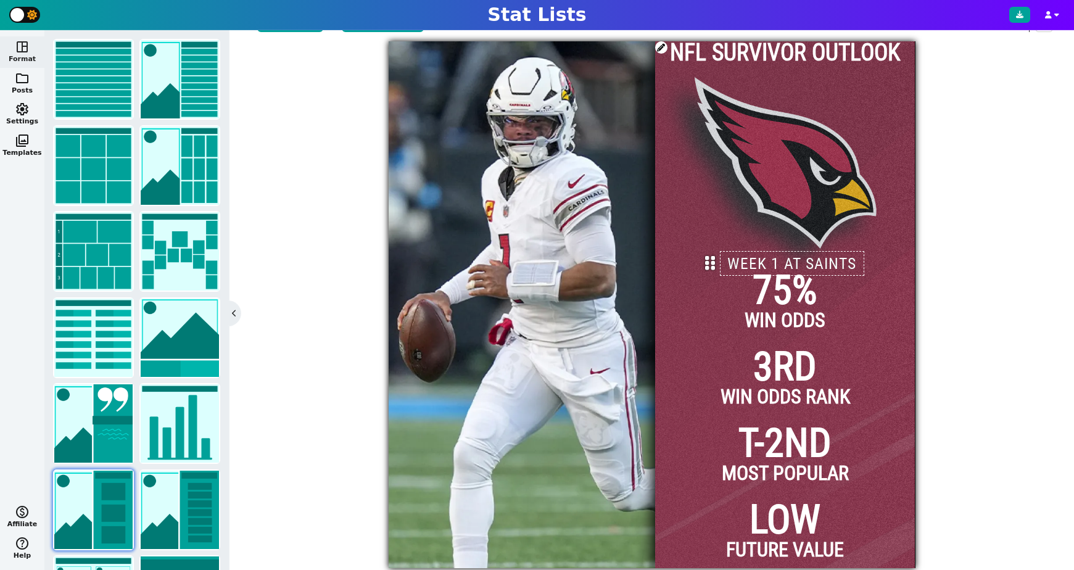
scroll to position [270, 0]
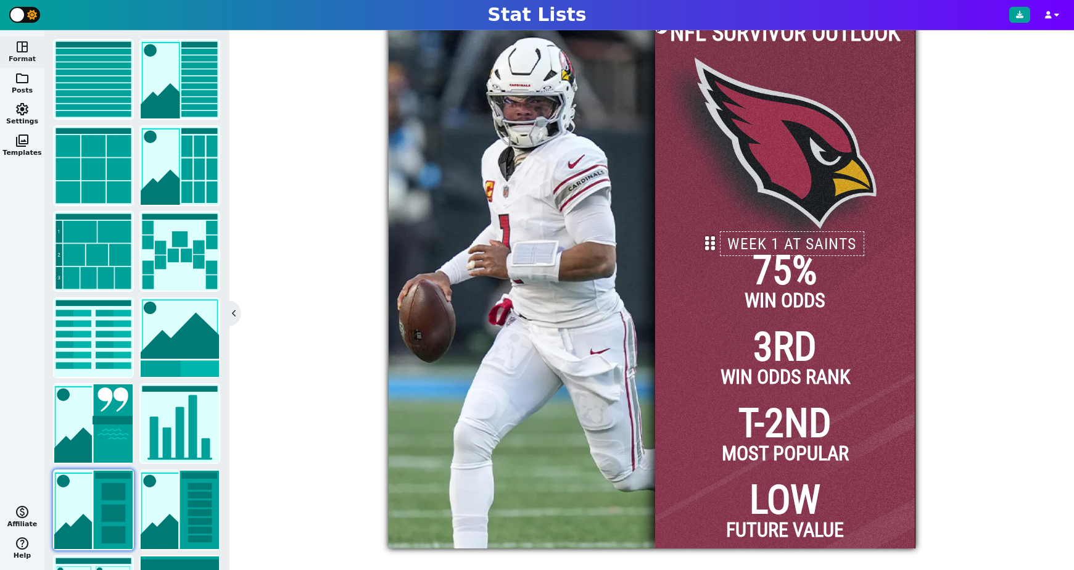
type textarea "75% WIN ODDS 3RD WIN ODDS RANK T-2ND MOST POPULAR LOW FUTURE VALUE"
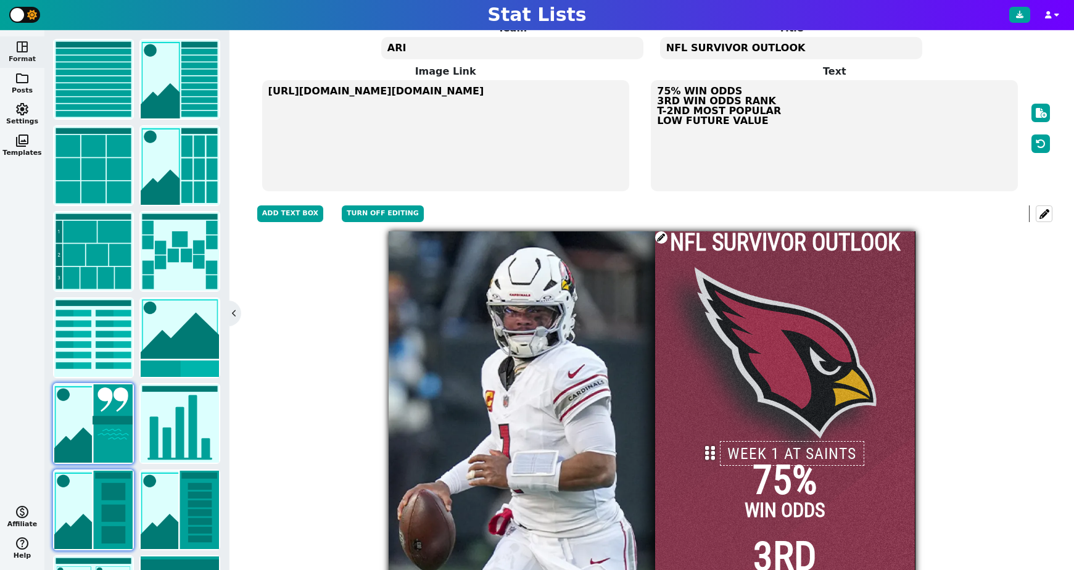
scroll to position [39, 0]
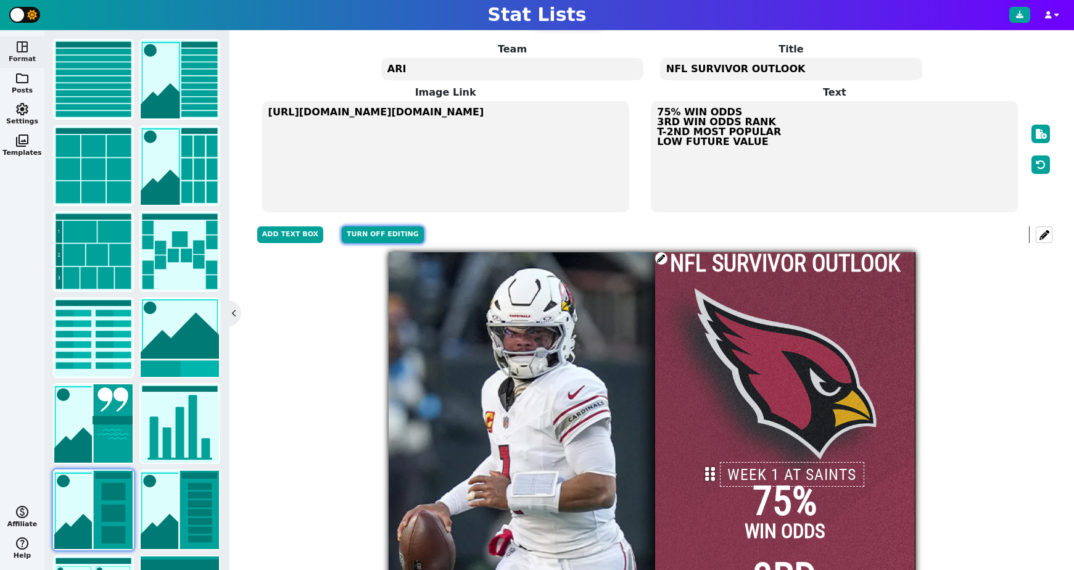
click at [368, 233] on button "Turn off editing" at bounding box center [383, 234] width 82 height 17
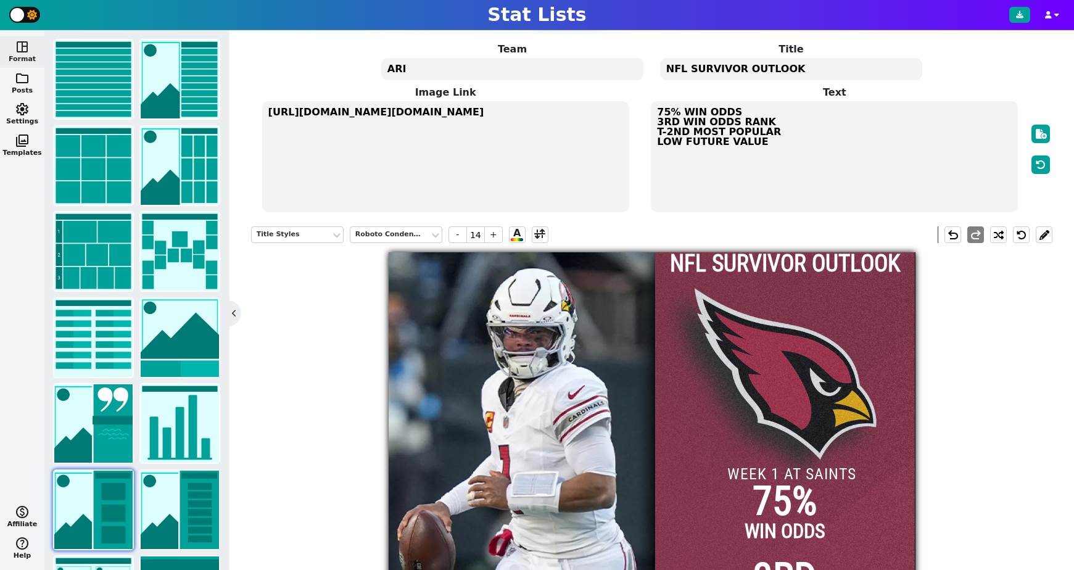
click at [732, 122] on textarea "75% WIN ODDS 3RD WIN ODDS RANK T-2ND MOST POPULAR LOW FUTURE VALUE" at bounding box center [834, 156] width 367 height 111
click at [1048, 237] on button at bounding box center [1044, 234] width 17 height 17
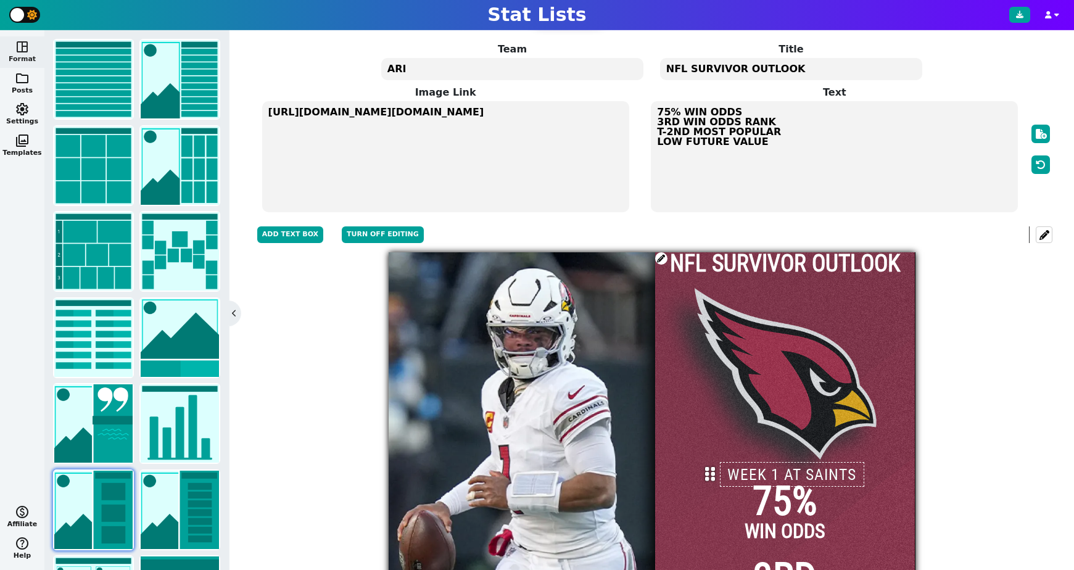
click at [712, 476] on icon at bounding box center [710, 474] width 10 height 16
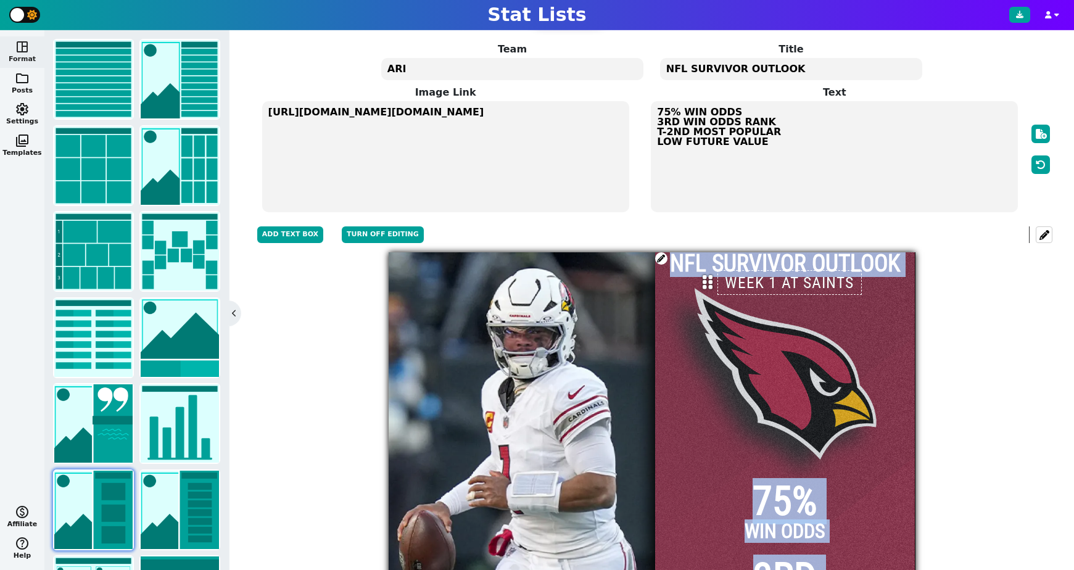
drag, startPoint x: 709, startPoint y: 475, endPoint x: 707, endPoint y: 283, distance: 191.8
click at [707, 283] on icon at bounding box center [708, 282] width 10 height 16
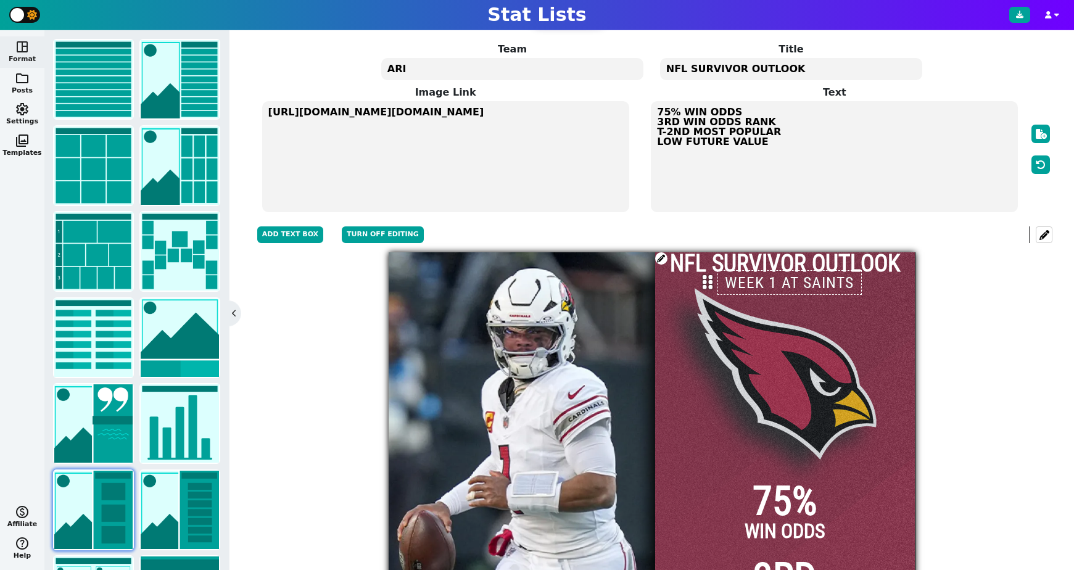
click at [740, 223] on div "Title Styles Roboto Condensed - 14 + A Add Text Box Turn off editing undo redo" at bounding box center [651, 234] width 801 height 35
click at [347, 239] on button "Turn off editing" at bounding box center [383, 234] width 82 height 17
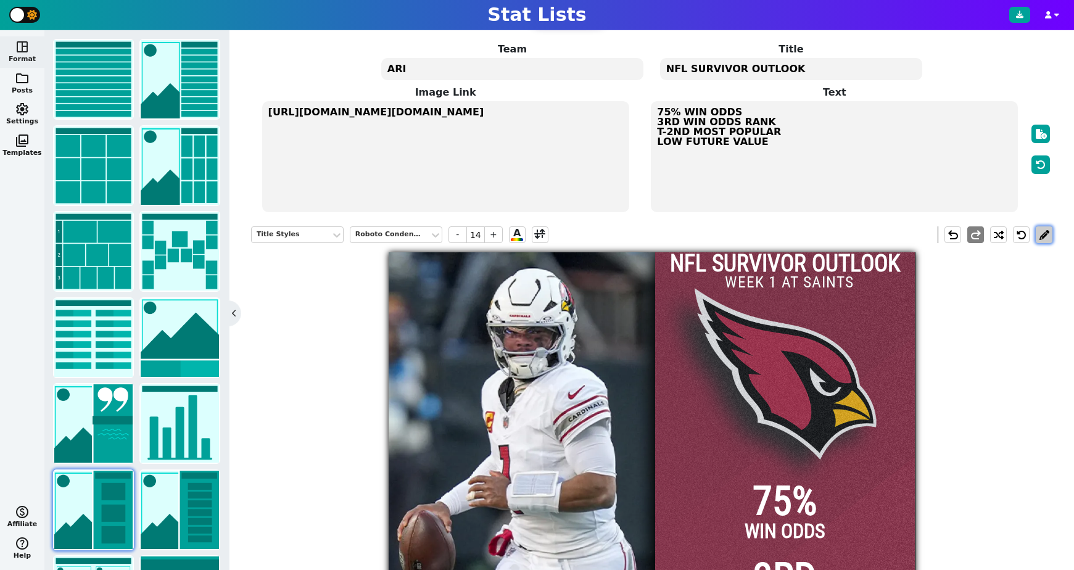
click at [1044, 236] on button at bounding box center [1044, 234] width 17 height 17
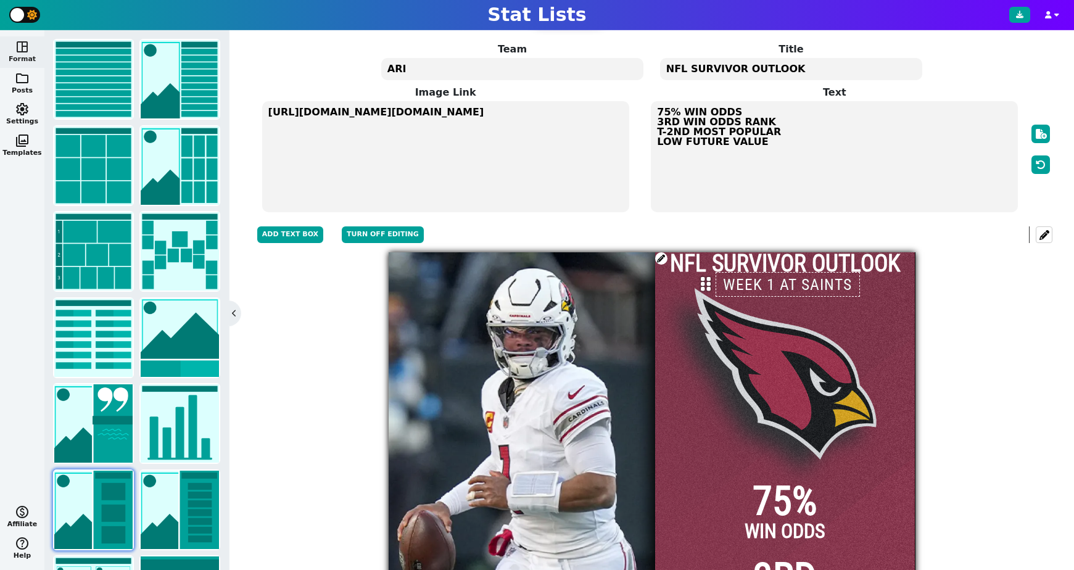
click at [708, 284] on icon at bounding box center [706, 284] width 10 height 16
click at [387, 236] on button "Turn off editing" at bounding box center [383, 234] width 82 height 17
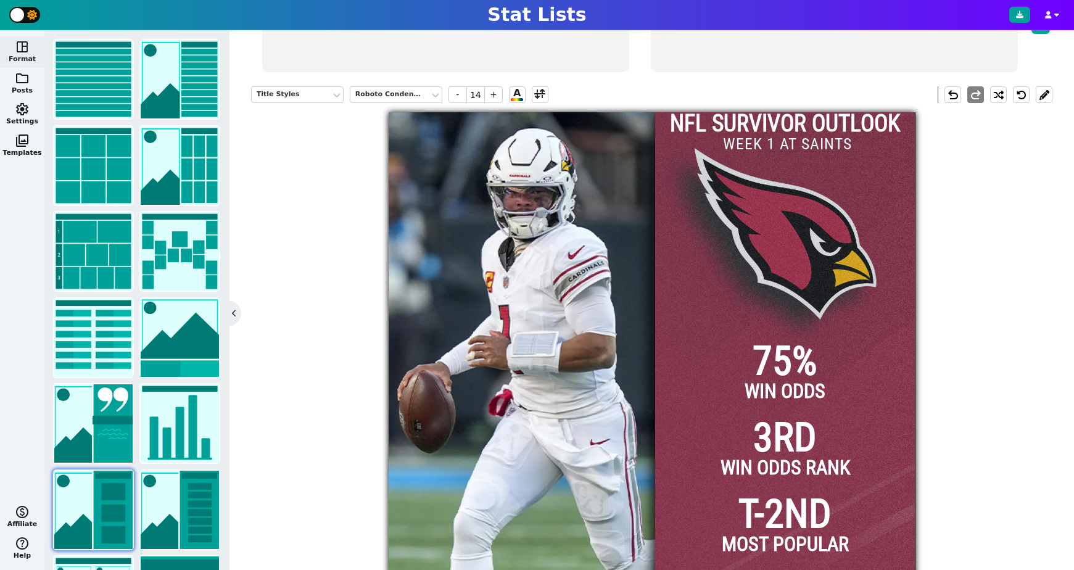
scroll to position [178, 0]
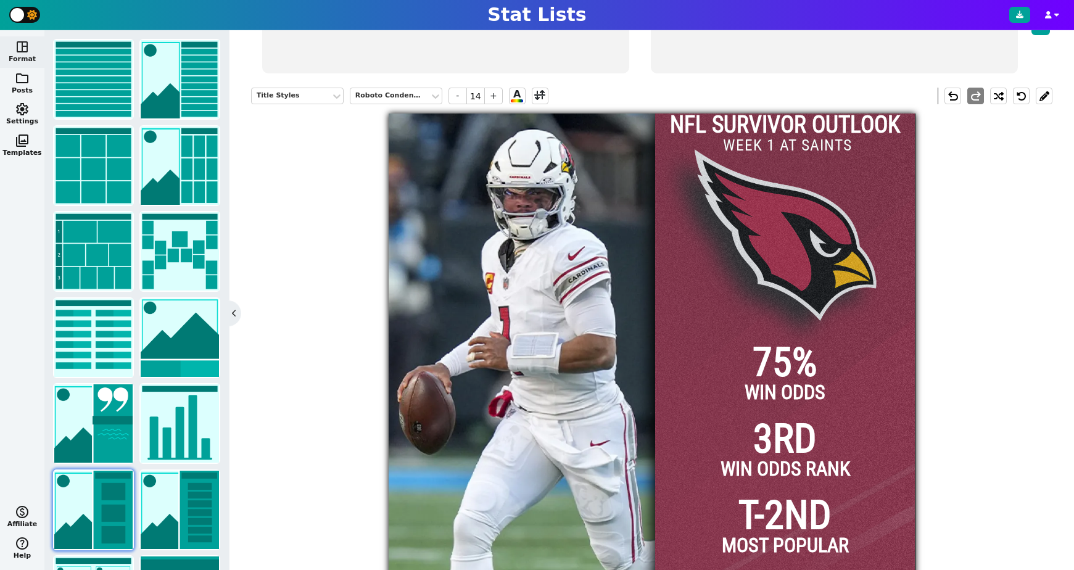
click at [766, 343] on span "75%" at bounding box center [785, 362] width 65 height 39
click at [458, 99] on span "-" at bounding box center [457, 96] width 19 height 17
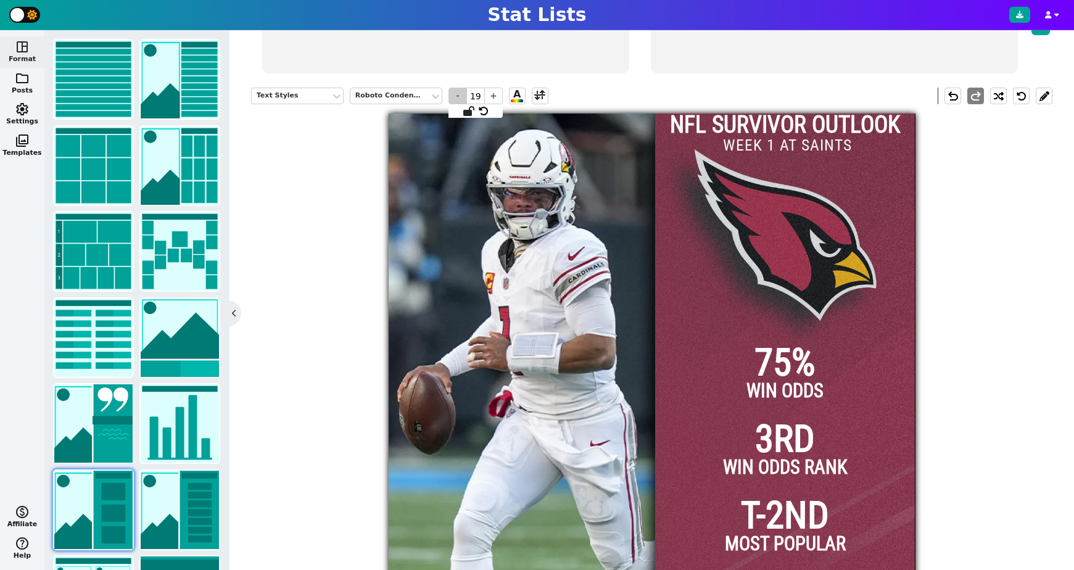
click at [458, 99] on span "-" at bounding box center [457, 96] width 19 height 17
type input "18"
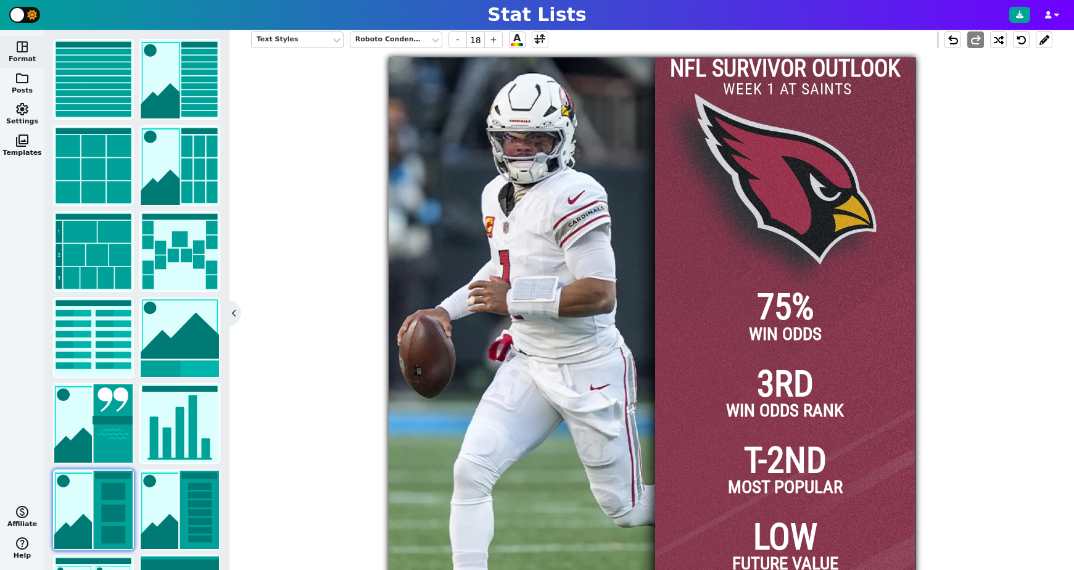
scroll to position [270, 0]
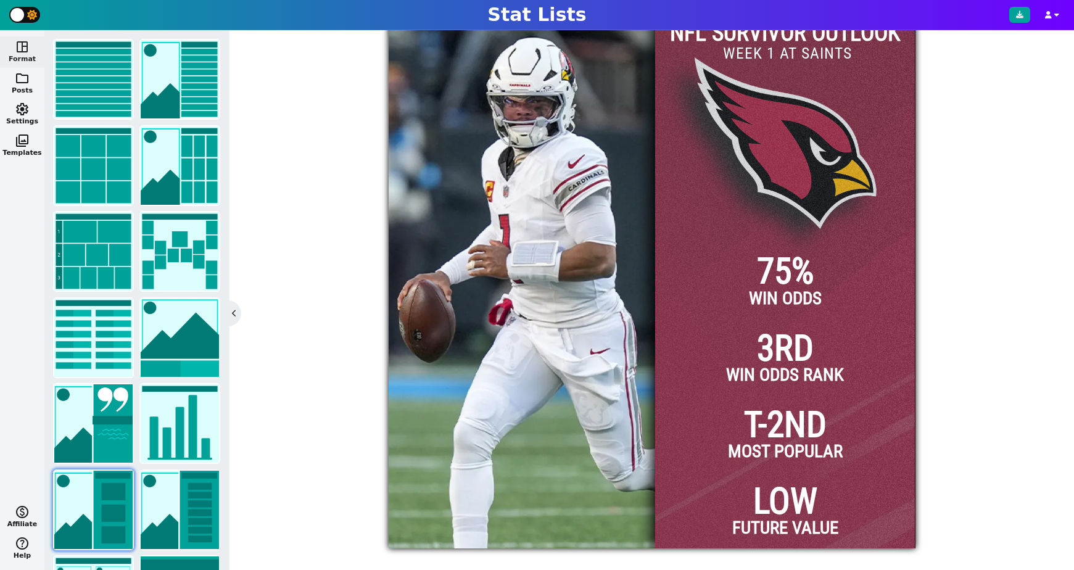
click at [773, 271] on span "75%" at bounding box center [785, 272] width 57 height 36
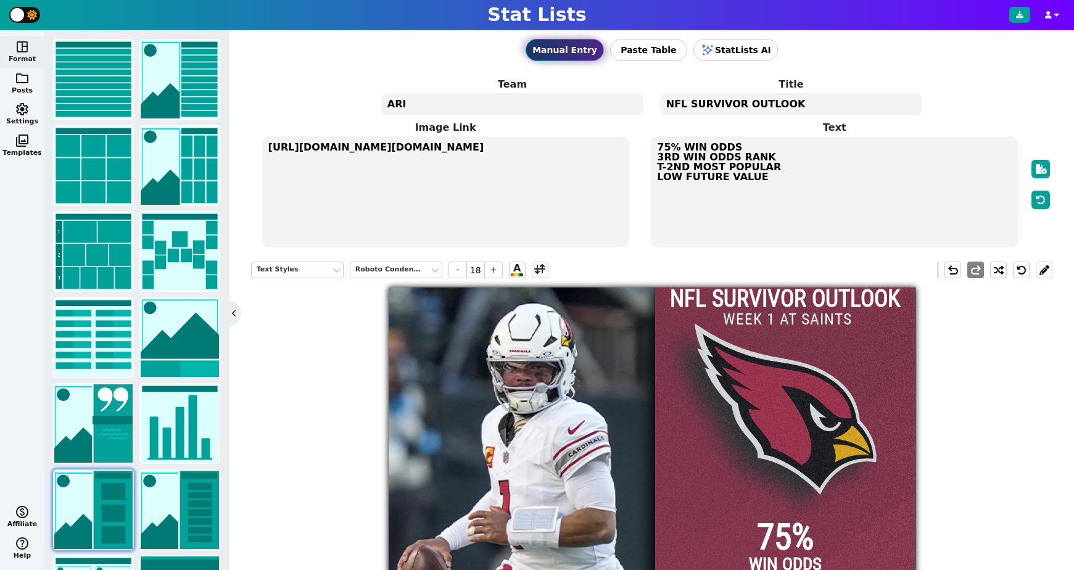
scroll to position [0, 0]
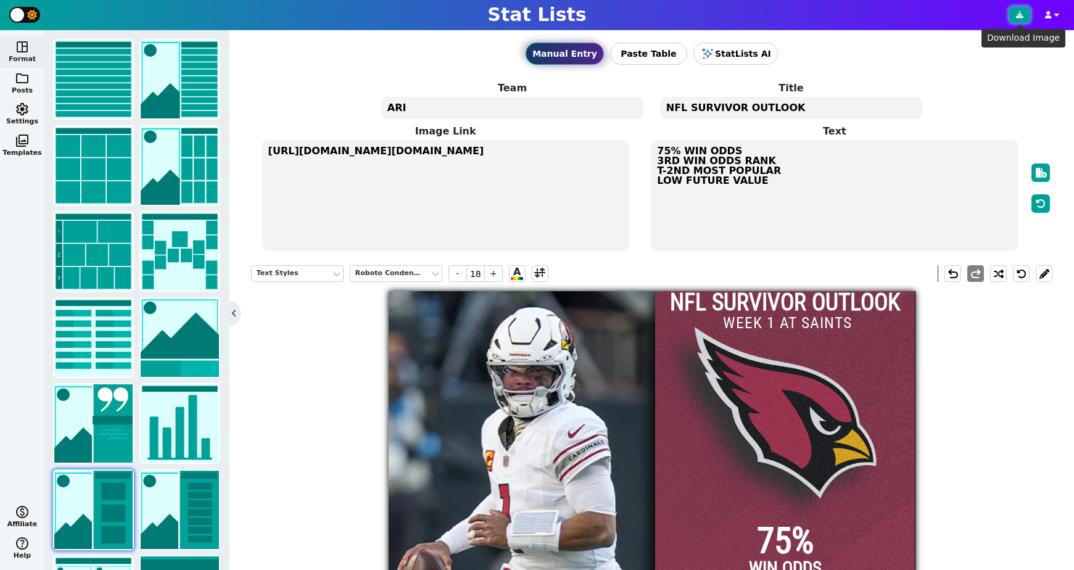
click at [1021, 17] on icon at bounding box center [1019, 14] width 7 height 7
click at [22, 79] on span "folder" at bounding box center [22, 78] width 15 height 15
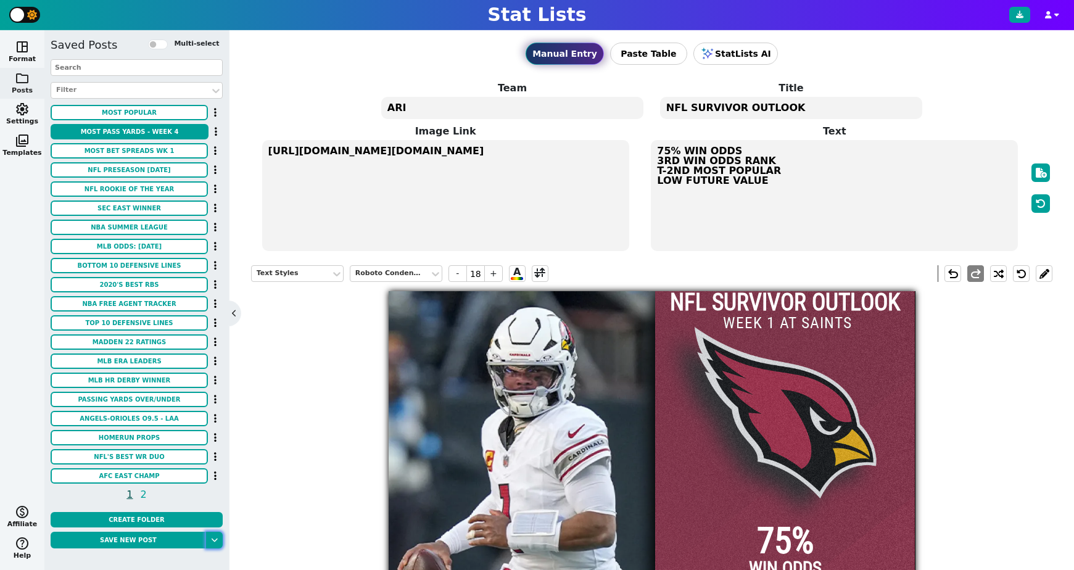
click at [213, 541] on button at bounding box center [214, 540] width 17 height 17
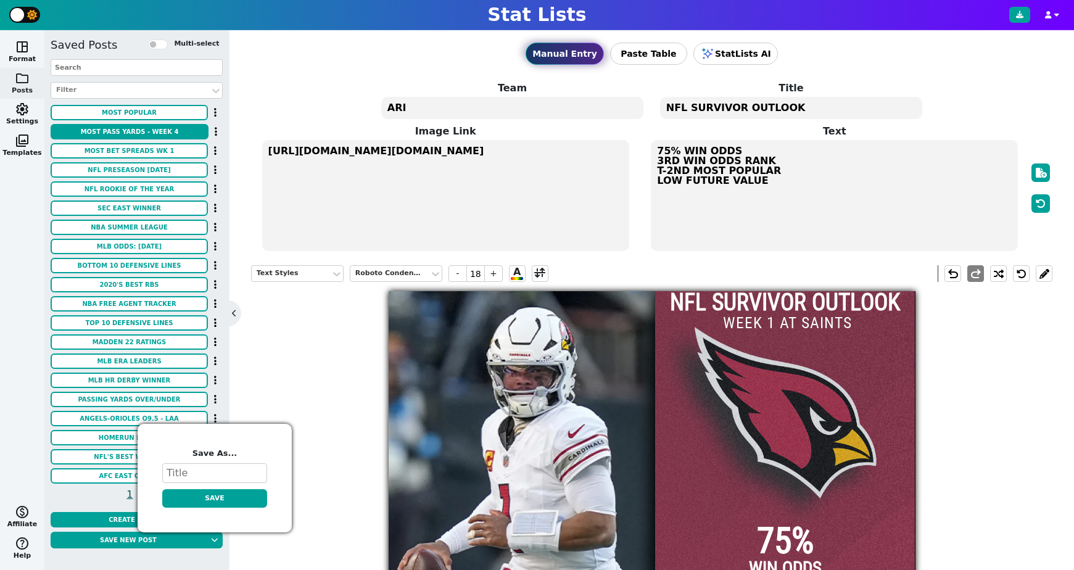
click at [207, 472] on textarea at bounding box center [214, 473] width 105 height 20
type textarea "NFL Survivor Cards"
click at [210, 498] on button "Save" at bounding box center [214, 498] width 105 height 19
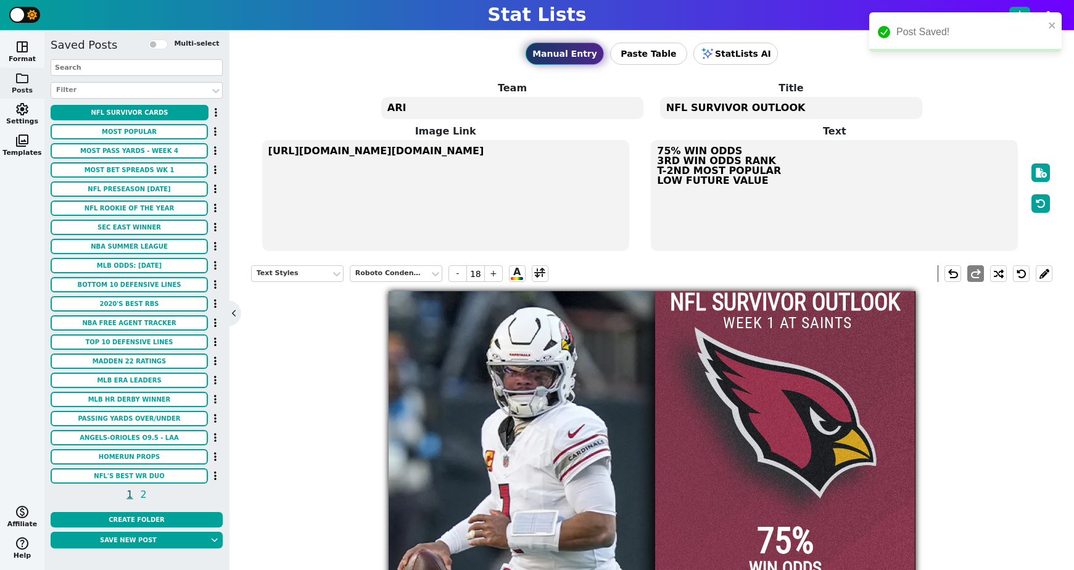
click at [1010, 344] on div "Text Styles Roboto Condensed - 18 + A undo redo NFL SURVIVOR OUTLOOK 75% WIN OD…" at bounding box center [651, 537] width 801 height 562
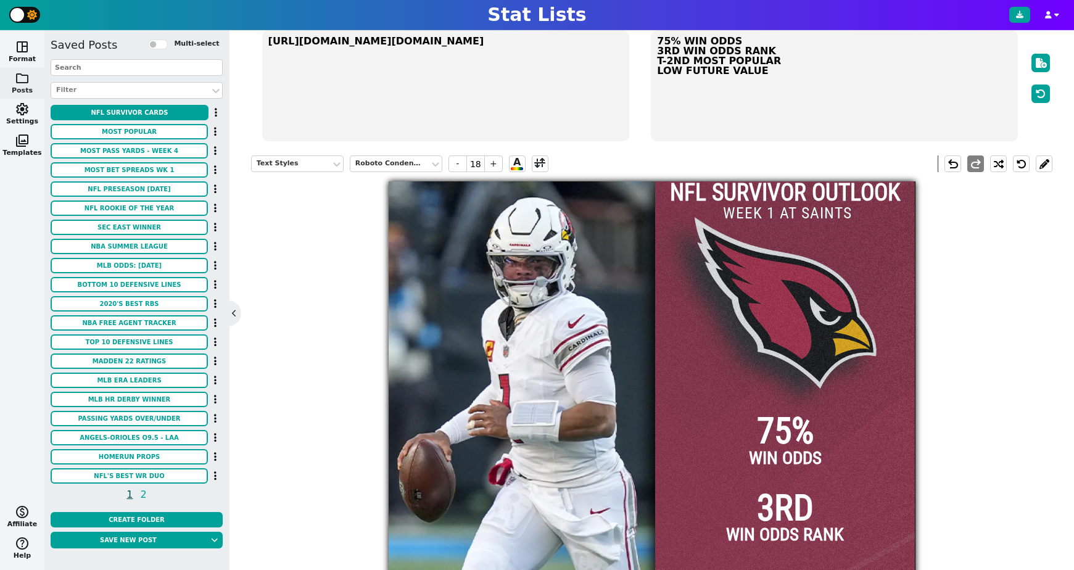
scroll to position [142, 0]
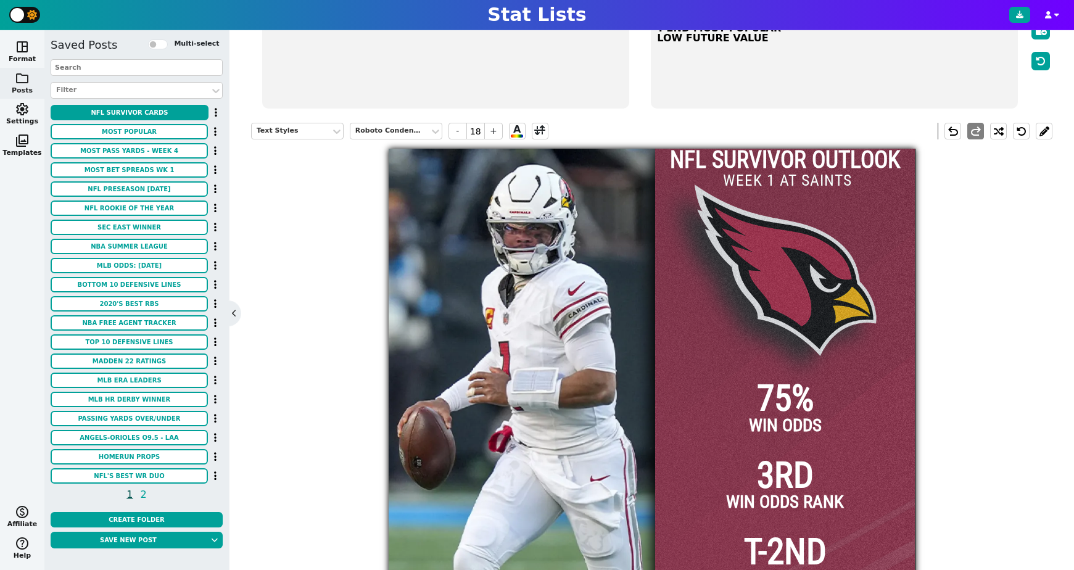
click at [542, 273] on img at bounding box center [560, 412] width 527 height 527
click at [451, 126] on span at bounding box center [456, 131] width 12 height 10
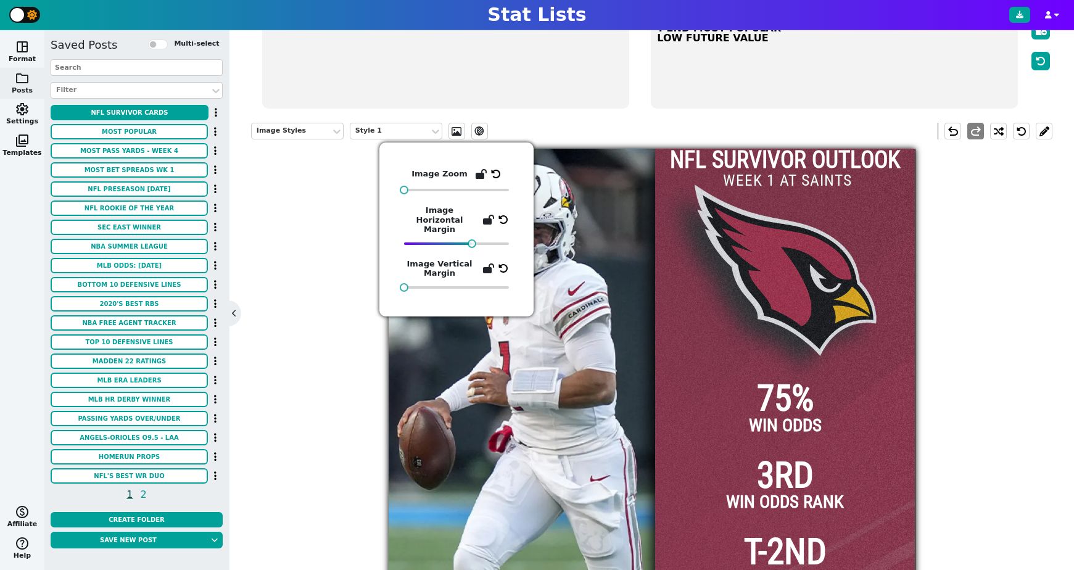
click at [437, 54] on textarea "https://firebasestorage.googleapis.com/v0/b/statlist-images.appspot.com/o/image…" at bounding box center [445, 53] width 367 height 111
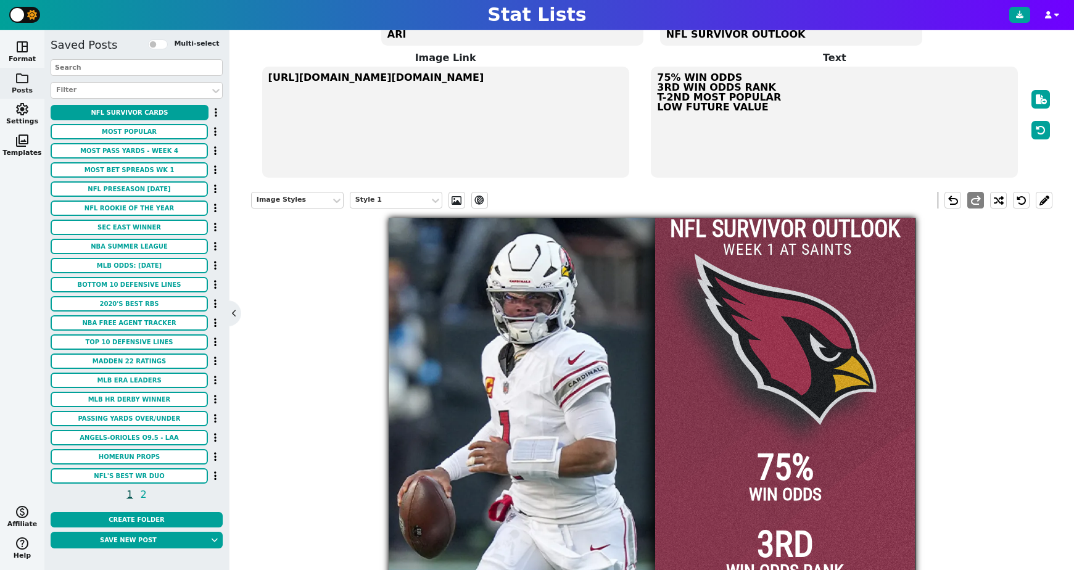
scroll to position [72, 0]
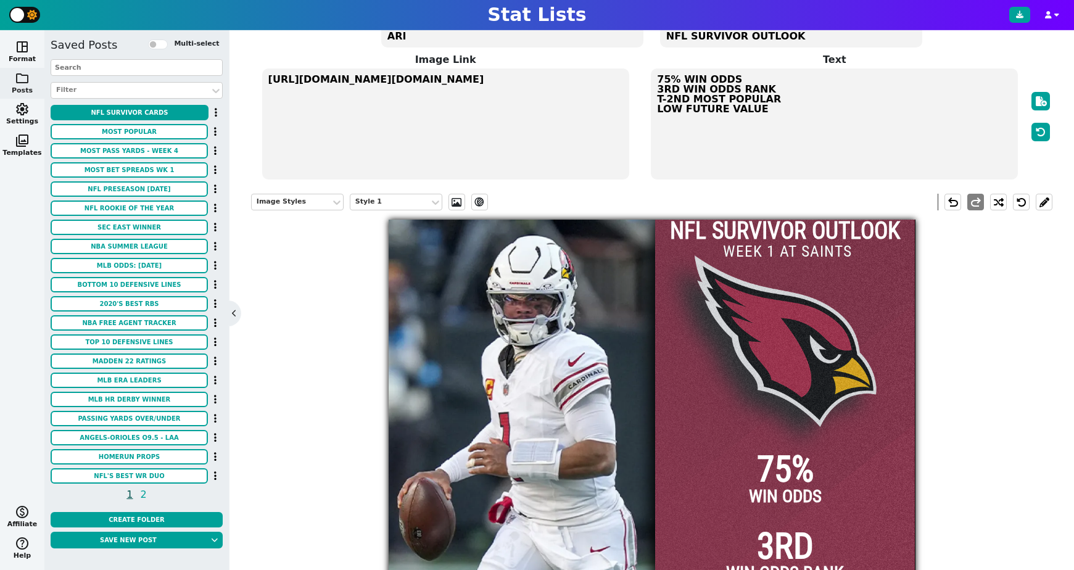
click at [427, 89] on textarea "https://firebasestorage.googleapis.com/v0/b/statlist-images.appspot.com/o/image…" at bounding box center [445, 123] width 367 height 111
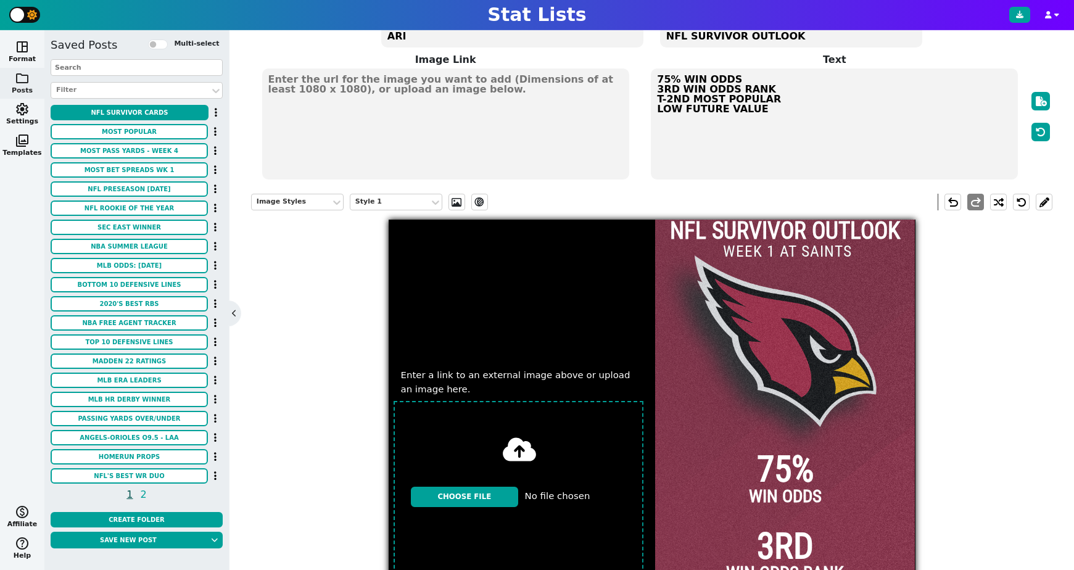
type input "C:\fakepath\02_bo-nix-broncos-960x720.jpg"
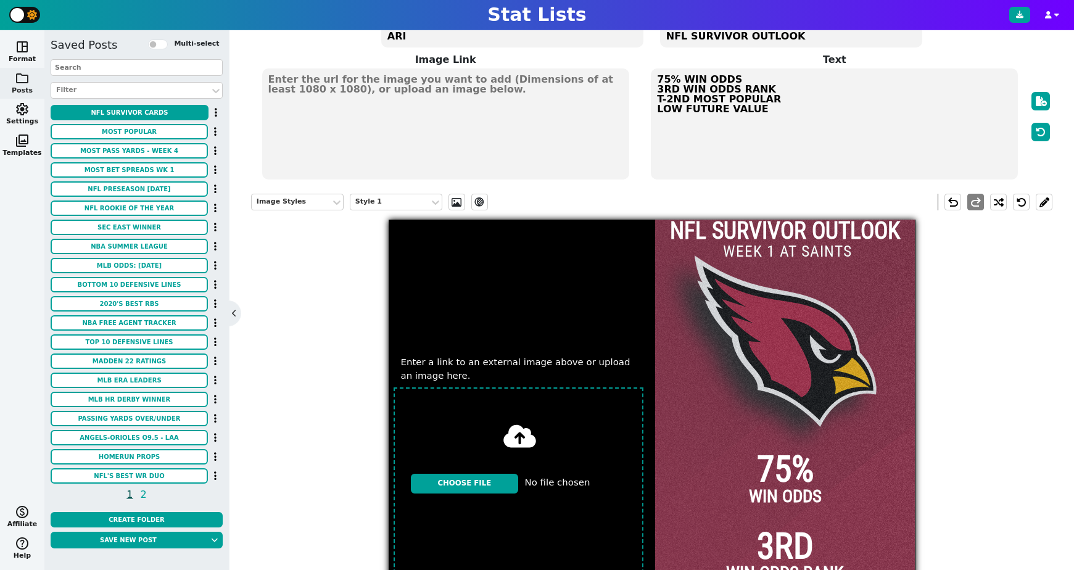
click at [480, 485] on input "file" at bounding box center [519, 483] width 260 height 202
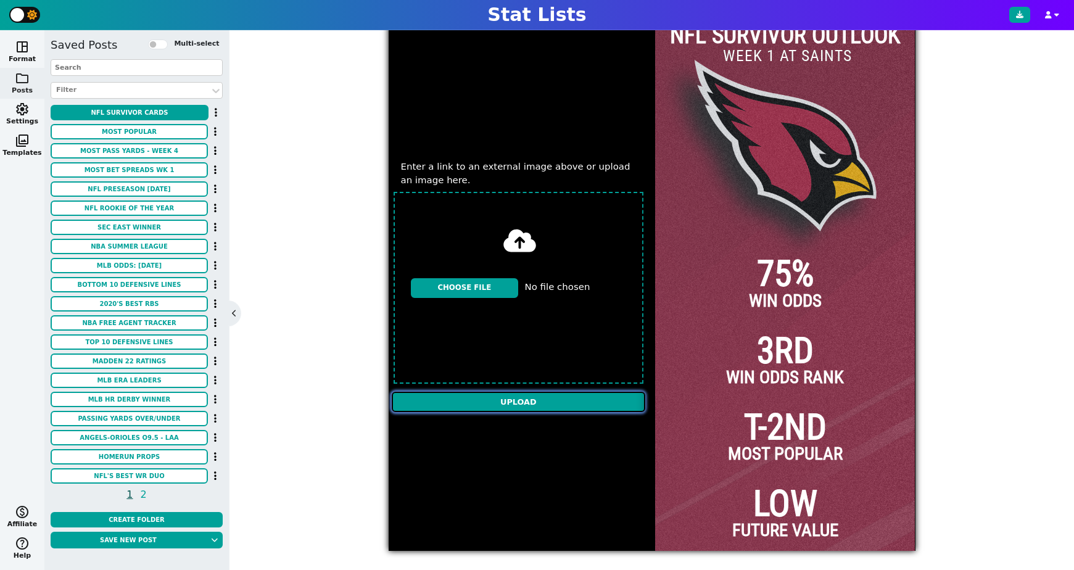
scroll to position [270, 0]
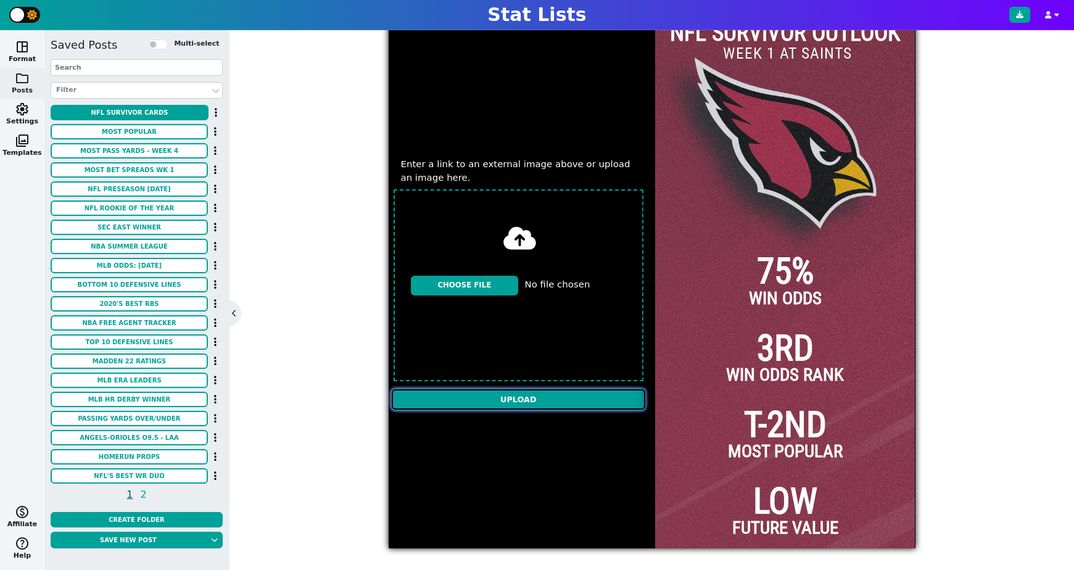
click at [529, 397] on input "Upload" at bounding box center [519, 399] width 254 height 20
type textarea "https://firebasestorage.googleapis.com/v0/b/statlist-images.appspot.com/o/image…"
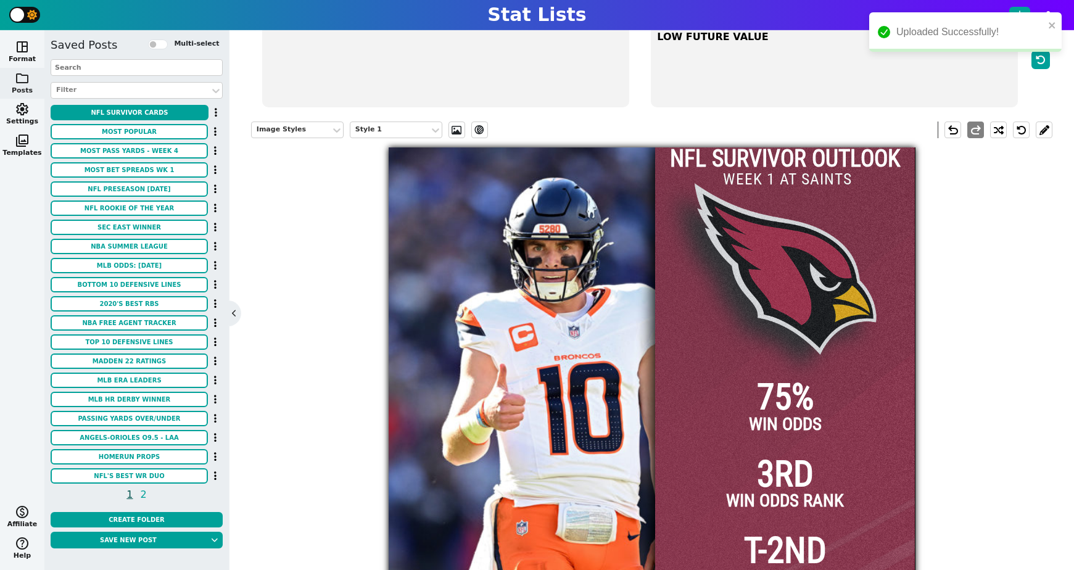
scroll to position [101, 0]
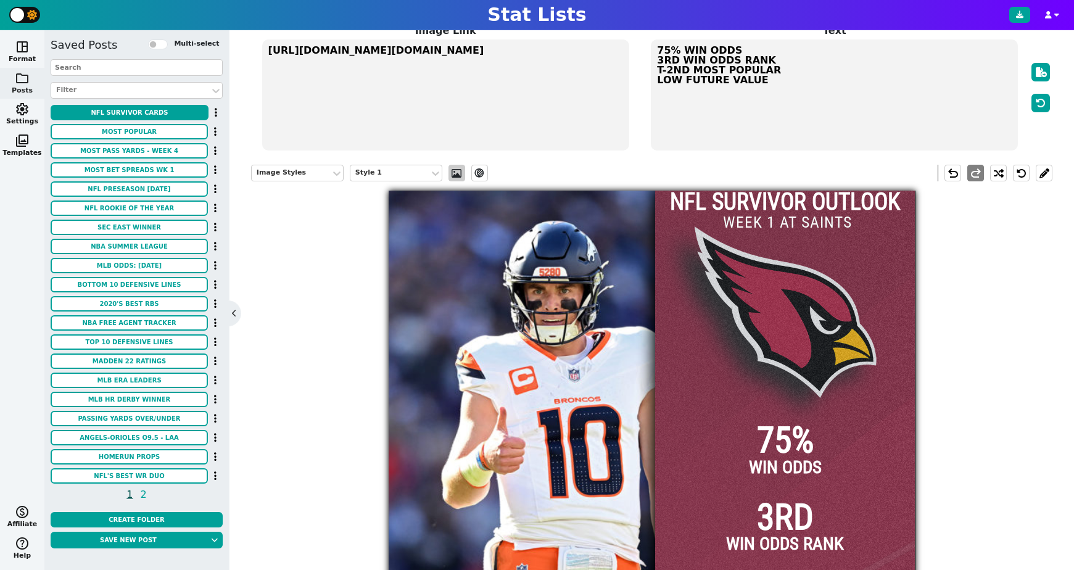
click at [455, 175] on span at bounding box center [456, 173] width 12 height 10
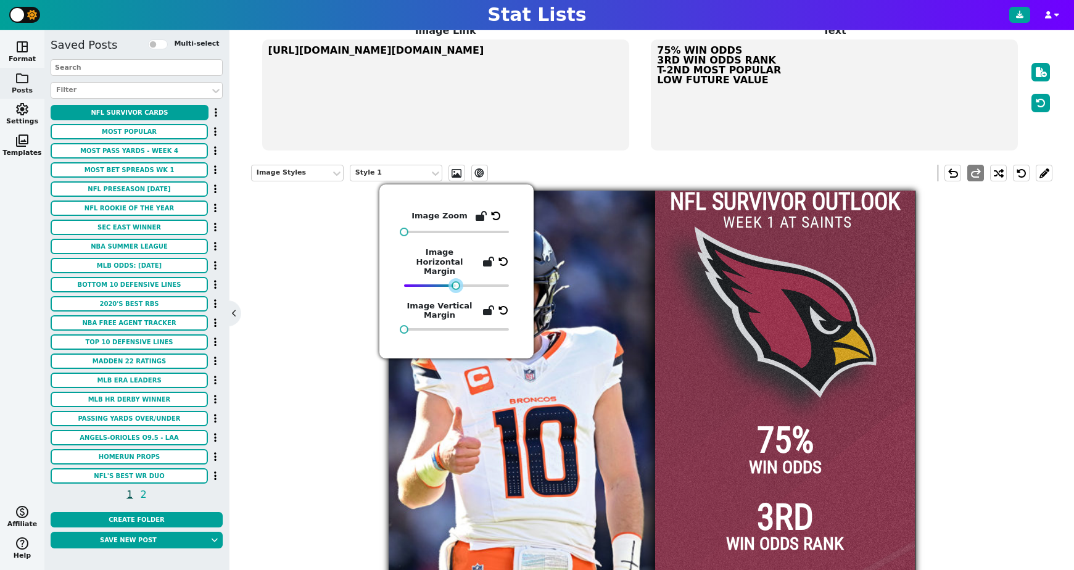
drag, startPoint x: 466, startPoint y: 277, endPoint x: 456, endPoint y: 278, distance: 9.9
click at [456, 281] on div at bounding box center [456, 285] width 9 height 9
click at [301, 276] on div "Image Styles Style 1 ev_shadow undo redo NFL SURVIVOR OUTLOOK 75% WIN ODDS 3RD …" at bounding box center [651, 436] width 801 height 562
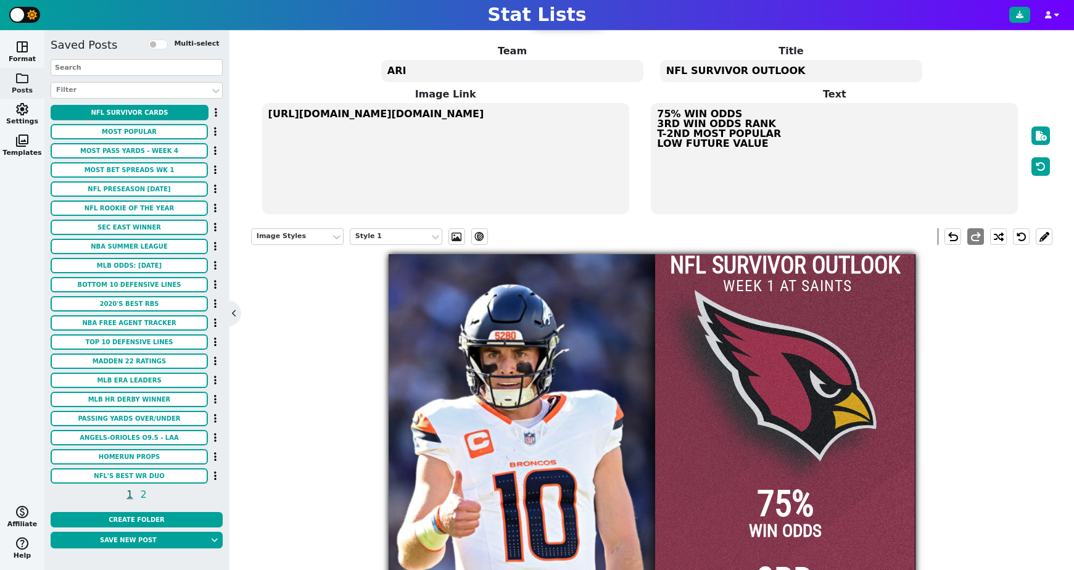
scroll to position [0, 0]
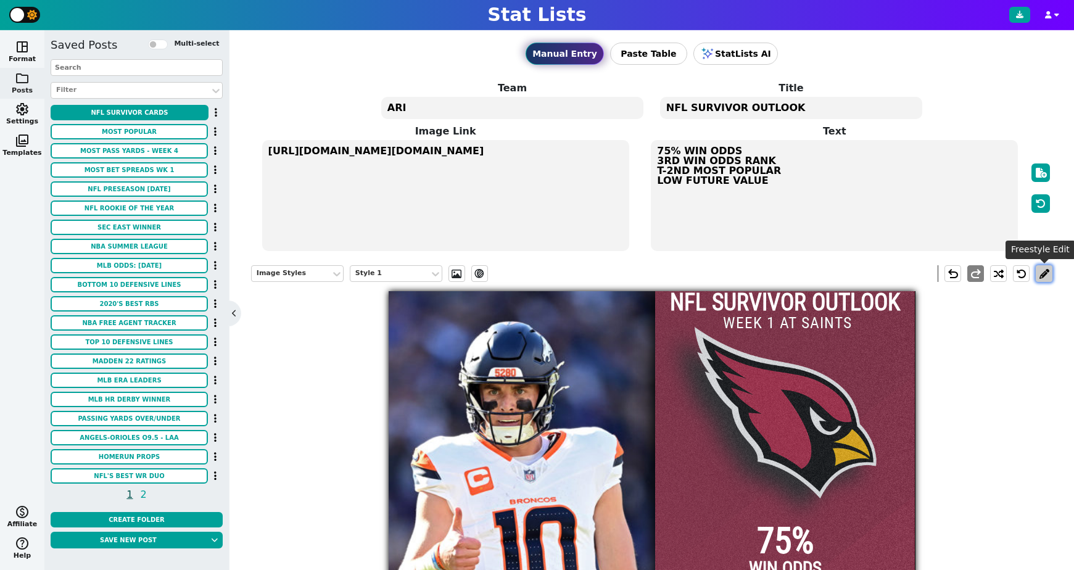
click at [1041, 274] on button at bounding box center [1044, 273] width 17 height 17
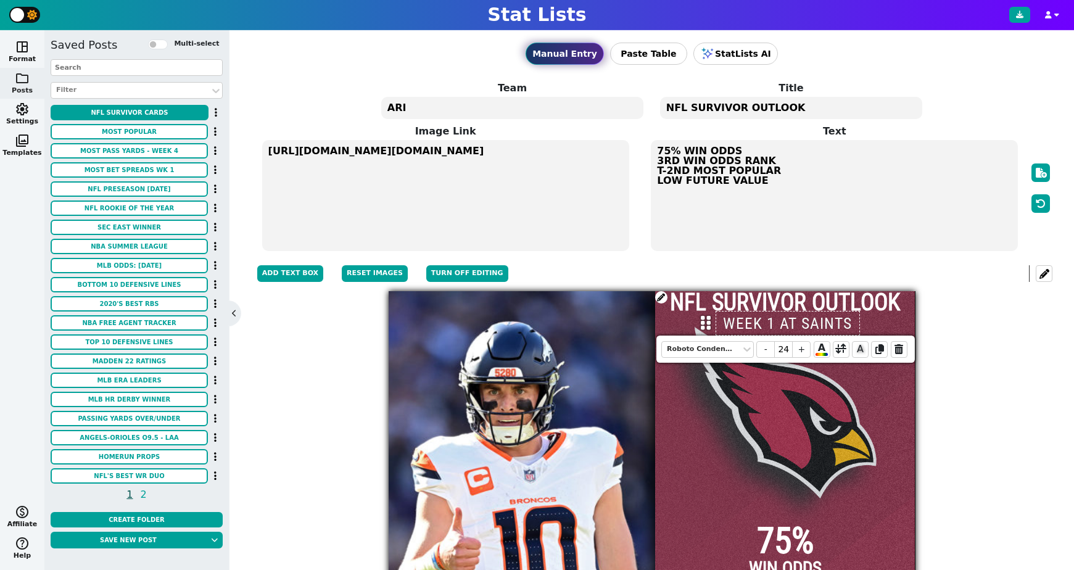
click at [841, 321] on input "WEEK 1 AT SAINTS" at bounding box center [787, 323] width 144 height 25
drag, startPoint x: 848, startPoint y: 323, endPoint x: 781, endPoint y: 326, distance: 67.3
click at [781, 326] on input "WEEK 1 AT SAINTS" at bounding box center [787, 323] width 144 height 25
type input "WEEK 1 VS TITANS"
click at [962, 292] on div "Image Styles Style 1 ev_shadow Add Text Box Reset Images Turn off editing undo …" at bounding box center [651, 537] width 801 height 562
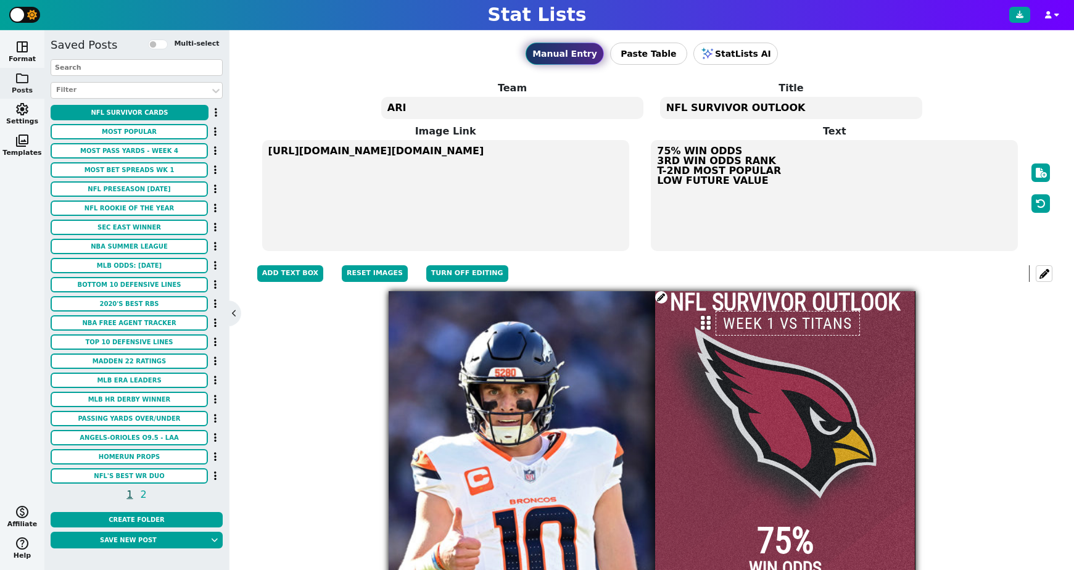
click at [410, 108] on textarea "ARI" at bounding box center [512, 108] width 262 height 22
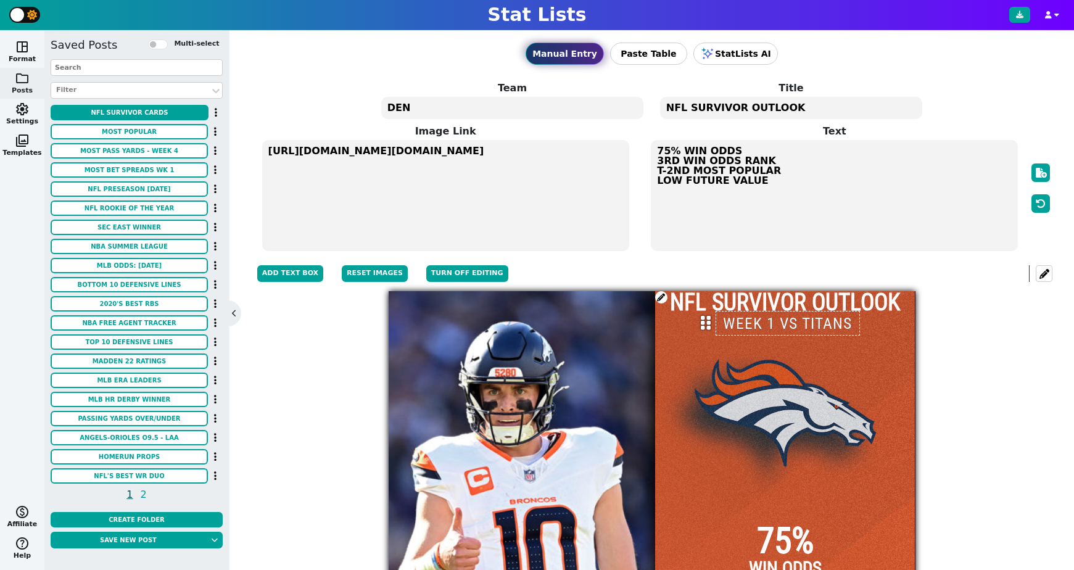
type textarea "DEN"
click at [984, 105] on div "Team DEN Title NFL SURVIVOR OUTLOOK" at bounding box center [652, 100] width 794 height 39
click at [708, 326] on icon at bounding box center [706, 326] width 10 height 16
click at [1011, 331] on div "Team Styles Team Logos Add Text Box Reset Images Turn off editing undo redo NFL…" at bounding box center [651, 537] width 801 height 562
click at [1005, 80] on div "Manual Entry Paste Table StatLists AI Team DEN Title NFL SURVIVOR OUTLOOK Image…" at bounding box center [651, 141] width 801 height 222
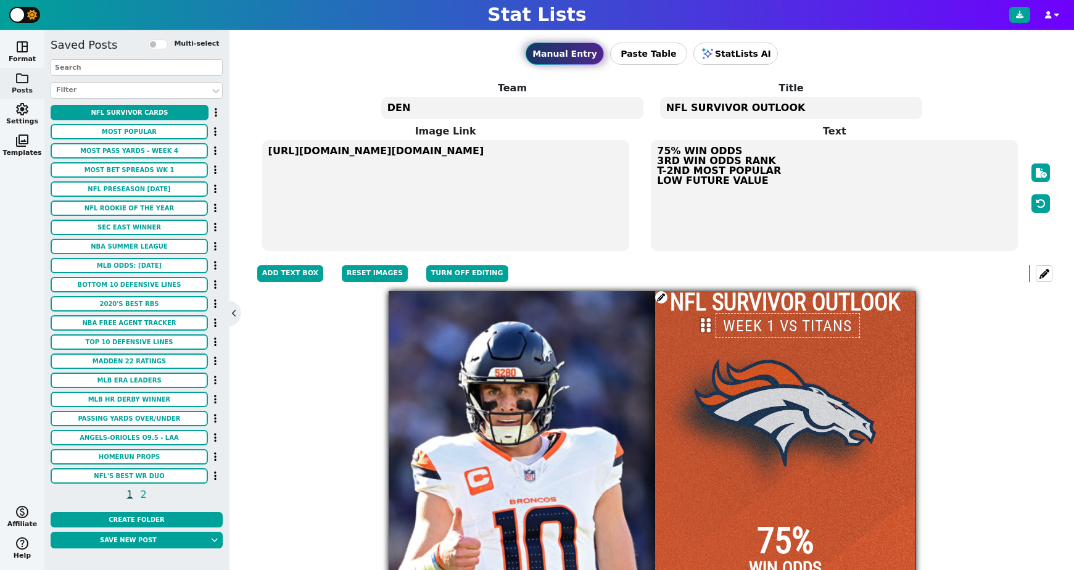
click at [731, 188] on textarea "75% WIN ODDS 3RD WIN ODDS RANK T-2ND MOST POPULAR LOW FUTURE VALUE" at bounding box center [834, 195] width 367 height 111
click at [664, 149] on textarea "75% WIN ODDS 3RD WIN ODDS RANK T-2ND MOST POPULAR LOW FUTURE VALUE" at bounding box center [834, 195] width 367 height 111
drag, startPoint x: 667, startPoint y: 151, endPoint x: 661, endPoint y: 152, distance: 6.2
click at [661, 152] on textarea "75% WIN ODDS 3RD WIN ODDS RANK T-2ND MOST POPULAR LOW FUTURE VALUE" at bounding box center [834, 195] width 367 height 111
click at [678, 160] on textarea "78% WIN ODDS 3RD WIN ODDS RANK T-2ND MOST POPULAR LOW FUTURE VALUE" at bounding box center [834, 195] width 367 height 111
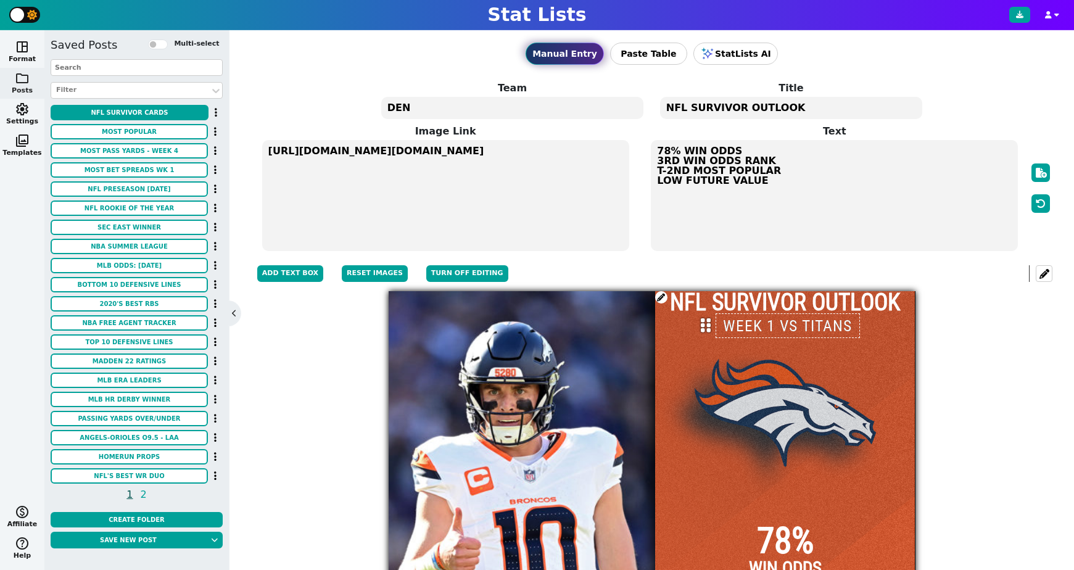
drag, startPoint x: 676, startPoint y: 162, endPoint x: 648, endPoint y: 163, distance: 28.4
click at [648, 163] on span "Text 78% WIN ODDS 3RD WIN ODDS RANK T-2ND MOST POPULAR LOW FUTURE VALUE" at bounding box center [834, 188] width 389 height 128
click at [724, 165] on textarea "78% WIN ODDS 1ST WIN ODDS RANK T-2ND MOST POPULAR LOW FUTURE VALUE" at bounding box center [834, 195] width 367 height 111
drag, startPoint x: 687, startPoint y: 171, endPoint x: 658, endPoint y: 173, distance: 29.6
click at [658, 173] on textarea "78% WIN ODDS 1ST WIN ODDS RANK T-2ND MOST POPULAR LOW FUTURE VALUE" at bounding box center [834, 195] width 367 height 111
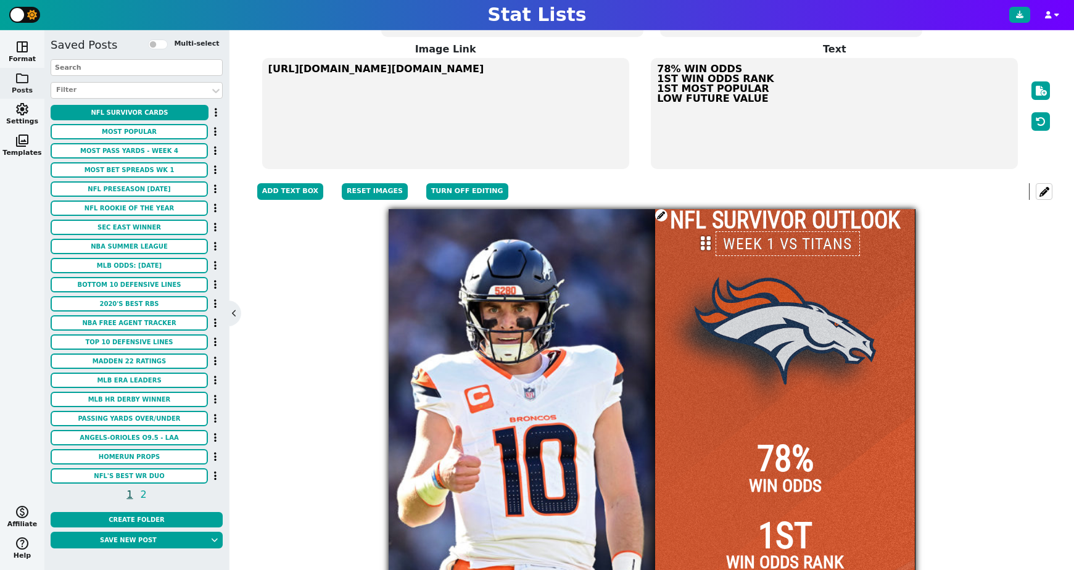
scroll to position [68, 0]
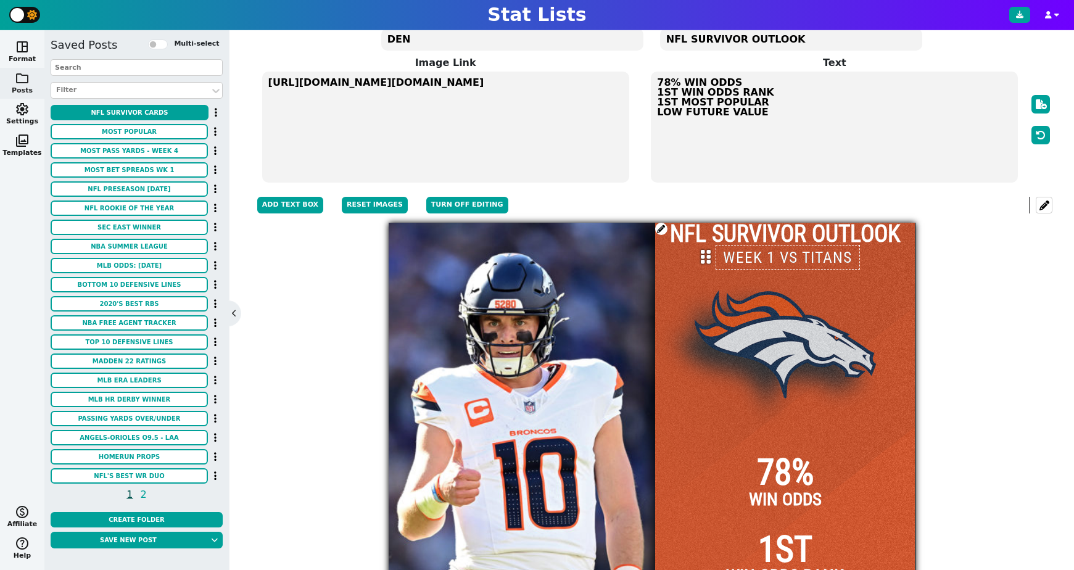
drag, startPoint x: 680, startPoint y: 113, endPoint x: 655, endPoint y: 115, distance: 24.7
click at [655, 115] on textarea "78% WIN ODDS 1ST WIN ODDS RANK 1ST MOST POPULAR LOW FUTURE VALUE" at bounding box center [834, 127] width 367 height 111
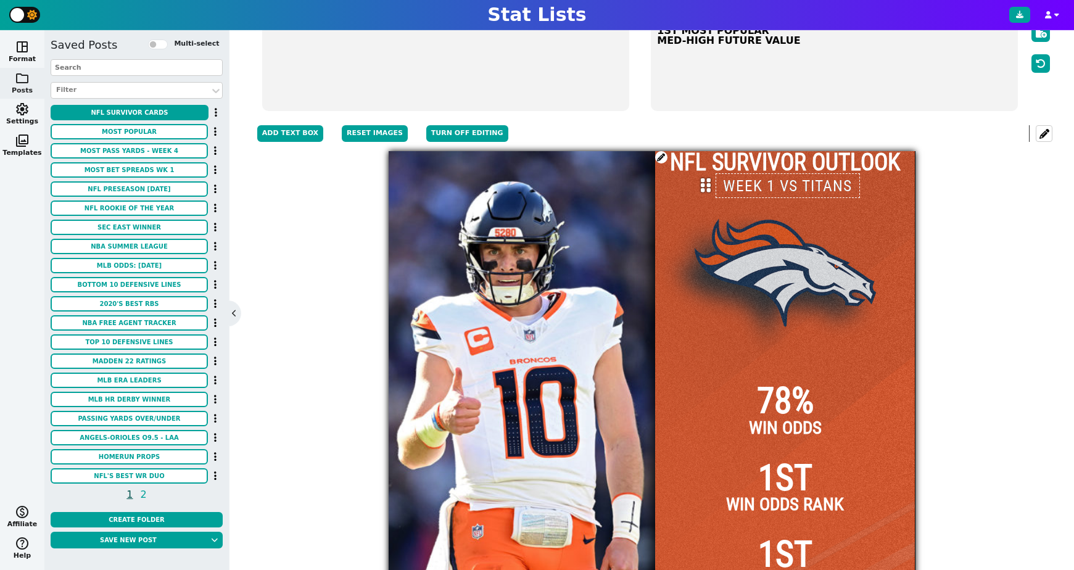
scroll to position [139, 0]
type textarea "78% WIN ODDS 1ST WIN ODDS RANK 1ST MOST POPULAR MED-HIGH FUTURE VALUE"
click at [795, 269] on div at bounding box center [785, 415] width 260 height 527
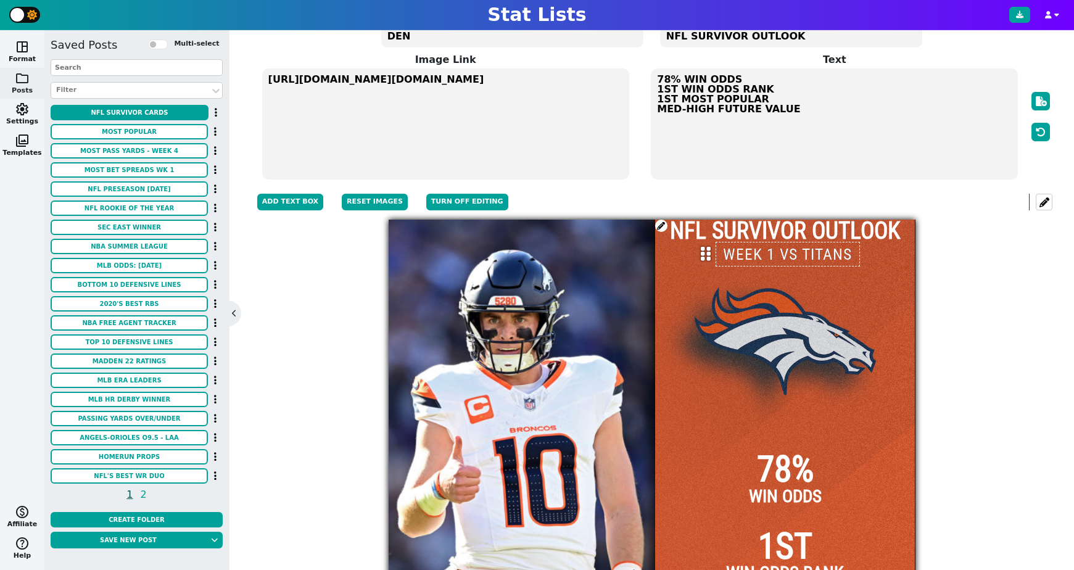
scroll to position [64, 0]
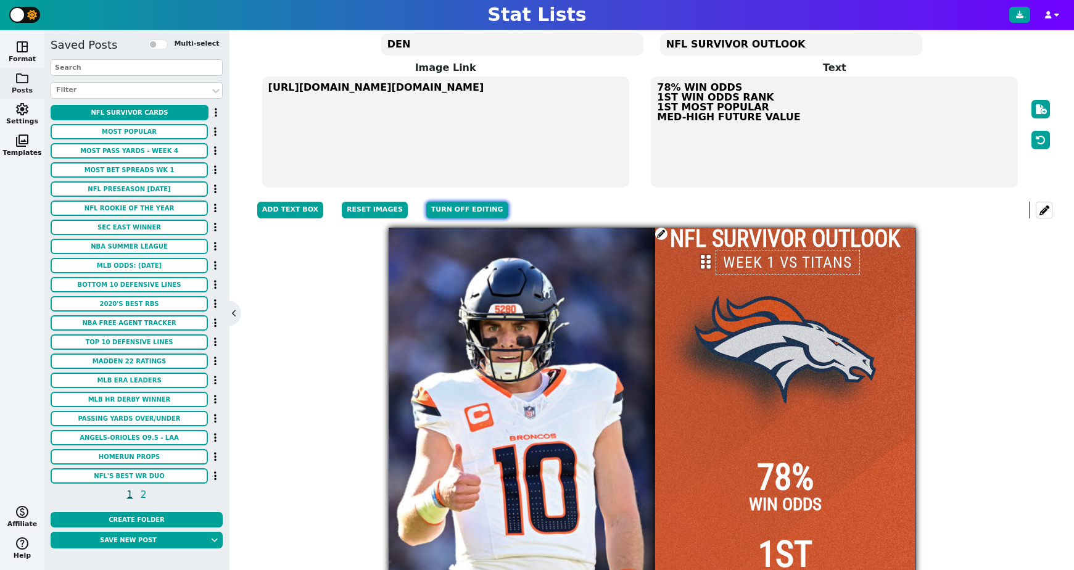
click at [472, 208] on button "Turn off editing" at bounding box center [467, 210] width 82 height 17
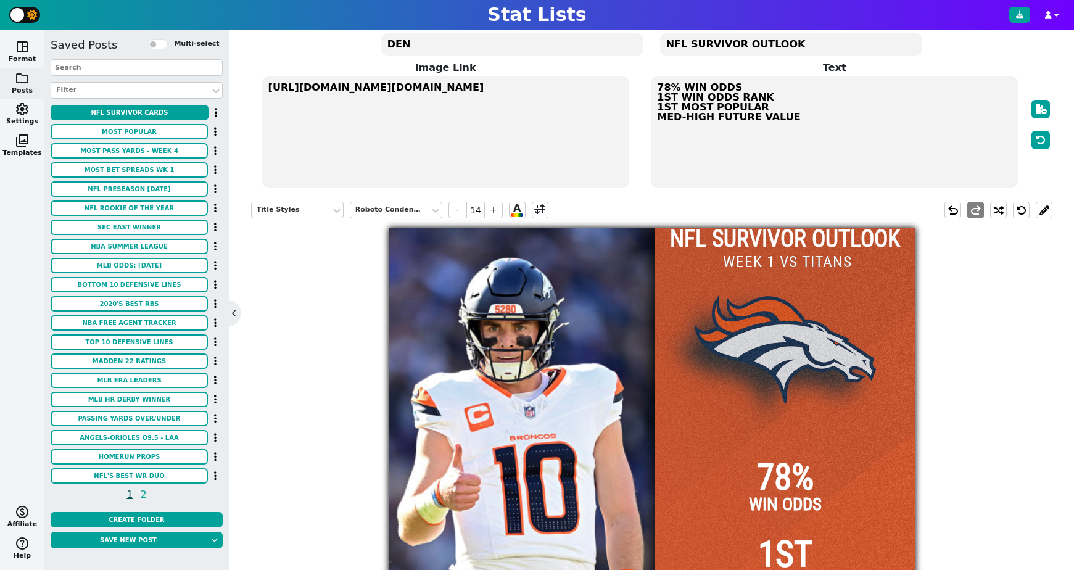
click at [774, 334] on div at bounding box center [785, 491] width 260 height 527
click at [292, 215] on div "Title Styles" at bounding box center [291, 210] width 69 height 10
click at [287, 267] on div "Team Styles" at bounding box center [297, 262] width 93 height 17
click at [369, 212] on span "Team Logos" at bounding box center [375, 210] width 50 height 17
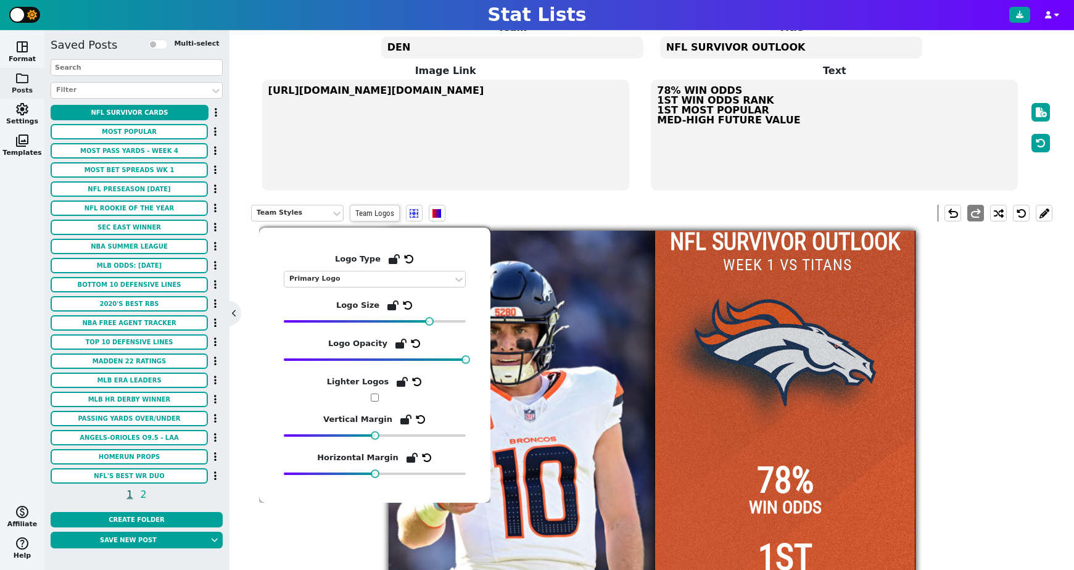
scroll to position [59, 0]
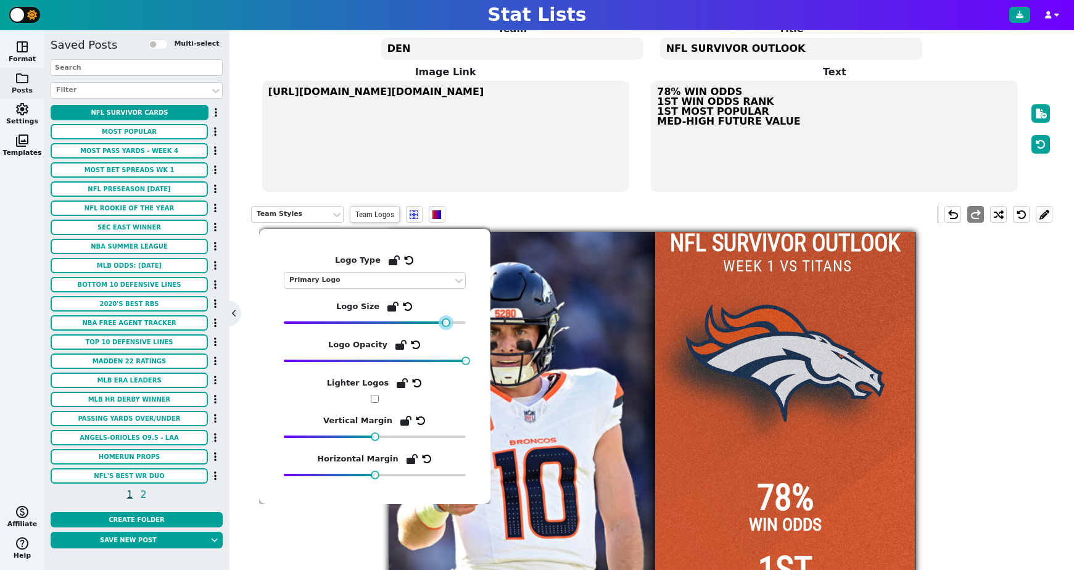
drag, startPoint x: 429, startPoint y: 321, endPoint x: 445, endPoint y: 321, distance: 16.7
click at [445, 321] on div at bounding box center [446, 322] width 9 height 9
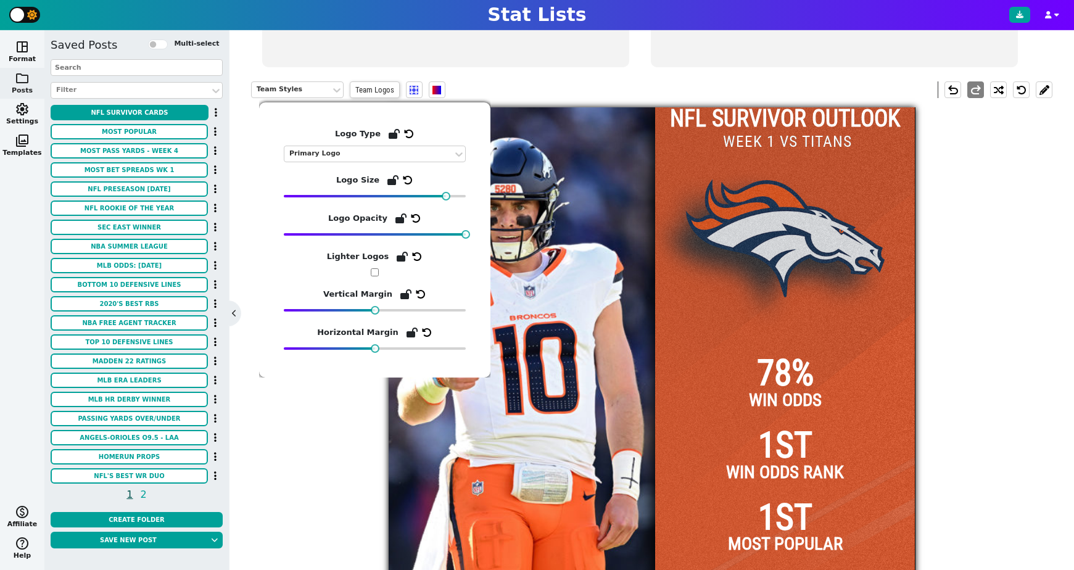
scroll to position [183, 0]
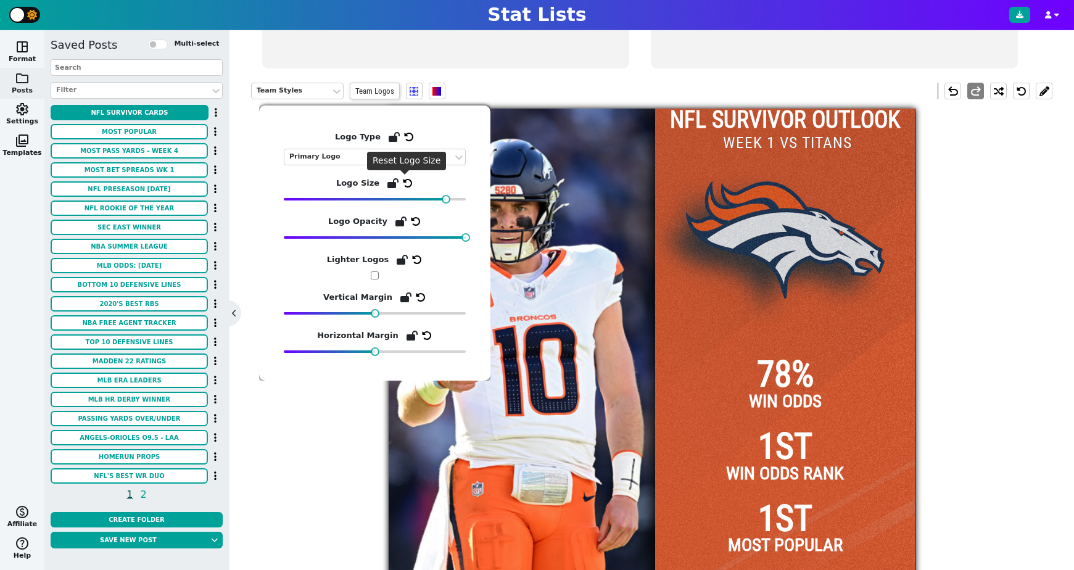
click at [405, 186] on icon at bounding box center [408, 183] width 10 height 10
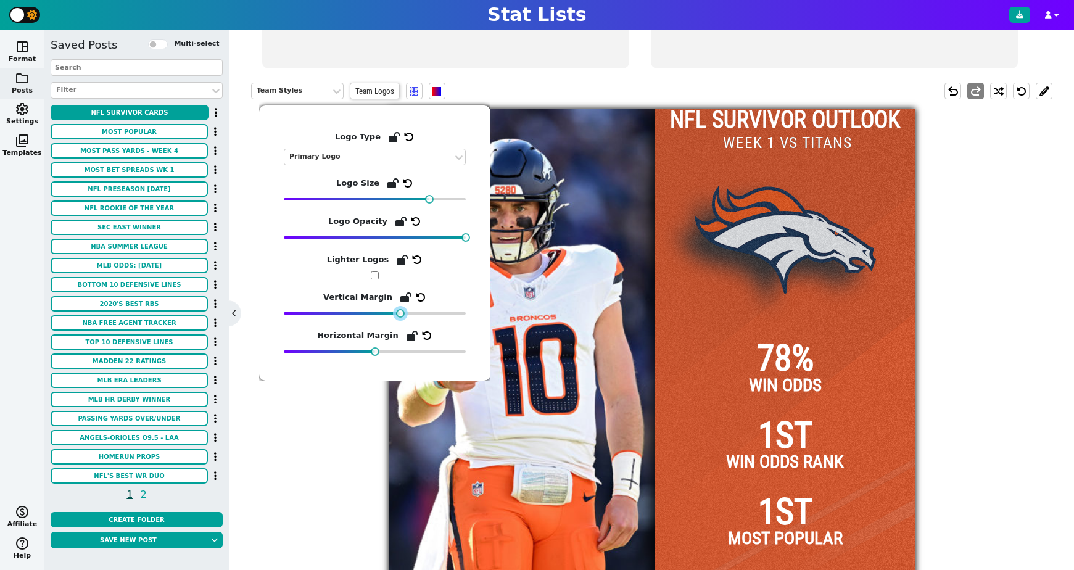
drag, startPoint x: 376, startPoint y: 313, endPoint x: 401, endPoint y: 313, distance: 24.7
click at [401, 313] on div at bounding box center [400, 313] width 9 height 9
click at [377, 276] on input "checkbox" at bounding box center [375, 275] width 8 height 8
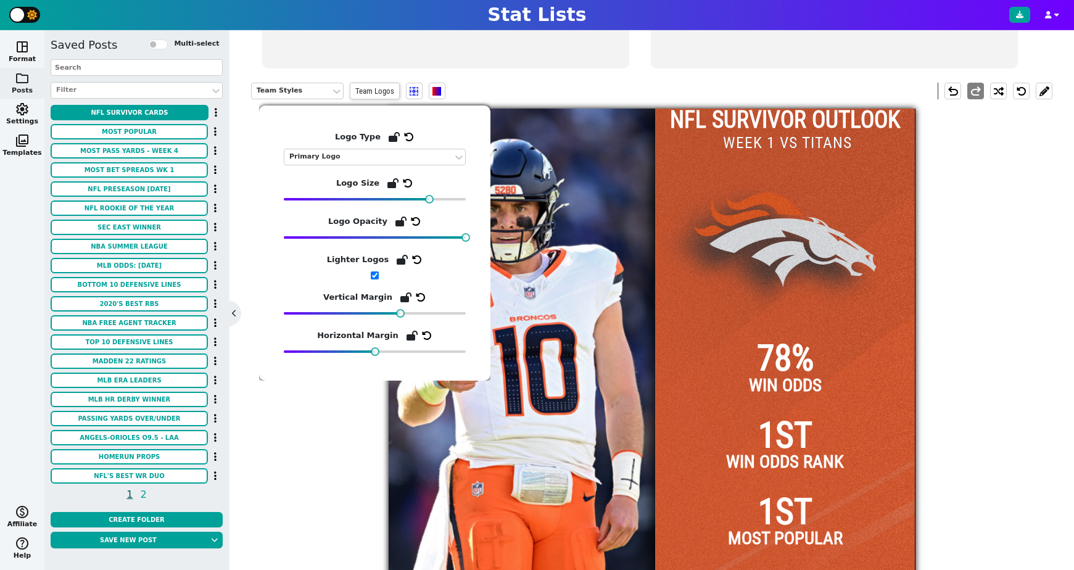
click at [377, 276] on input "checkbox" at bounding box center [375, 275] width 8 height 8
checkbox input "false"
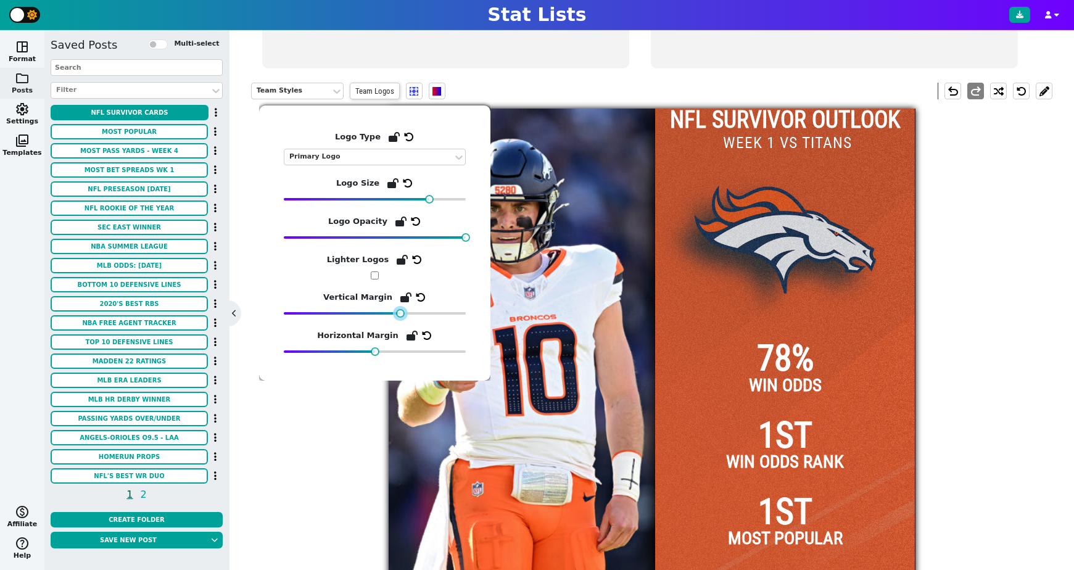
click at [400, 315] on div at bounding box center [400, 313] width 9 height 9
click at [967, 276] on div "Team Styles Team Logos undo redo NFL SURVIVOR OUTLOOK 78% WIN ODDS 1ST WIN ODDS…" at bounding box center [651, 354] width 801 height 562
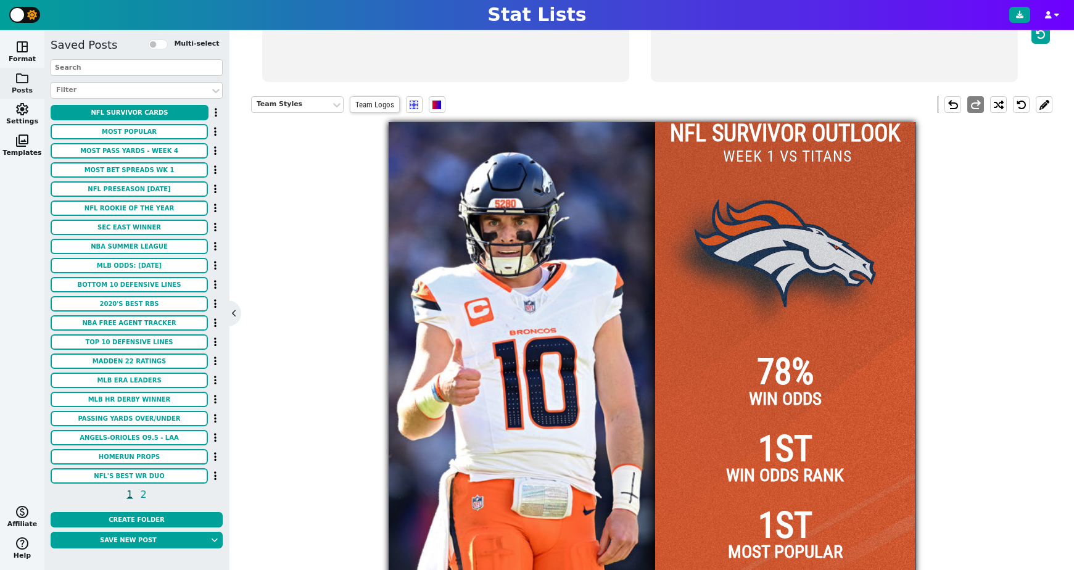
scroll to position [134, 0]
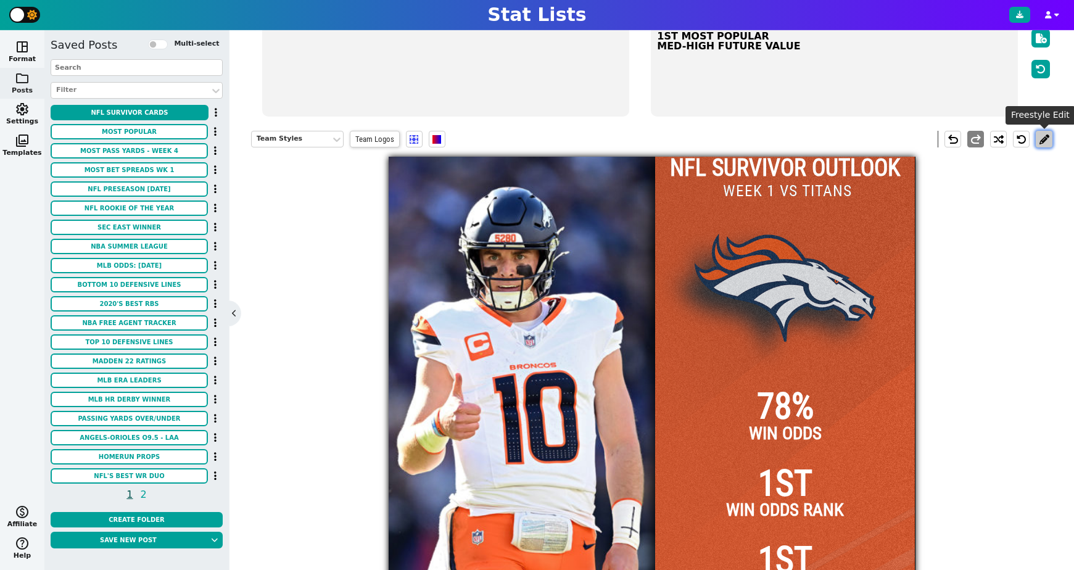
click at [1047, 144] on button at bounding box center [1044, 139] width 17 height 17
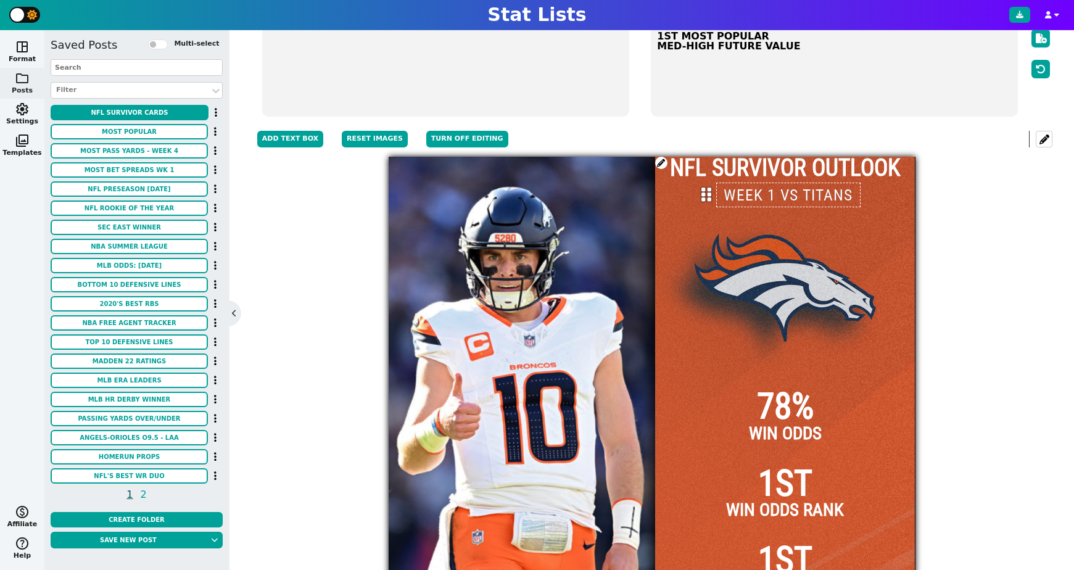
click at [707, 197] on icon at bounding box center [706, 195] width 10 height 16
click at [962, 229] on div "Team Styles Team Logos Add Text Box Reset Images Turn off editing undo redo NFL…" at bounding box center [651, 403] width 801 height 562
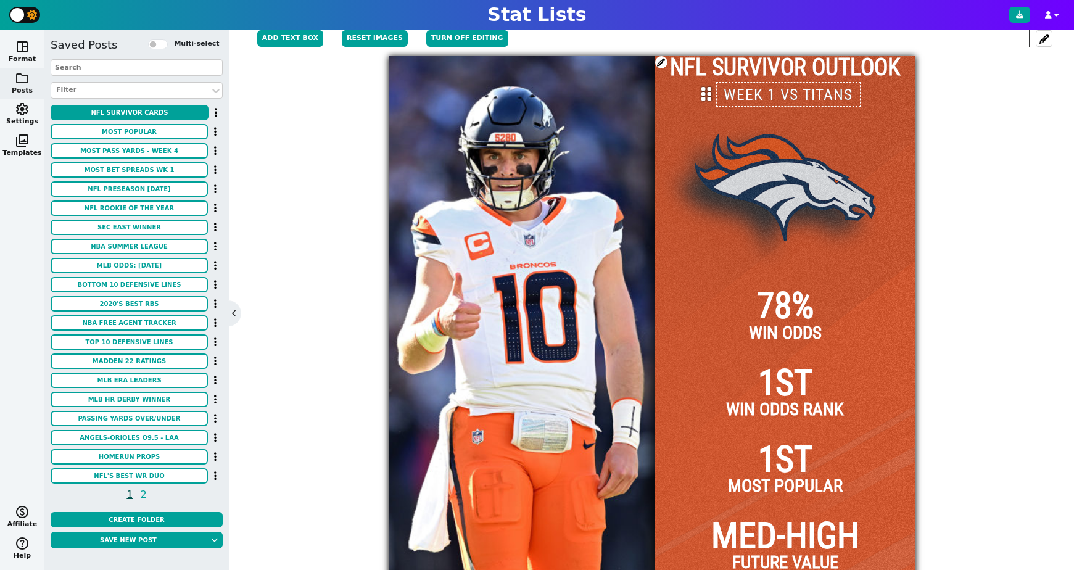
scroll to position [270, 0]
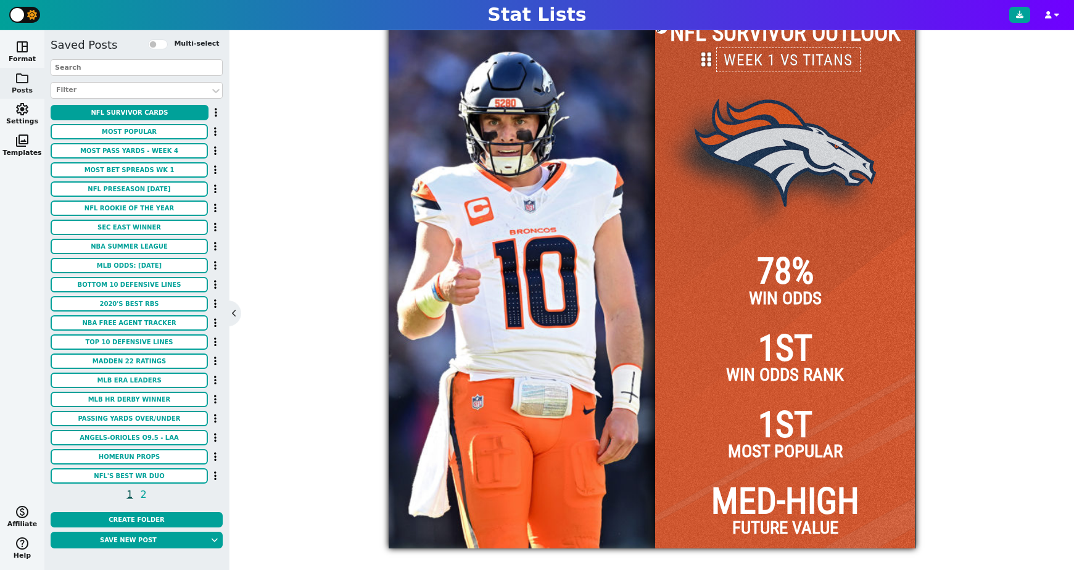
click at [786, 273] on span "78%" at bounding box center [785, 272] width 57 height 36
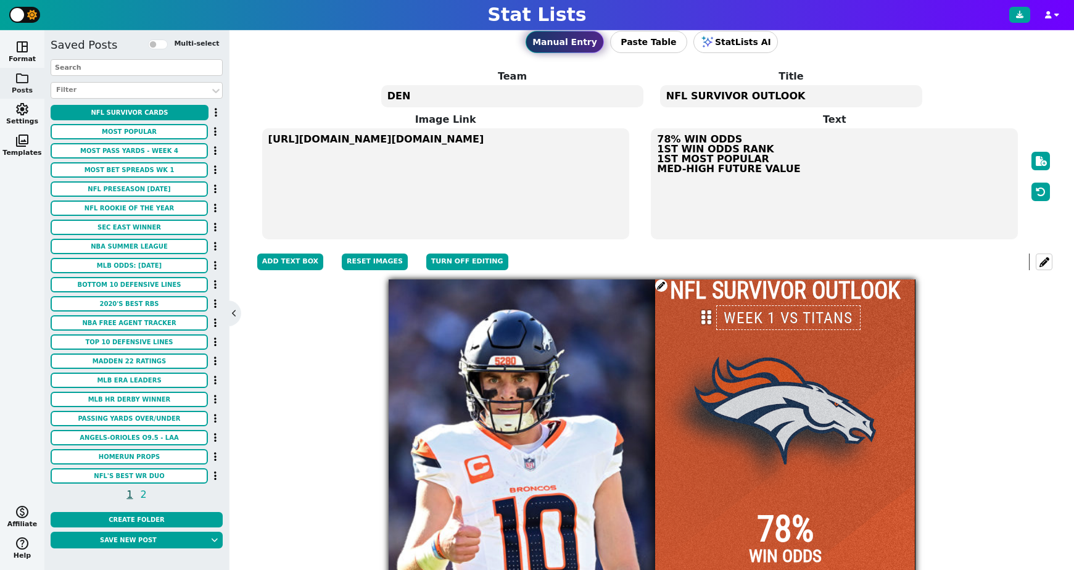
scroll to position [0, 0]
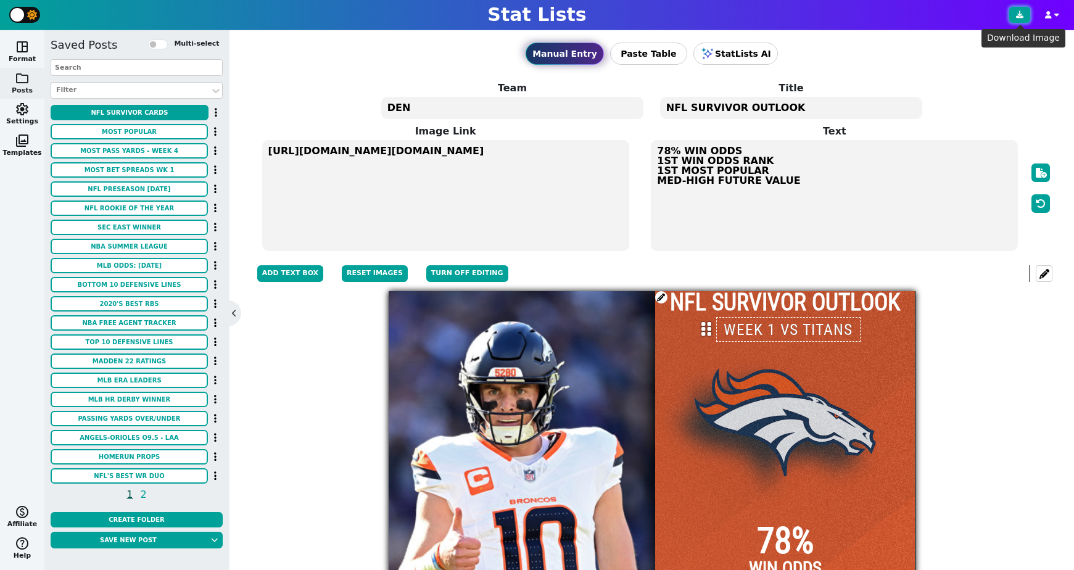
click at [1021, 17] on icon at bounding box center [1019, 14] width 7 height 7
